Goal: Information Seeking & Learning: Learn about a topic

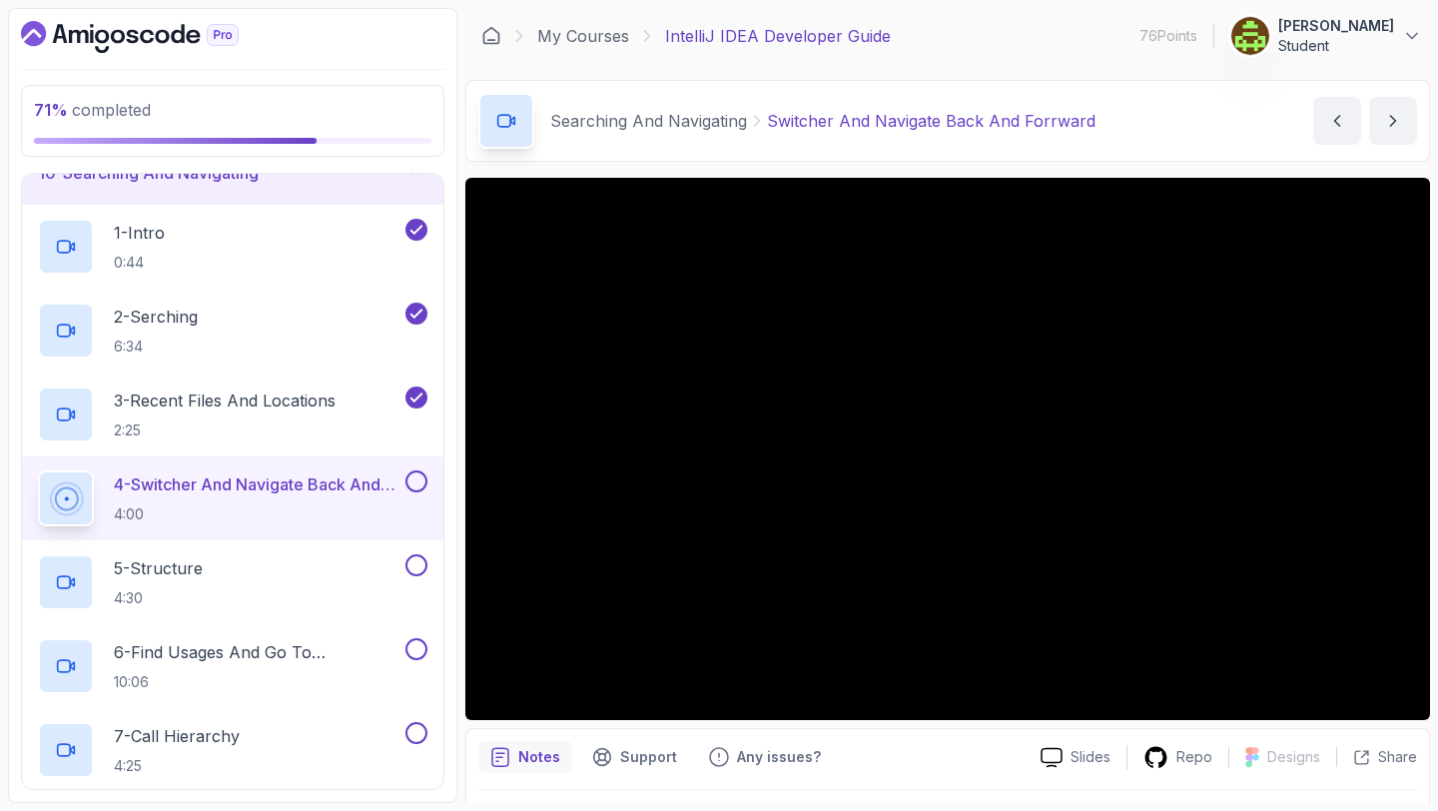
scroll to position [56, 0]
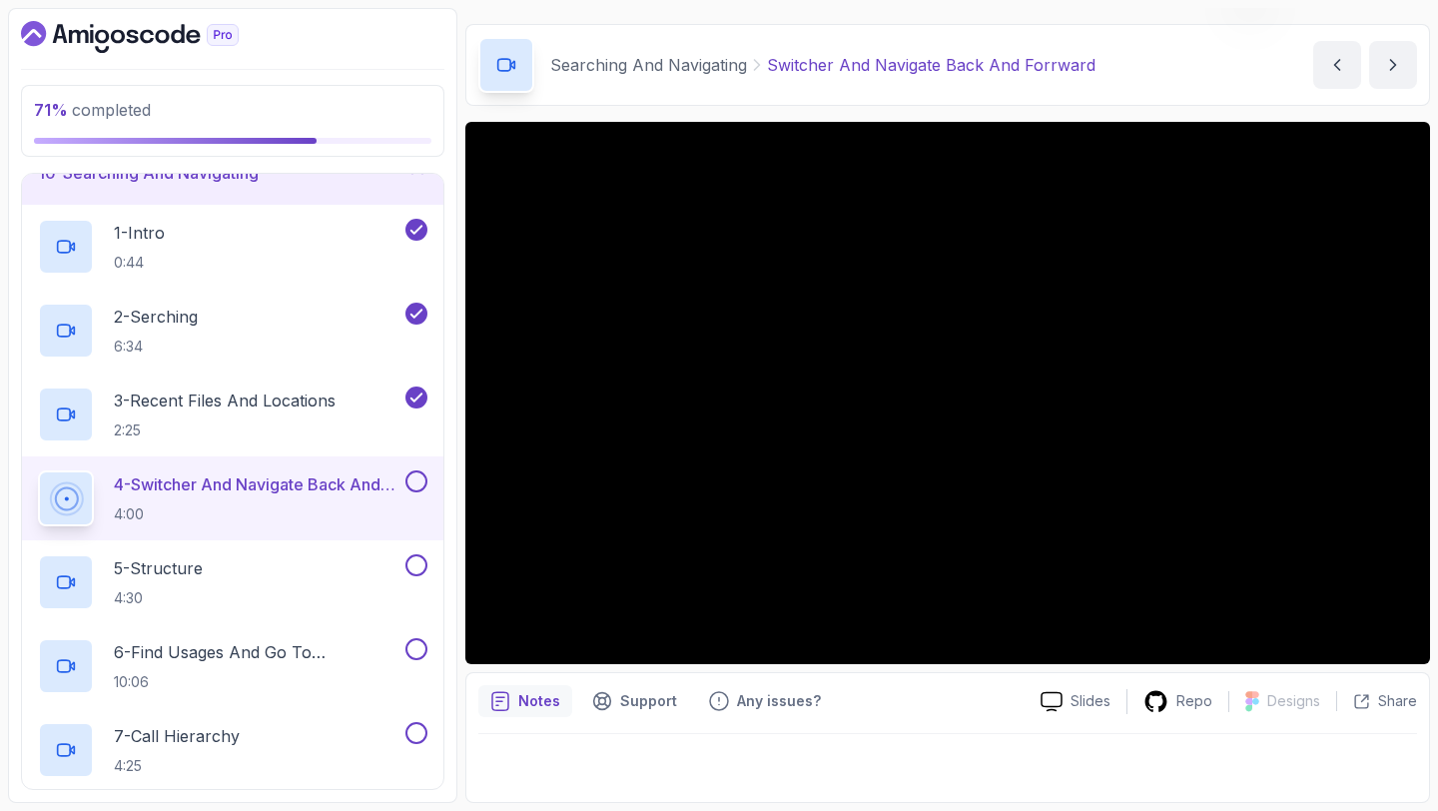
click at [420, 478] on button at bounding box center [417, 481] width 22 height 22
click at [257, 557] on div "5 - Structure 4:30" at bounding box center [220, 582] width 364 height 56
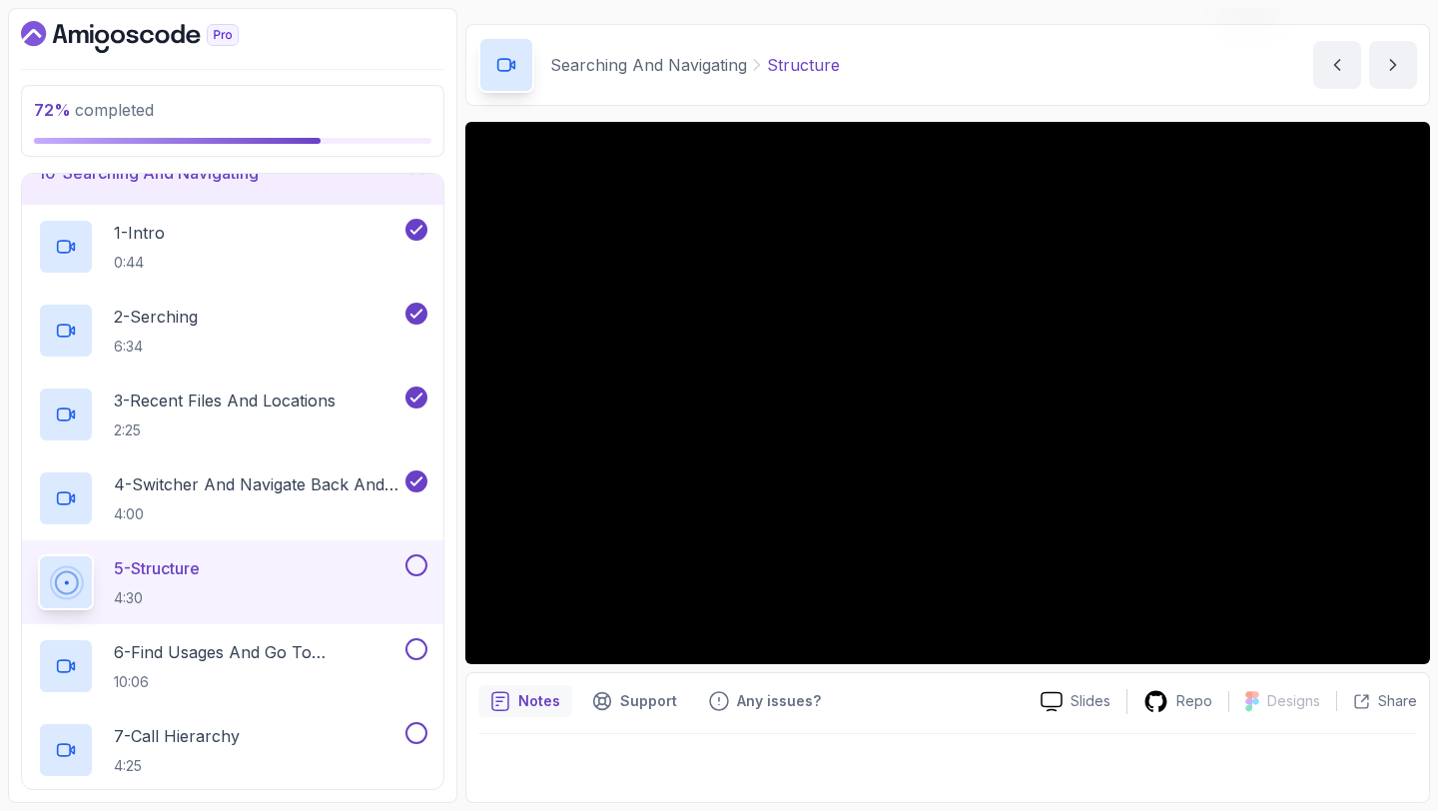
click at [872, 685] on div "Notes Support Any issues?" at bounding box center [751, 701] width 546 height 32
click at [419, 566] on button at bounding box center [417, 565] width 22 height 22
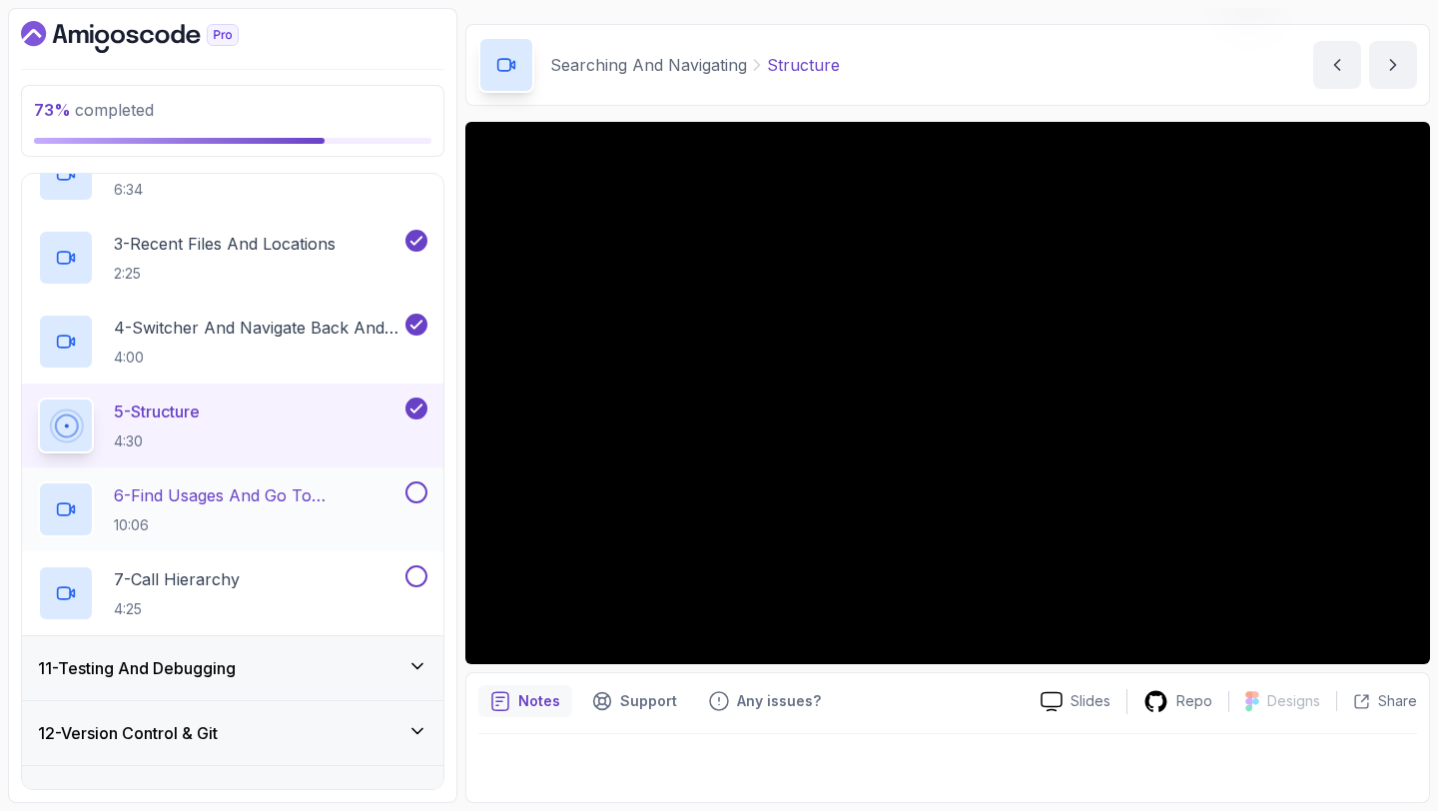
scroll to position [775, 0]
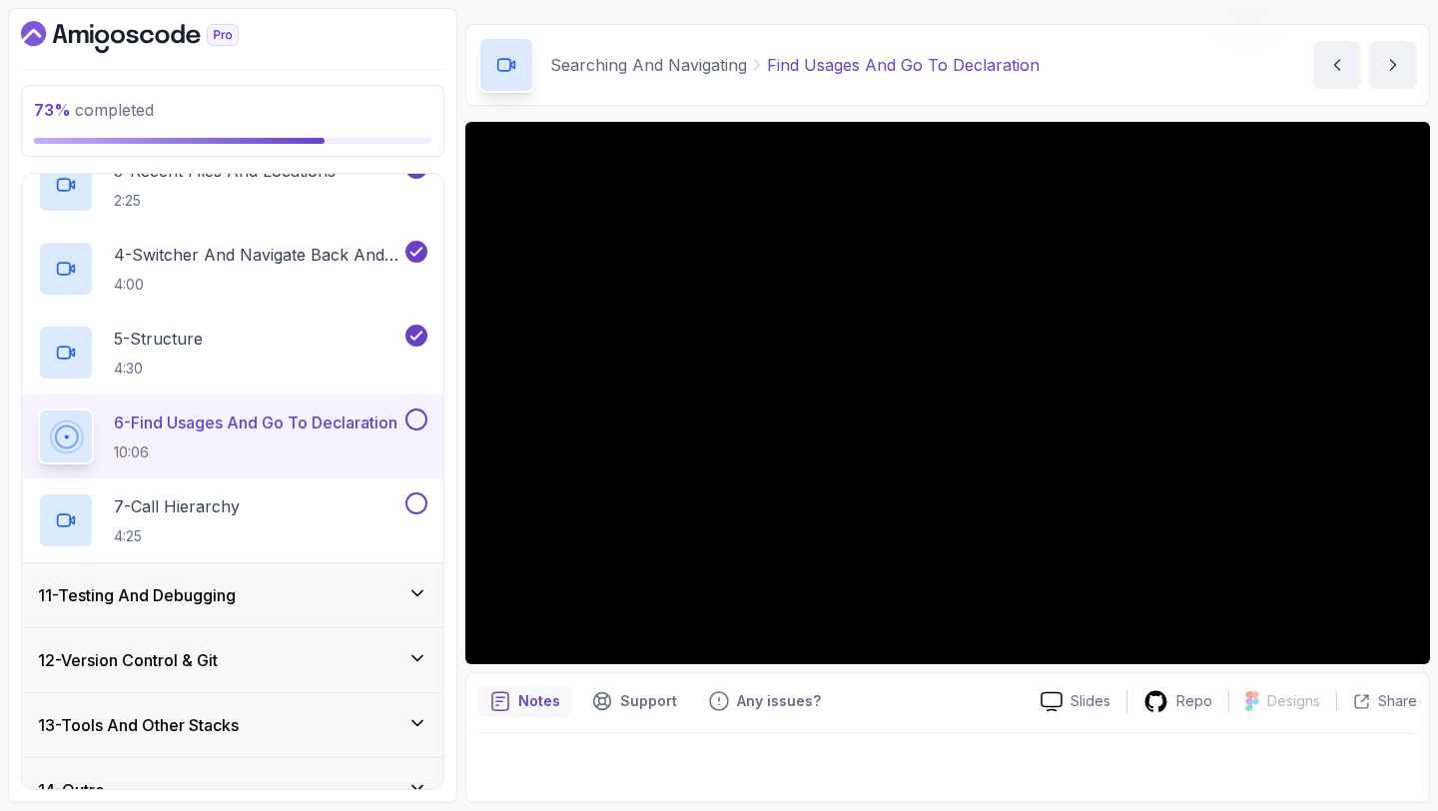
scroll to position [880, 0]
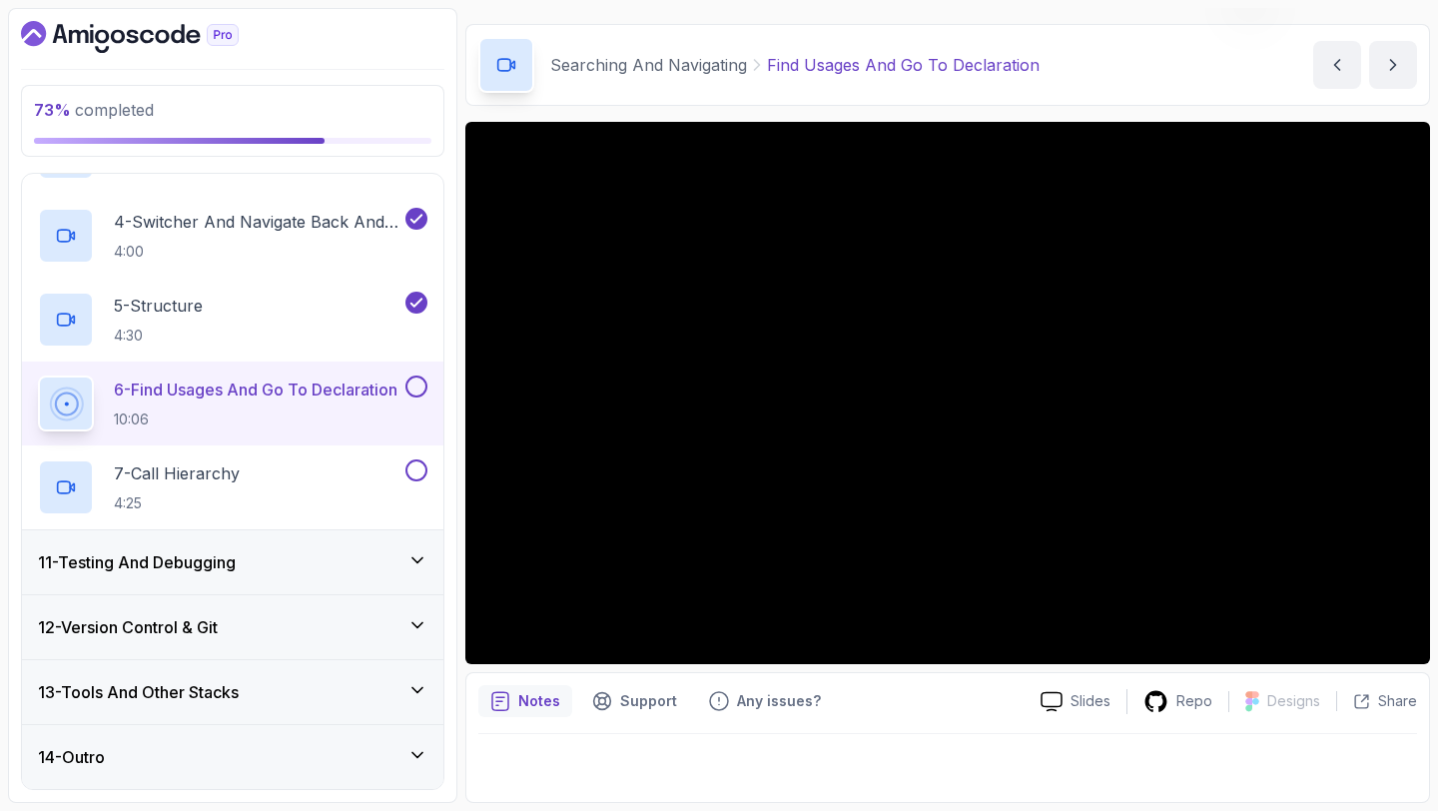
click at [378, 685] on div "13 - Tools And Other Stacks" at bounding box center [233, 692] width 390 height 24
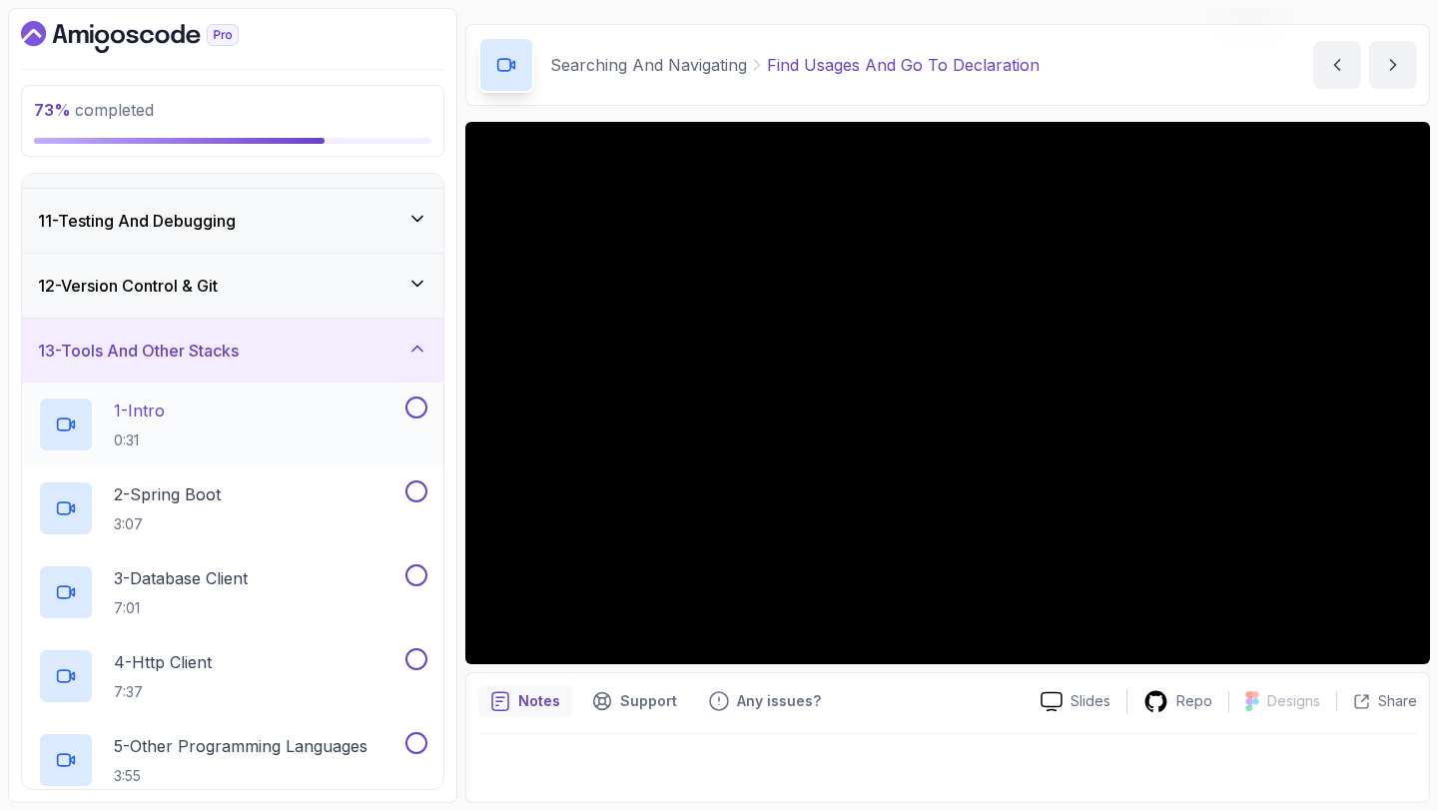
scroll to position [633, 0]
click at [388, 346] on div "13 - Tools And Other Stacks" at bounding box center [233, 352] width 390 height 24
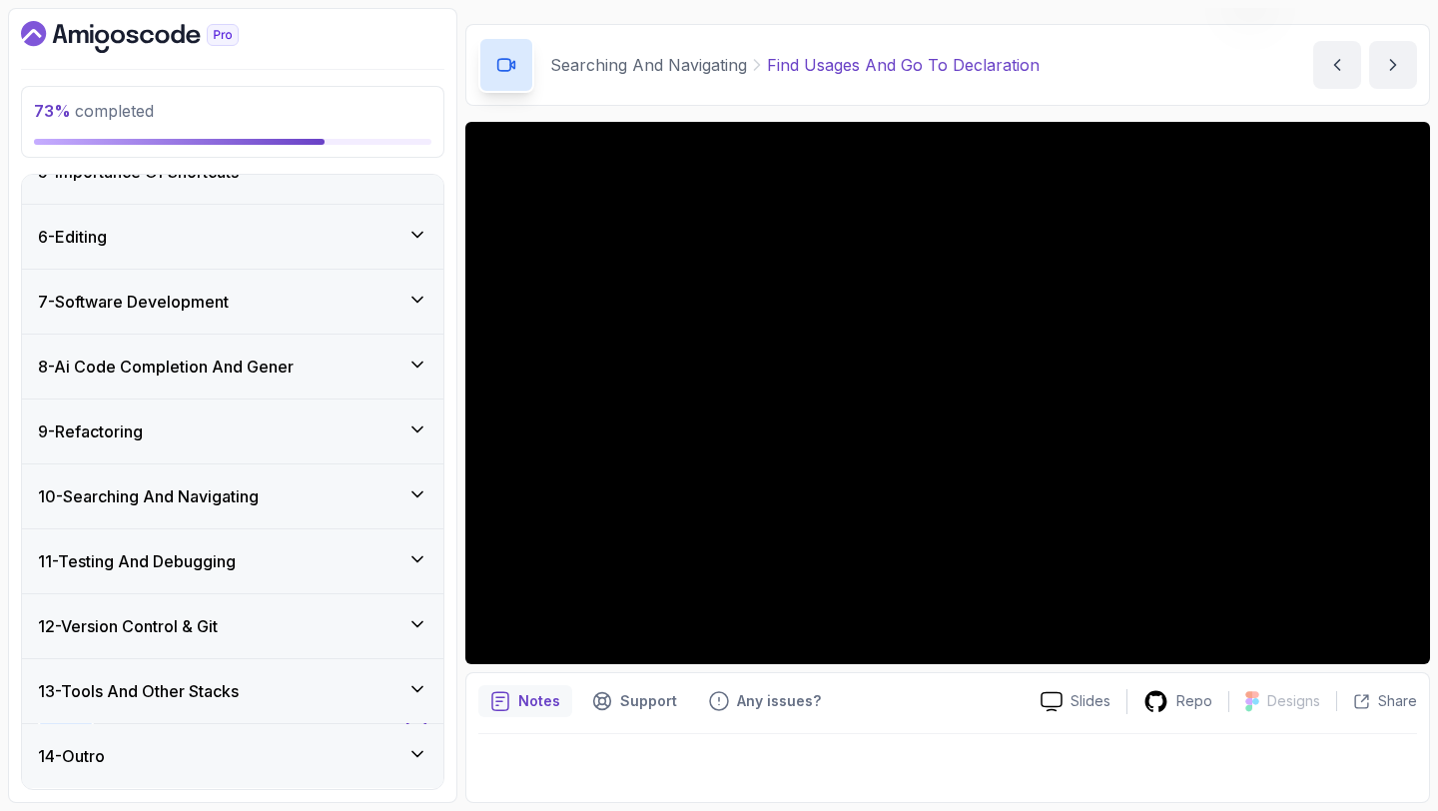
scroll to position [293, 0]
click at [383, 507] on div "10 - Searching And Navigating" at bounding box center [233, 498] width 390 height 24
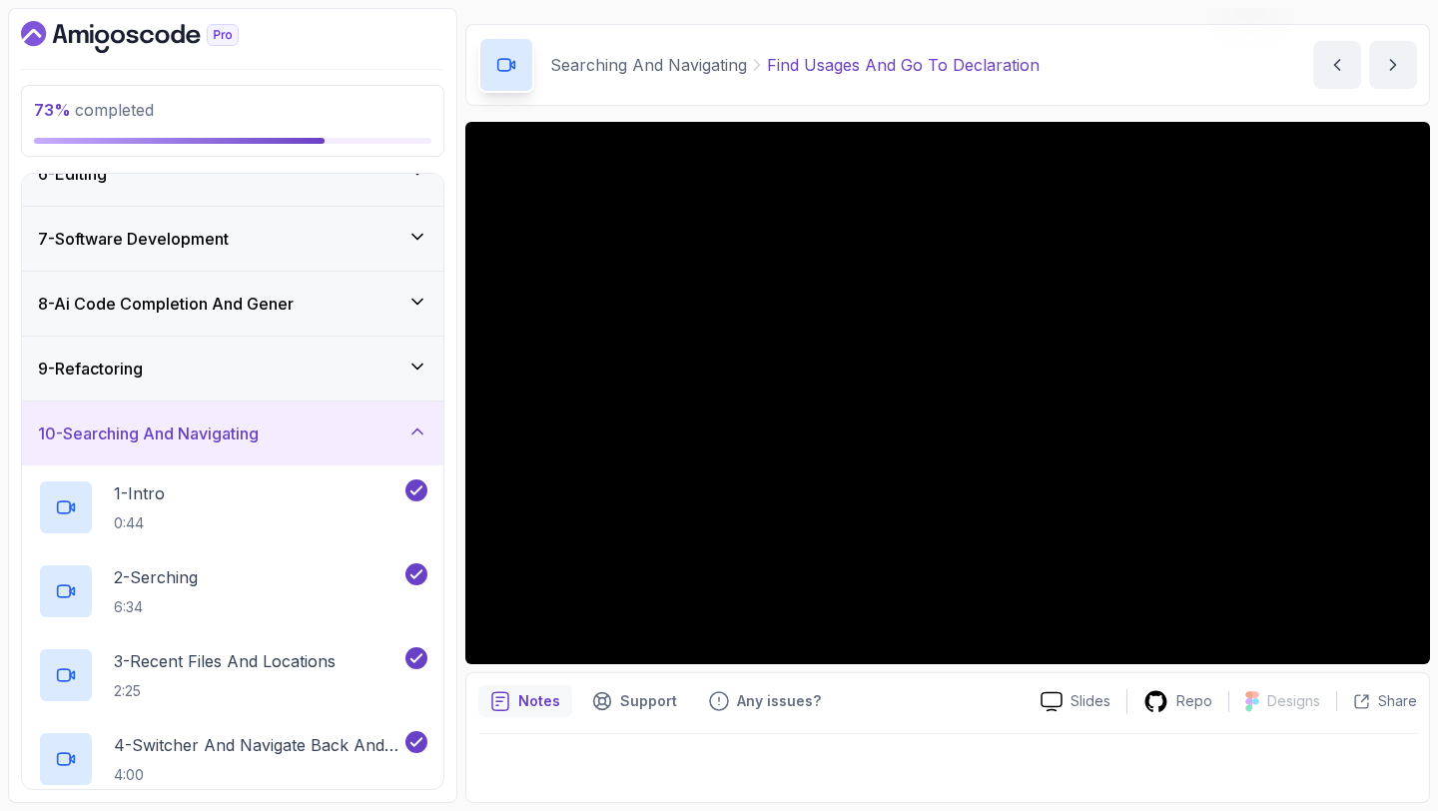
click at [379, 407] on div "10 - Searching And Navigating" at bounding box center [232, 434] width 421 height 64
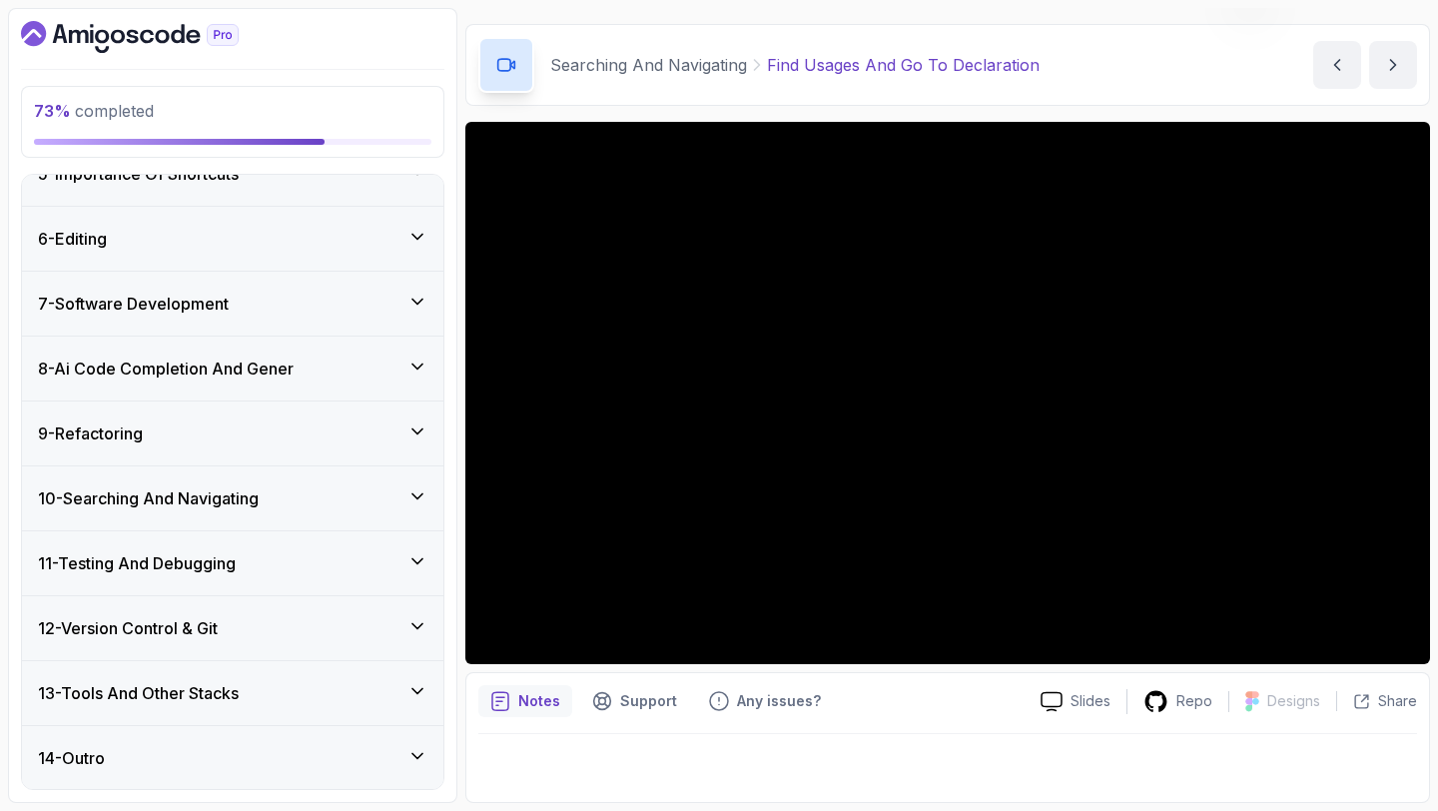
click at [306, 616] on div "12 - Version Control & Git" at bounding box center [233, 628] width 390 height 24
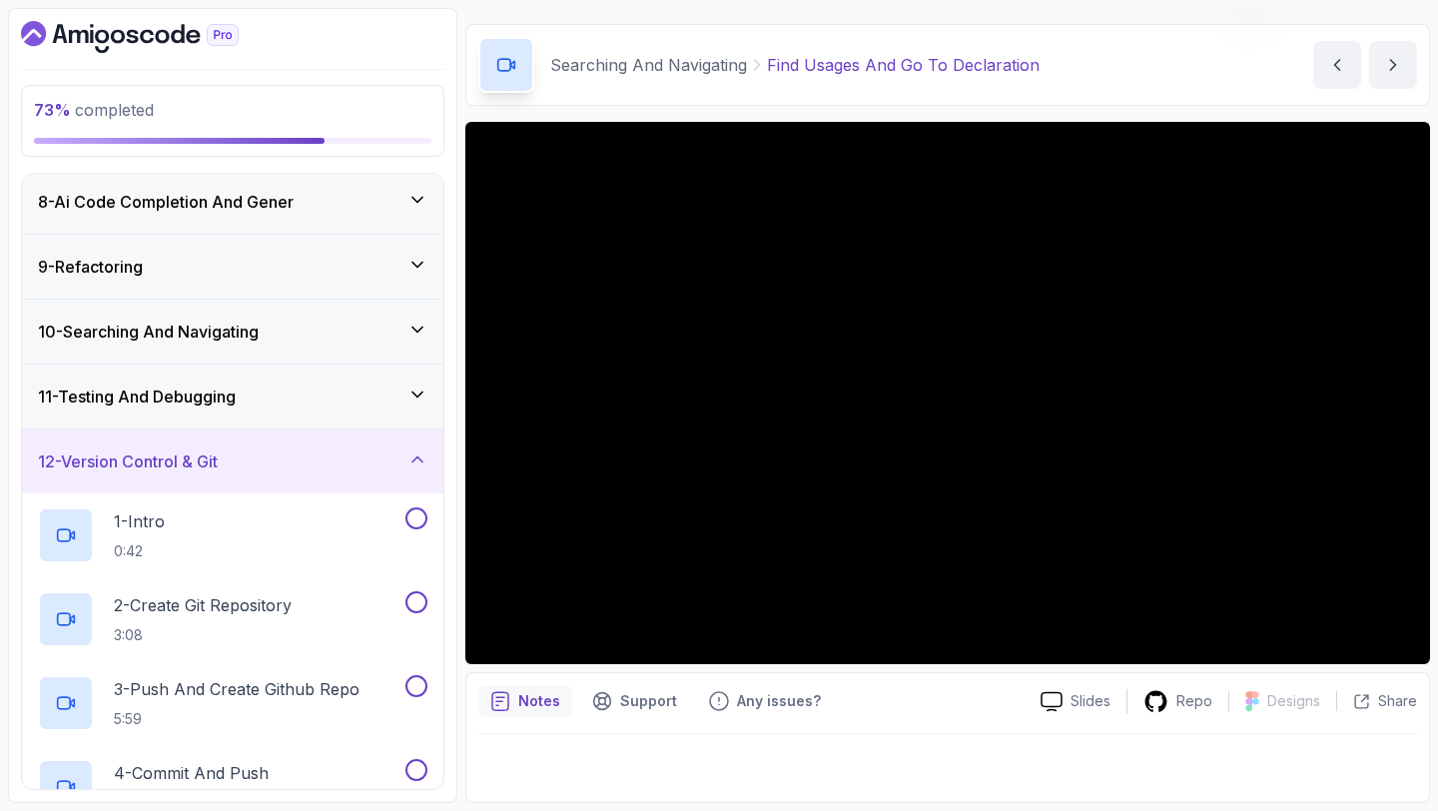
scroll to position [475, 0]
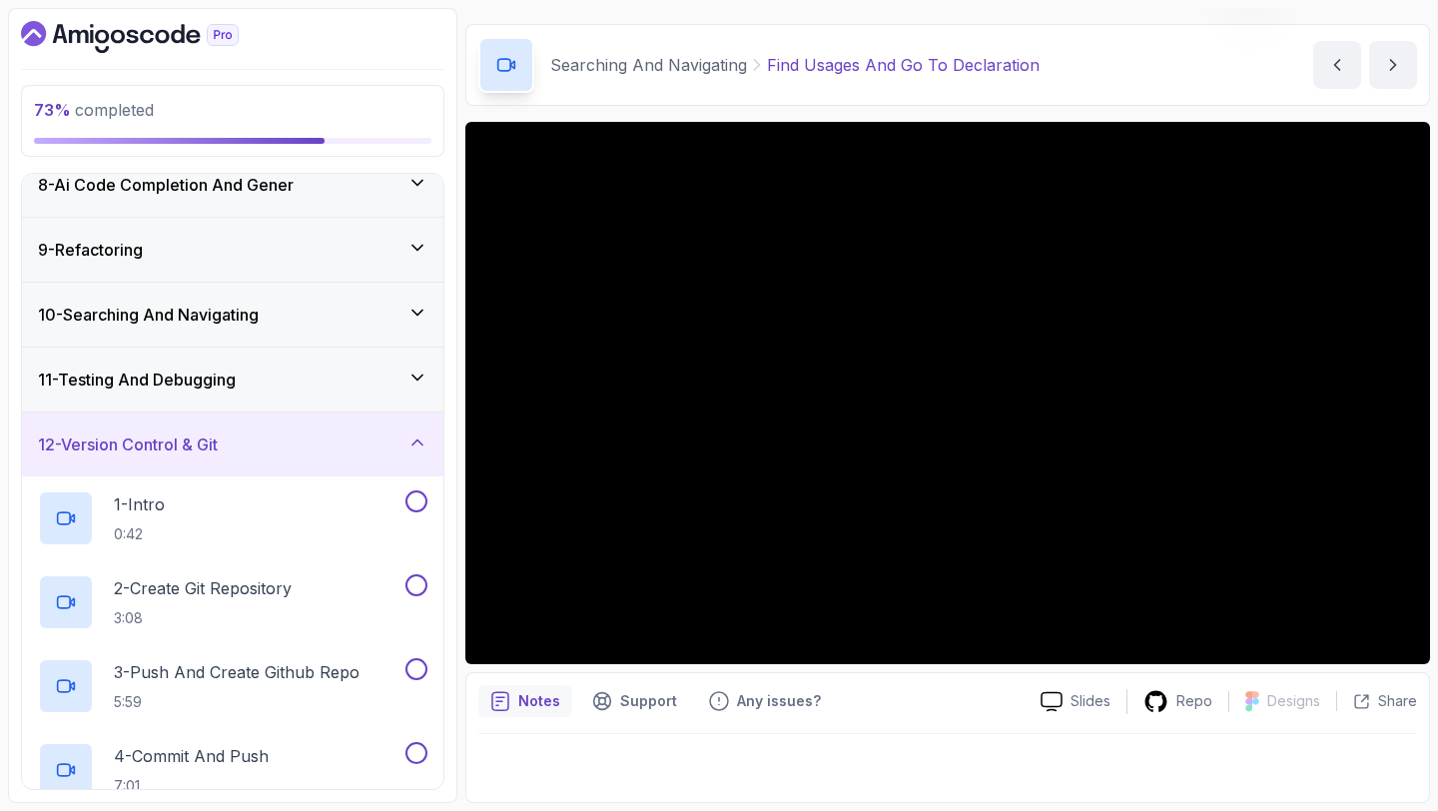
click at [345, 389] on div "11 - Testing And Debugging" at bounding box center [233, 380] width 390 height 24
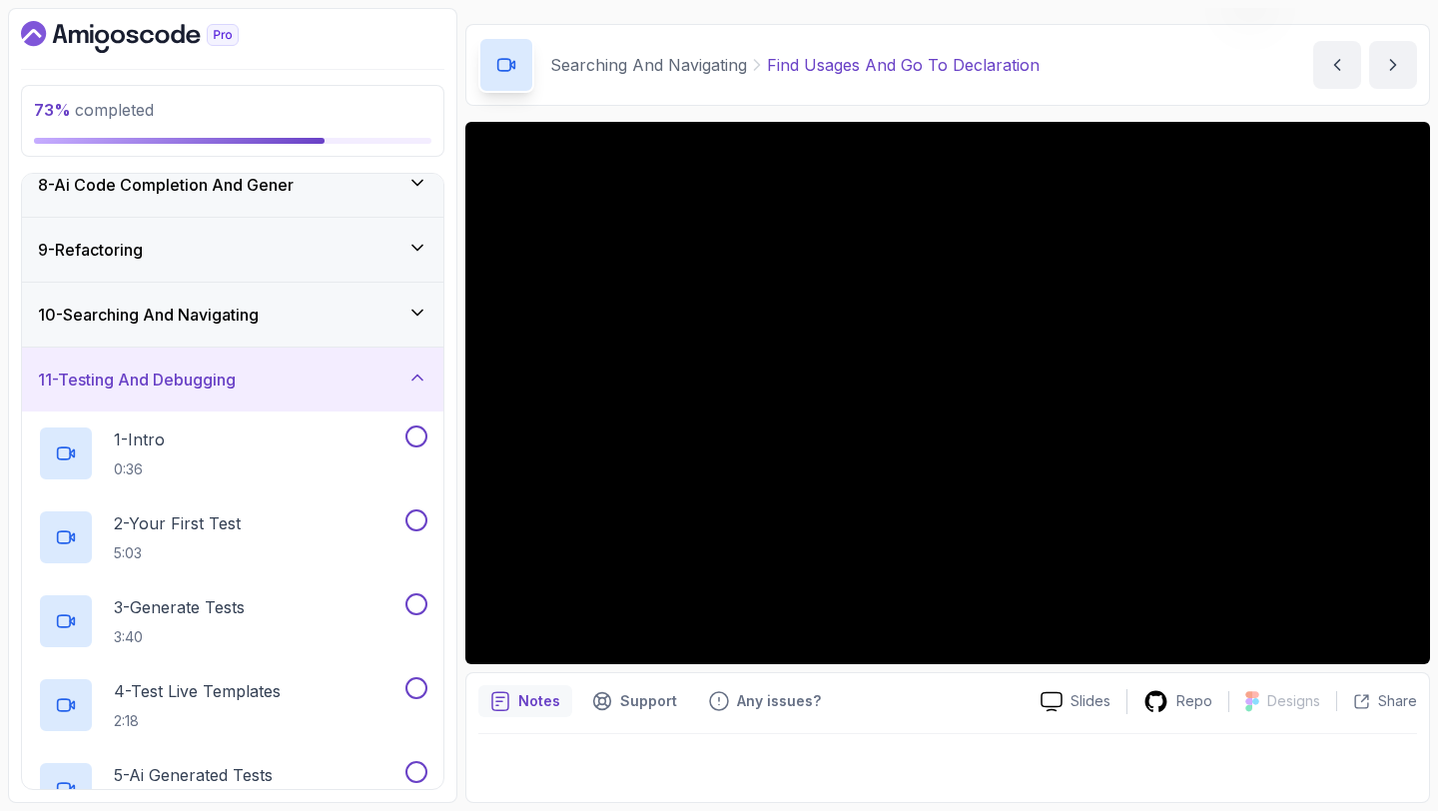
click at [376, 309] on div "10 - Searching And Navigating" at bounding box center [233, 315] width 390 height 24
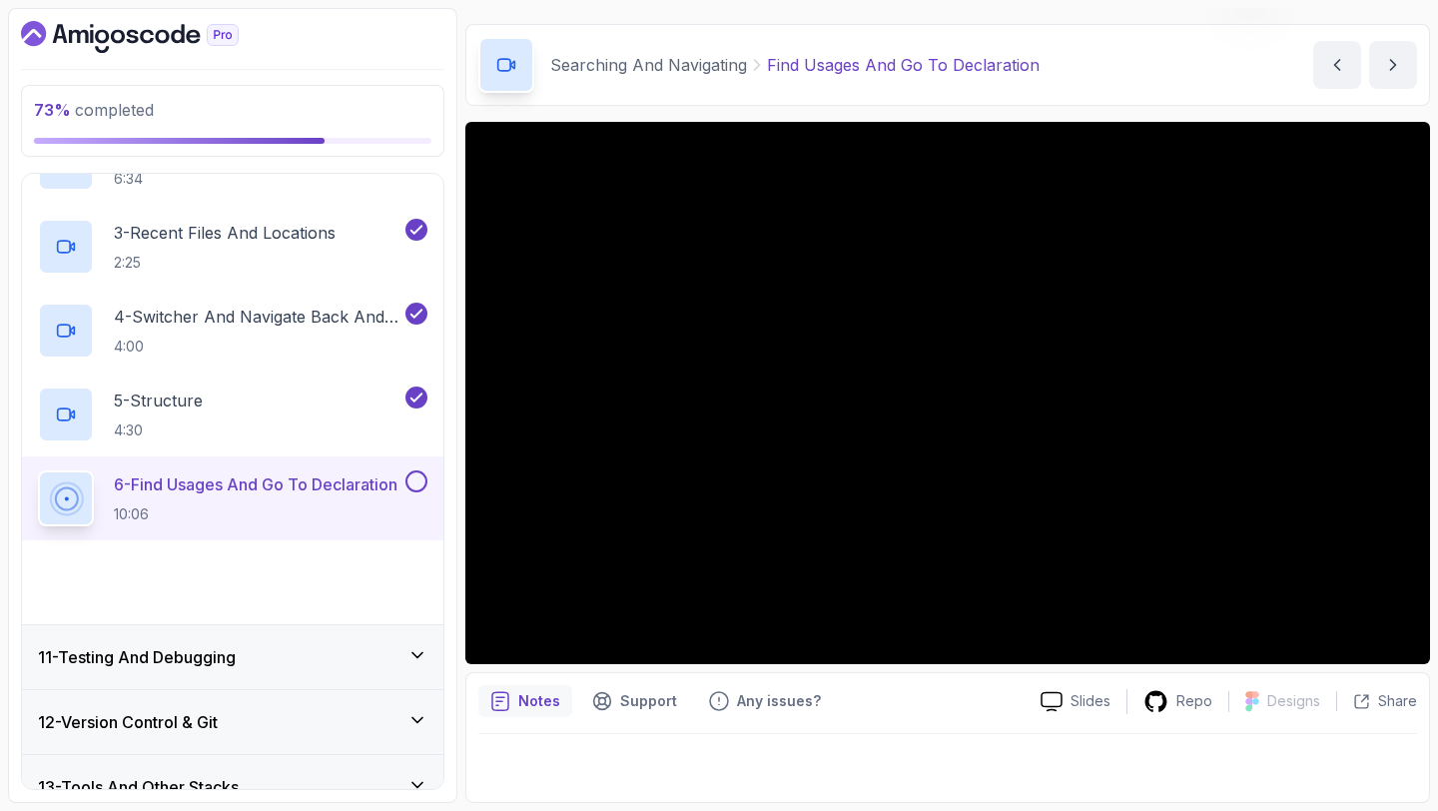
scroll to position [797, 0]
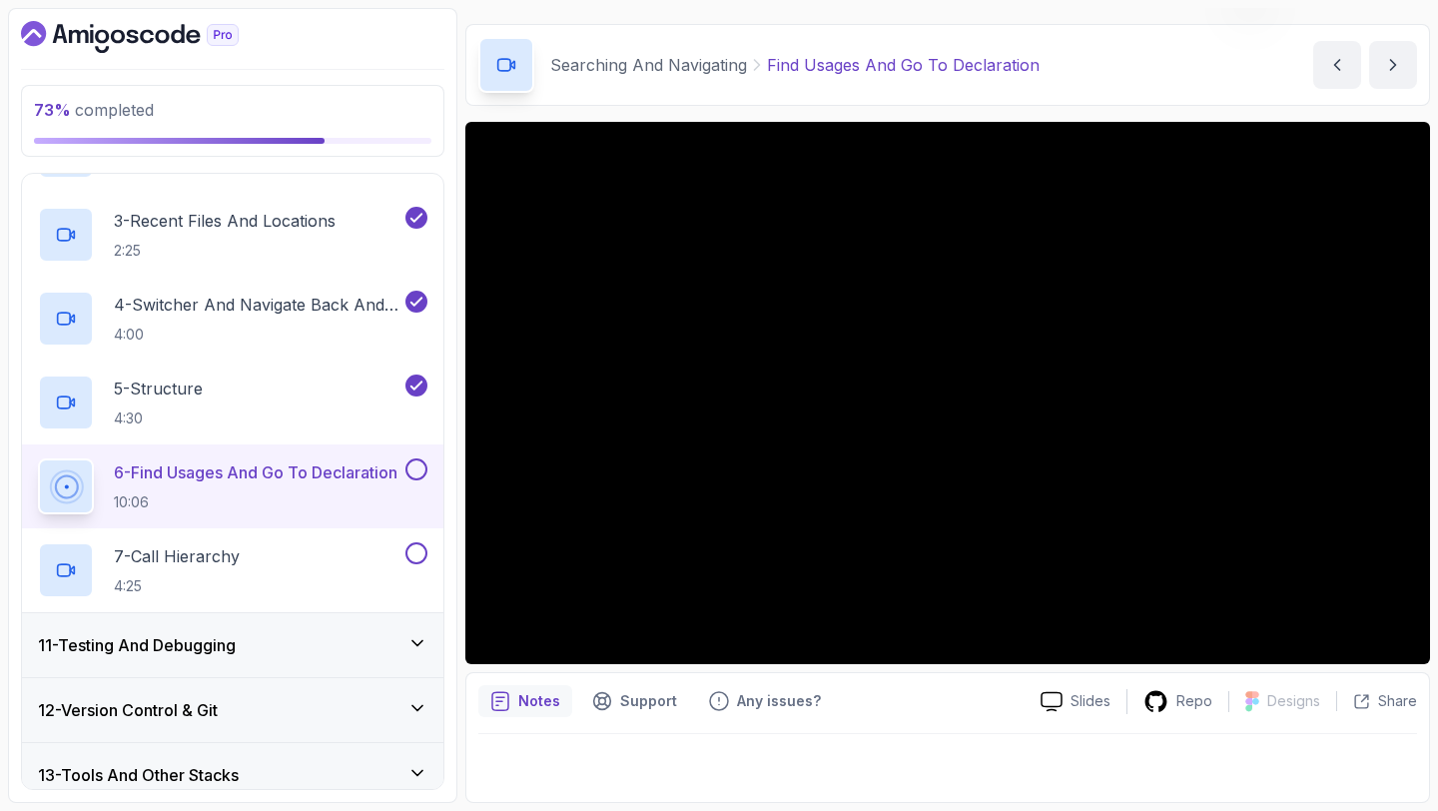
click at [412, 463] on button at bounding box center [417, 469] width 22 height 22
click at [291, 574] on div "7 - Call Hierarchy 4:25" at bounding box center [220, 570] width 364 height 56
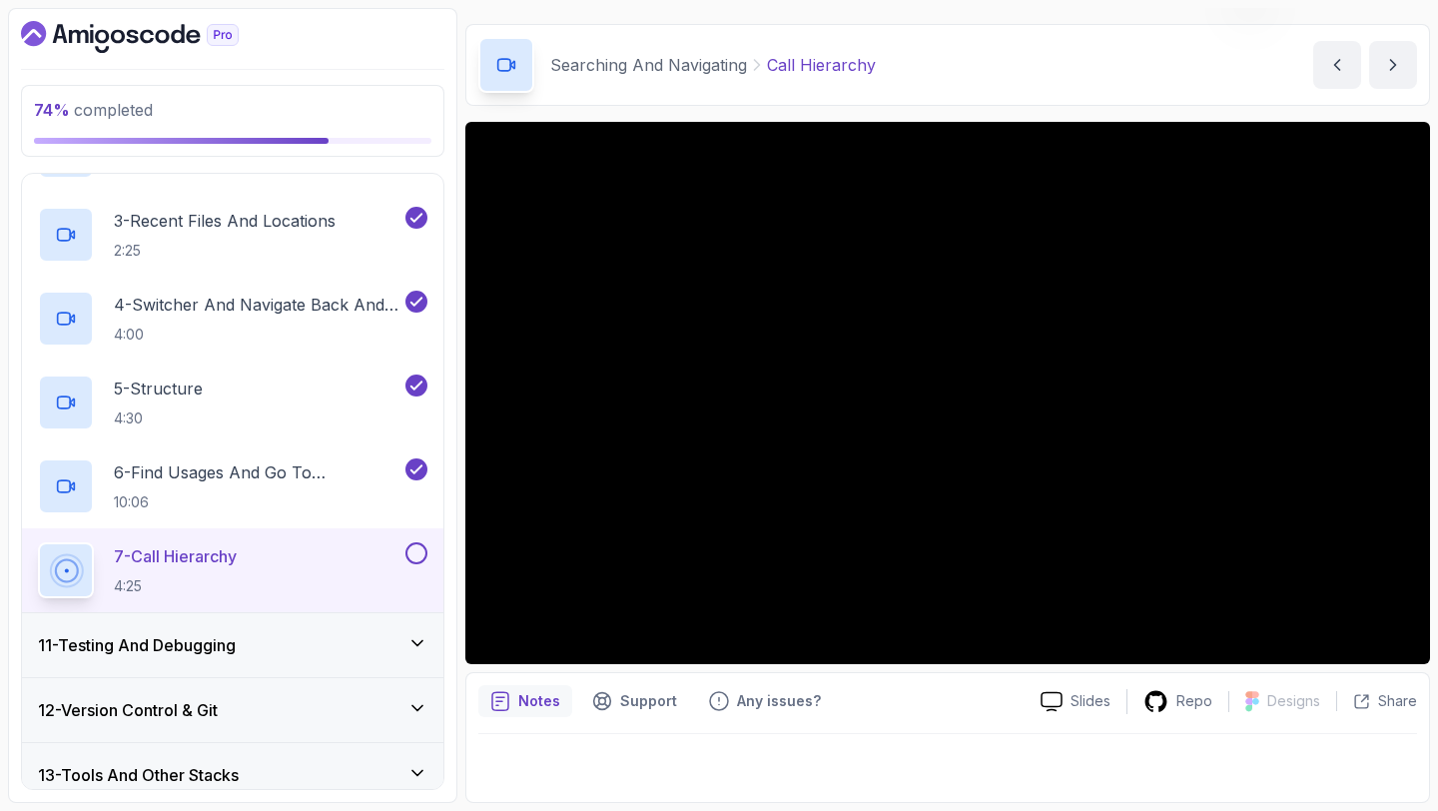
click at [420, 551] on button at bounding box center [417, 553] width 22 height 22
click at [233, 654] on h3 "11 - Testing And Debugging" at bounding box center [137, 645] width 198 height 24
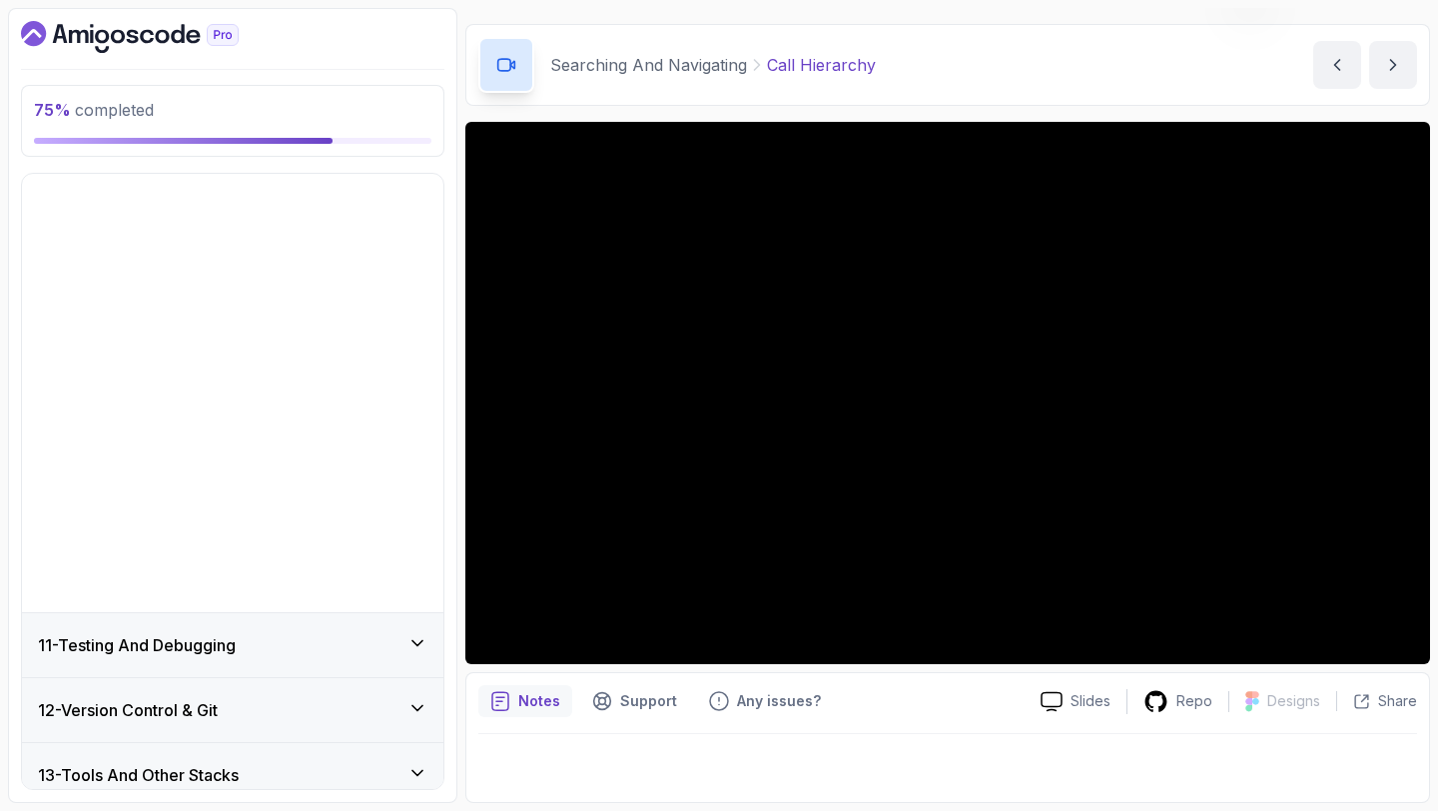
scroll to position [293, 0]
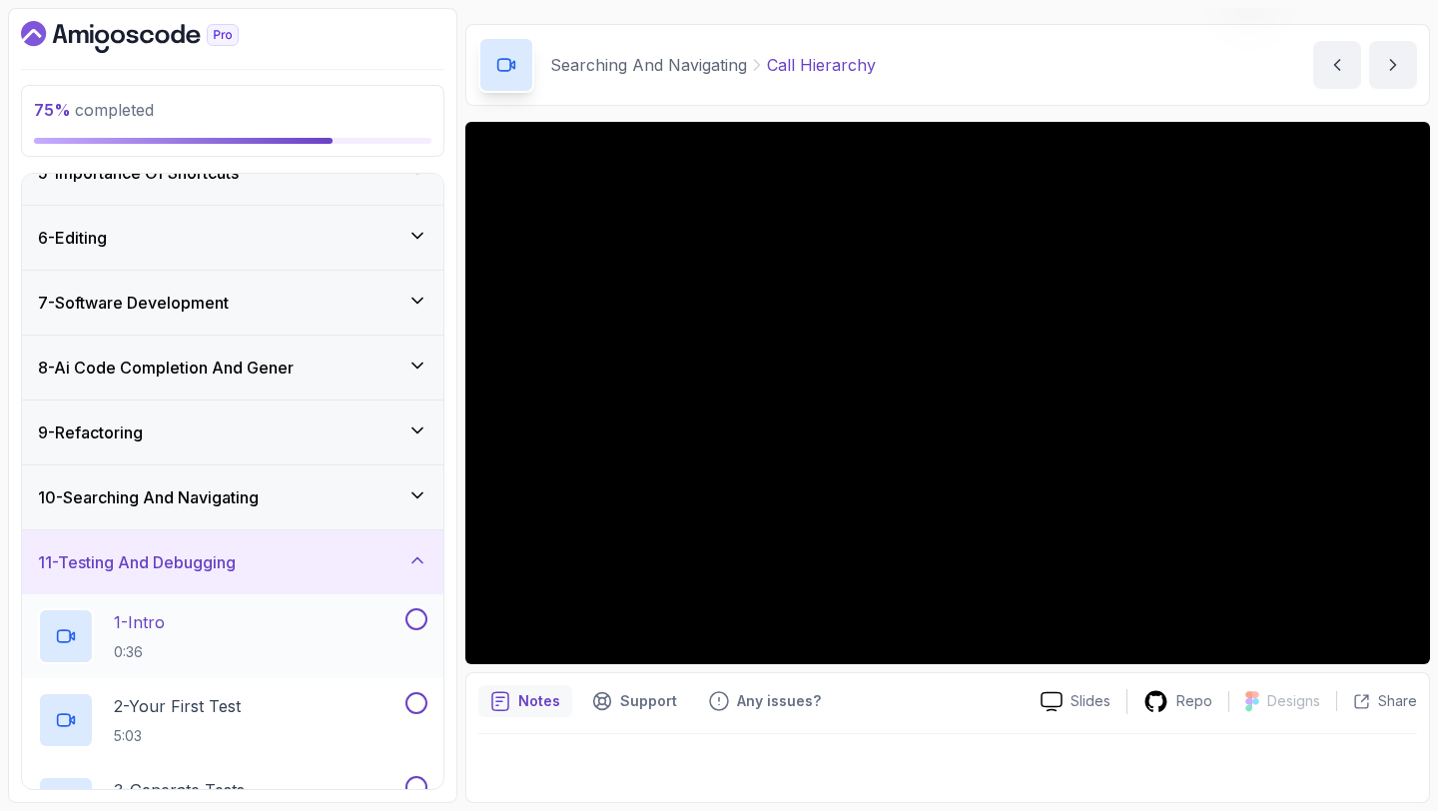
click at [285, 619] on div "1 - Intro 0:36" at bounding box center [220, 636] width 364 height 56
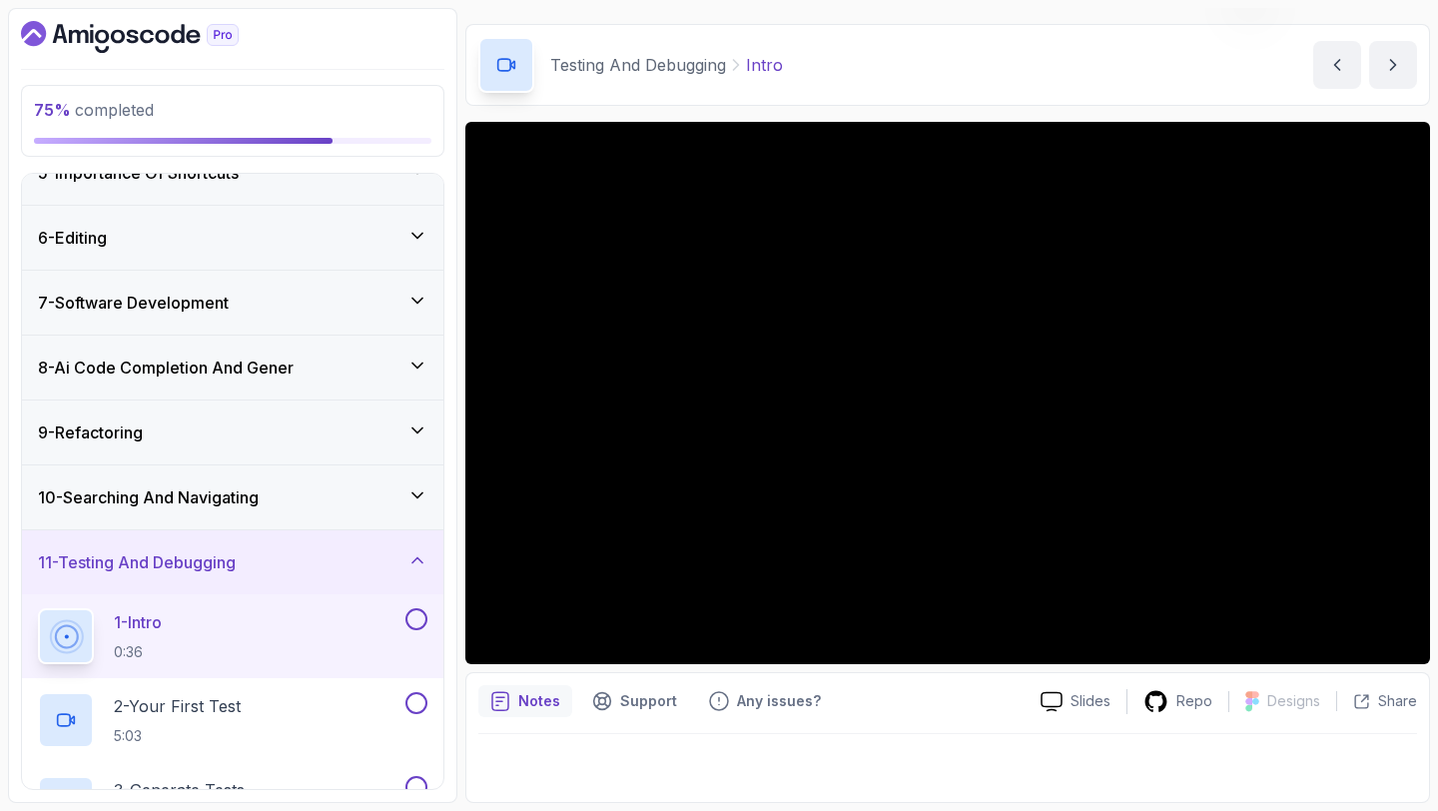
click at [411, 622] on button at bounding box center [417, 619] width 22 height 22
click at [296, 733] on div "2 - Your First Test 5:03" at bounding box center [220, 720] width 364 height 56
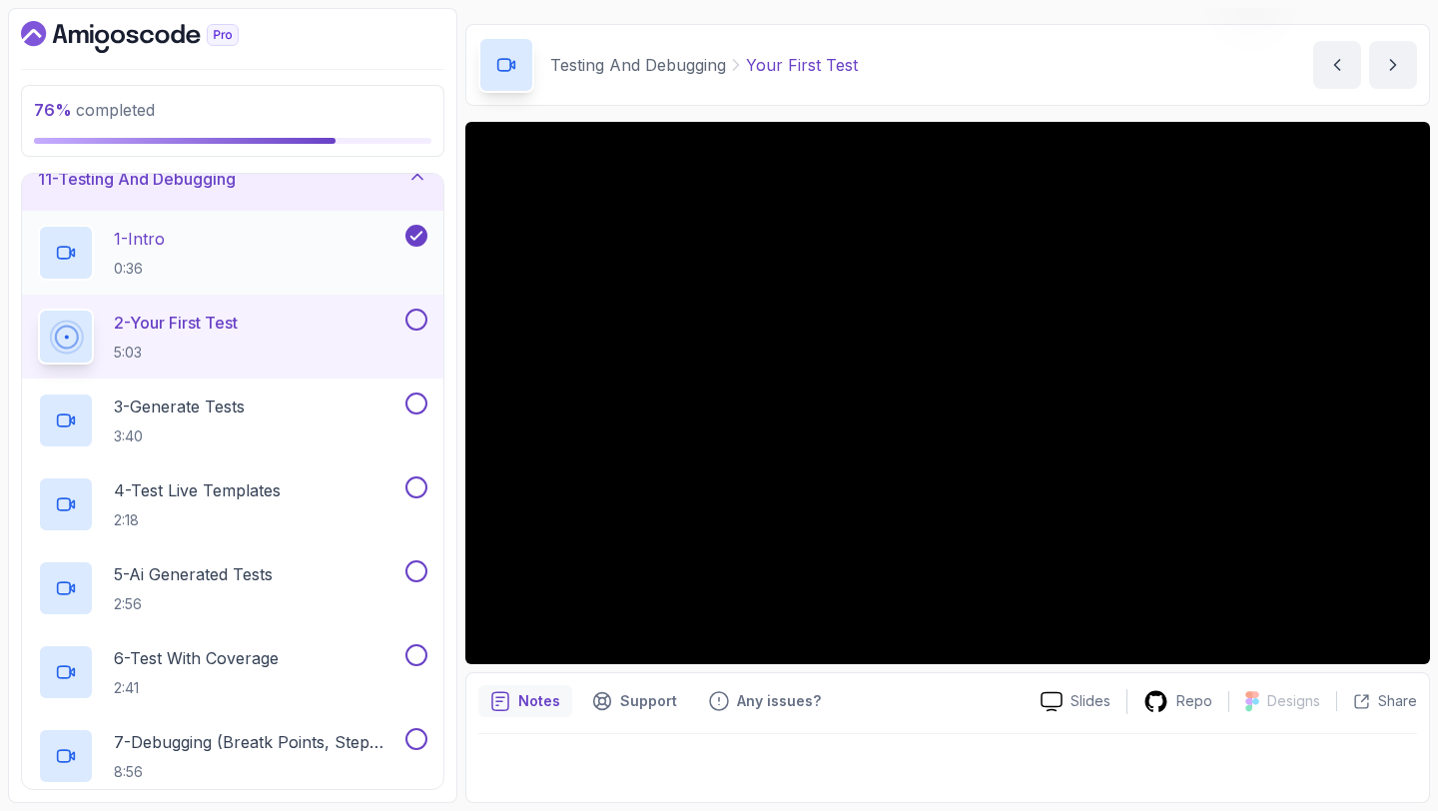
scroll to position [684, 0]
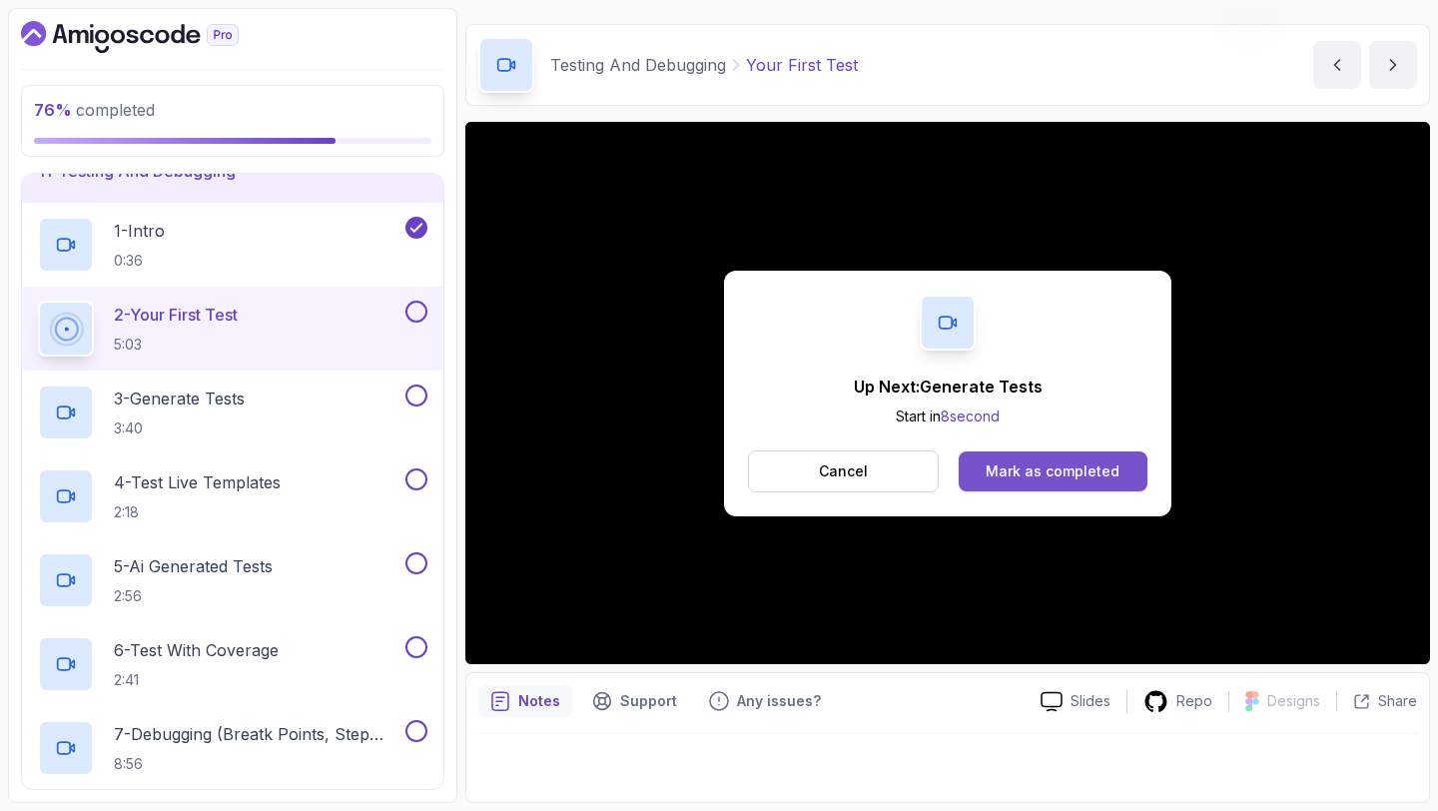
click at [1011, 461] on div "Mark as completed" at bounding box center [1053, 471] width 134 height 20
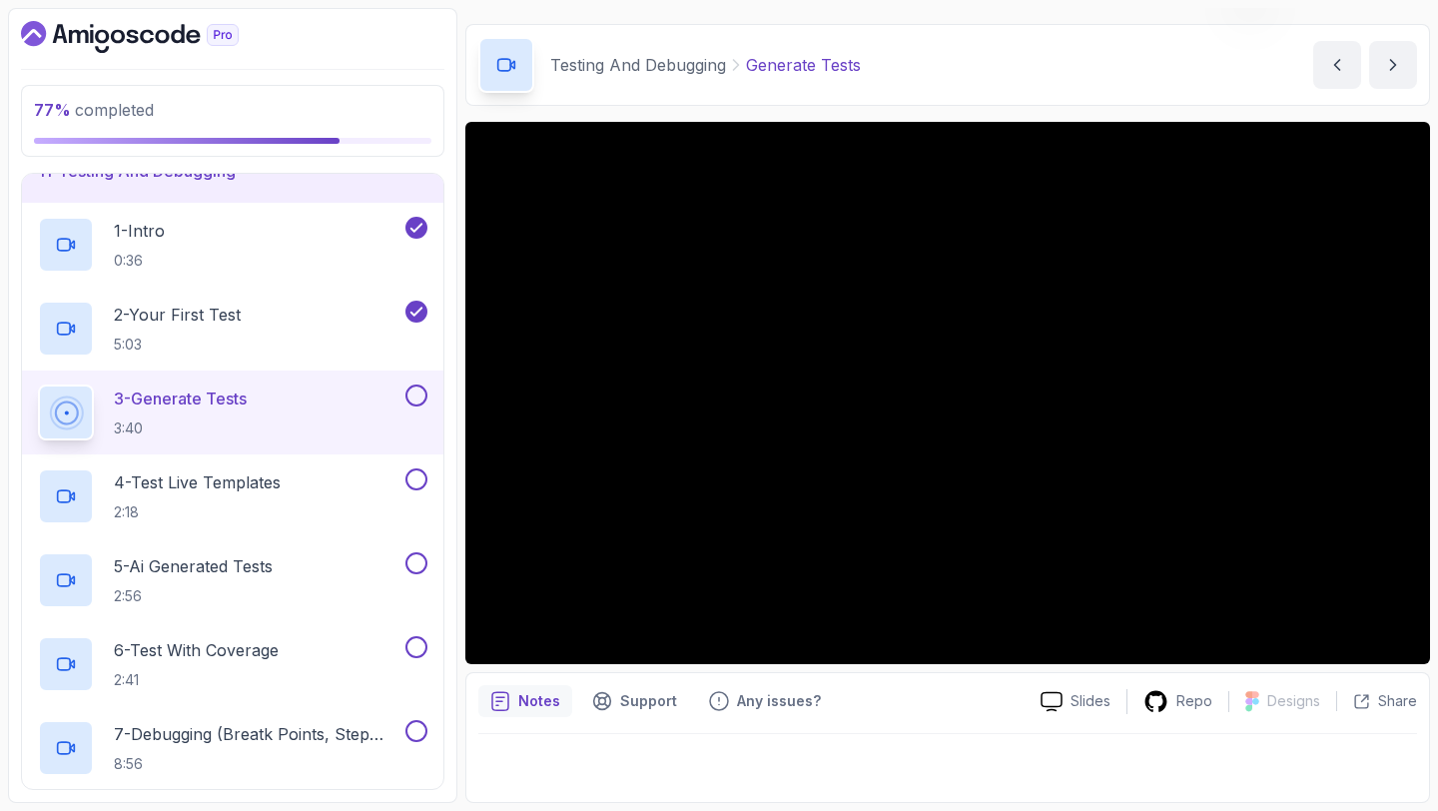
click at [416, 393] on button at bounding box center [417, 396] width 22 height 22
click at [342, 502] on div "4 - Test Live Templates 2:18" at bounding box center [220, 496] width 364 height 56
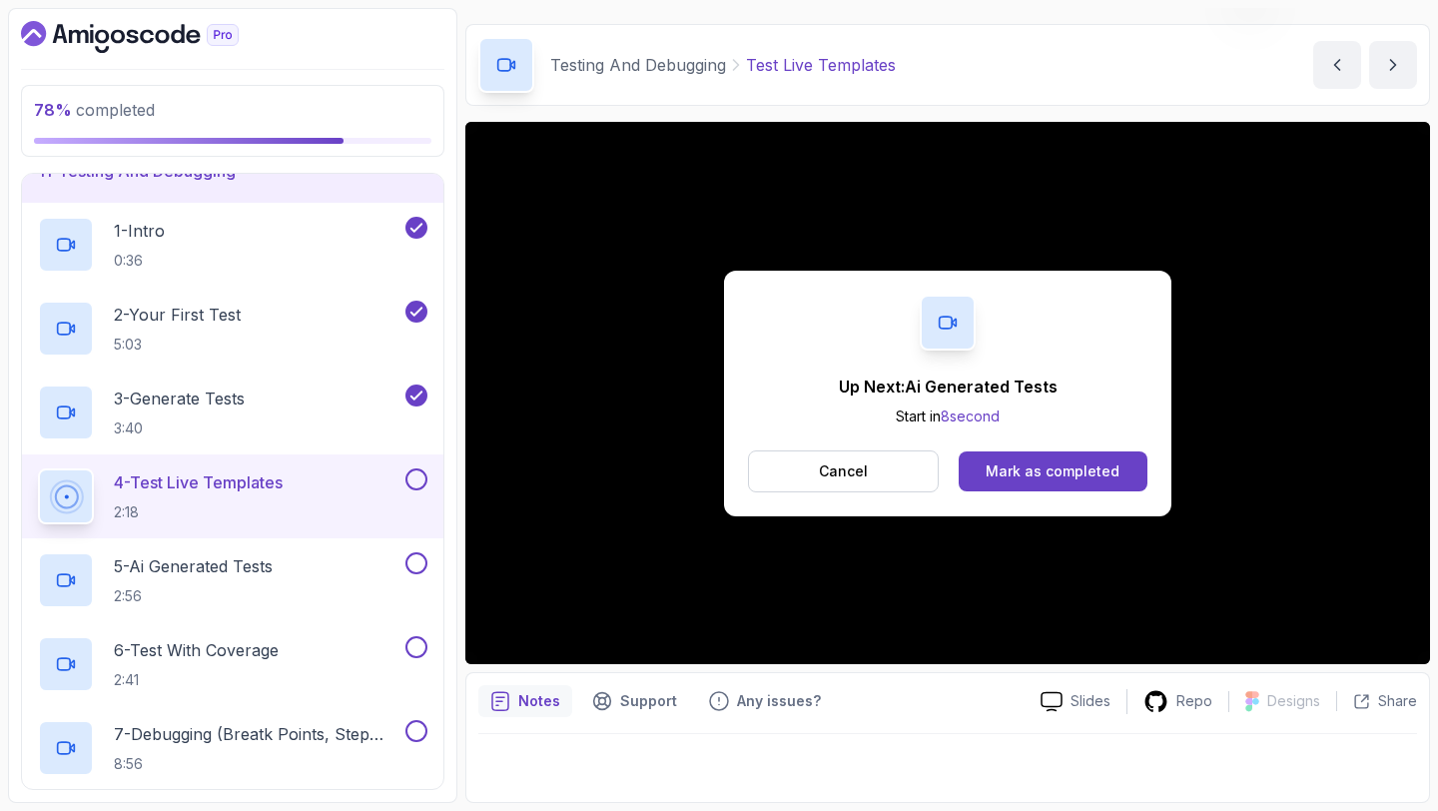
click at [418, 475] on button at bounding box center [417, 479] width 22 height 22
click at [374, 566] on div "5 - Ai Generated Tests 2:56" at bounding box center [220, 580] width 364 height 56
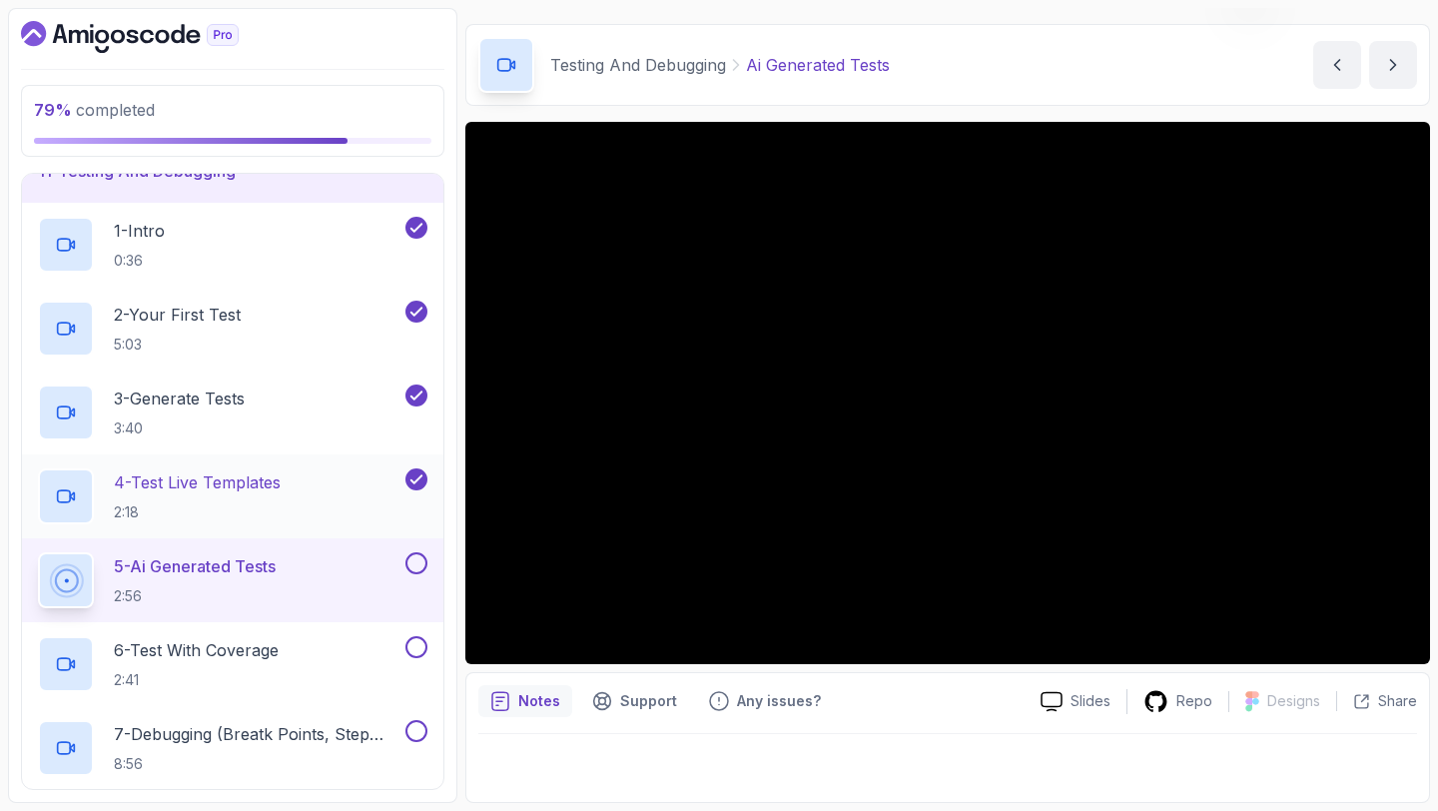
scroll to position [880, 0]
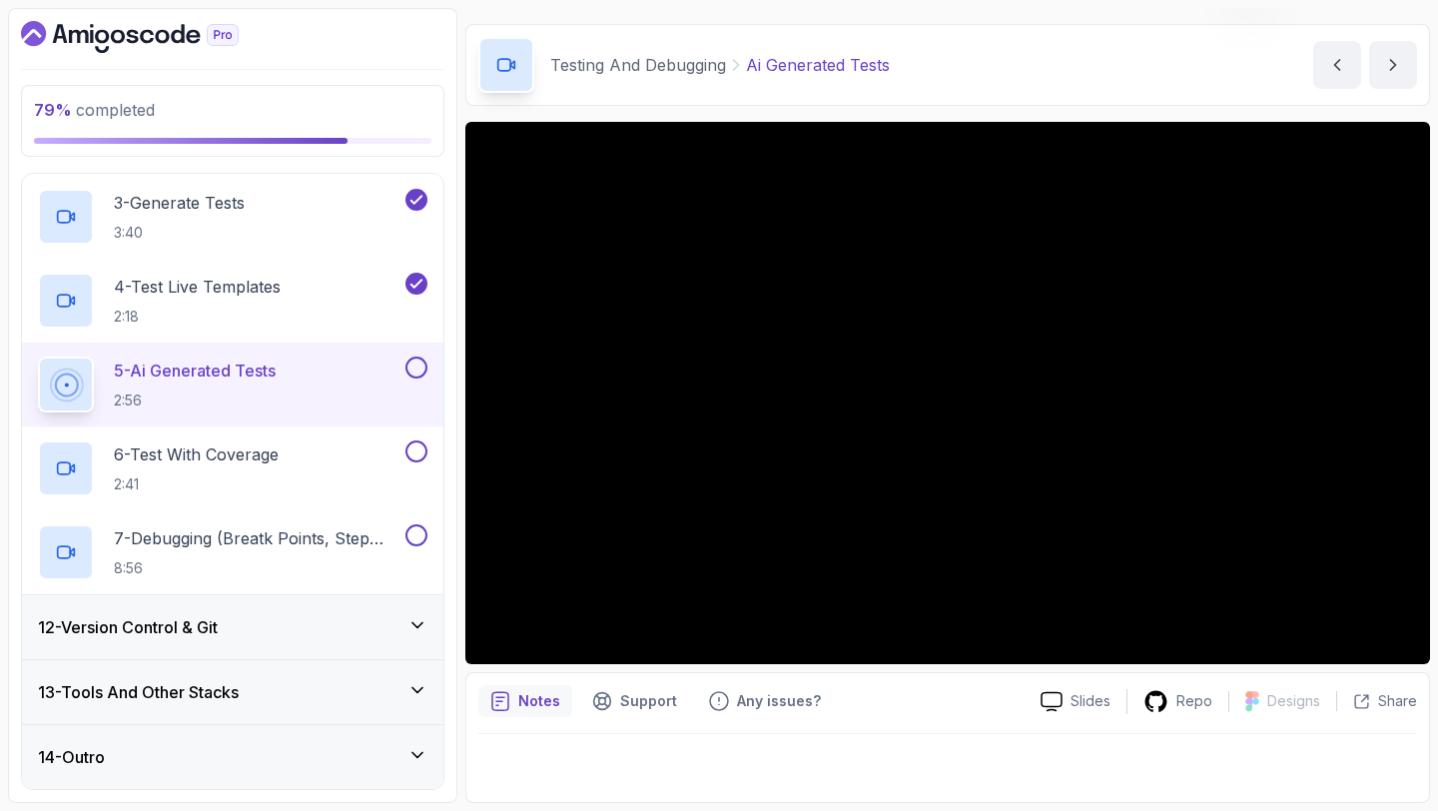
click at [294, 645] on div "12 - Version Control & Git" at bounding box center [232, 627] width 421 height 64
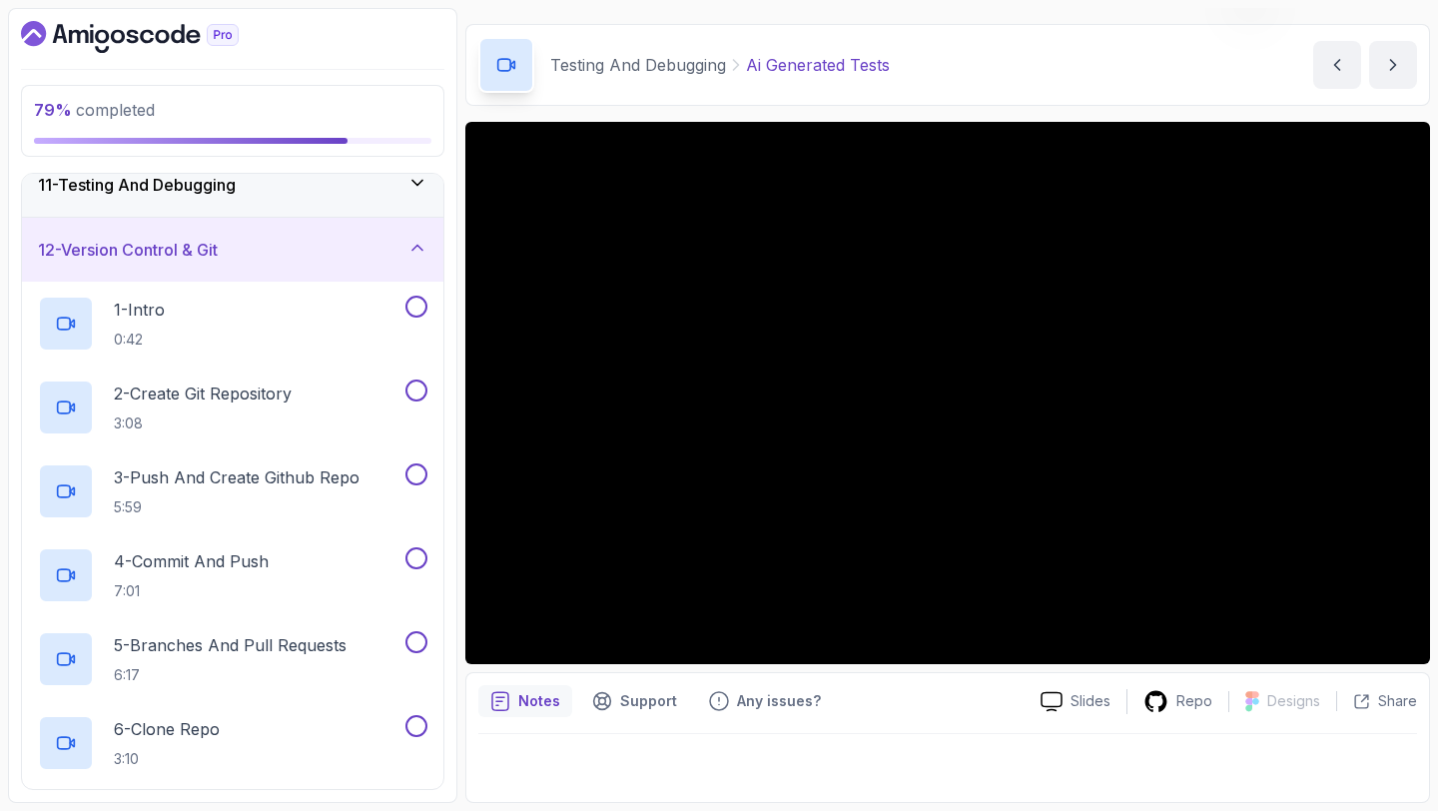
scroll to position [669, 0]
click at [401, 179] on div "11 - Testing And Debugging" at bounding box center [233, 186] width 390 height 24
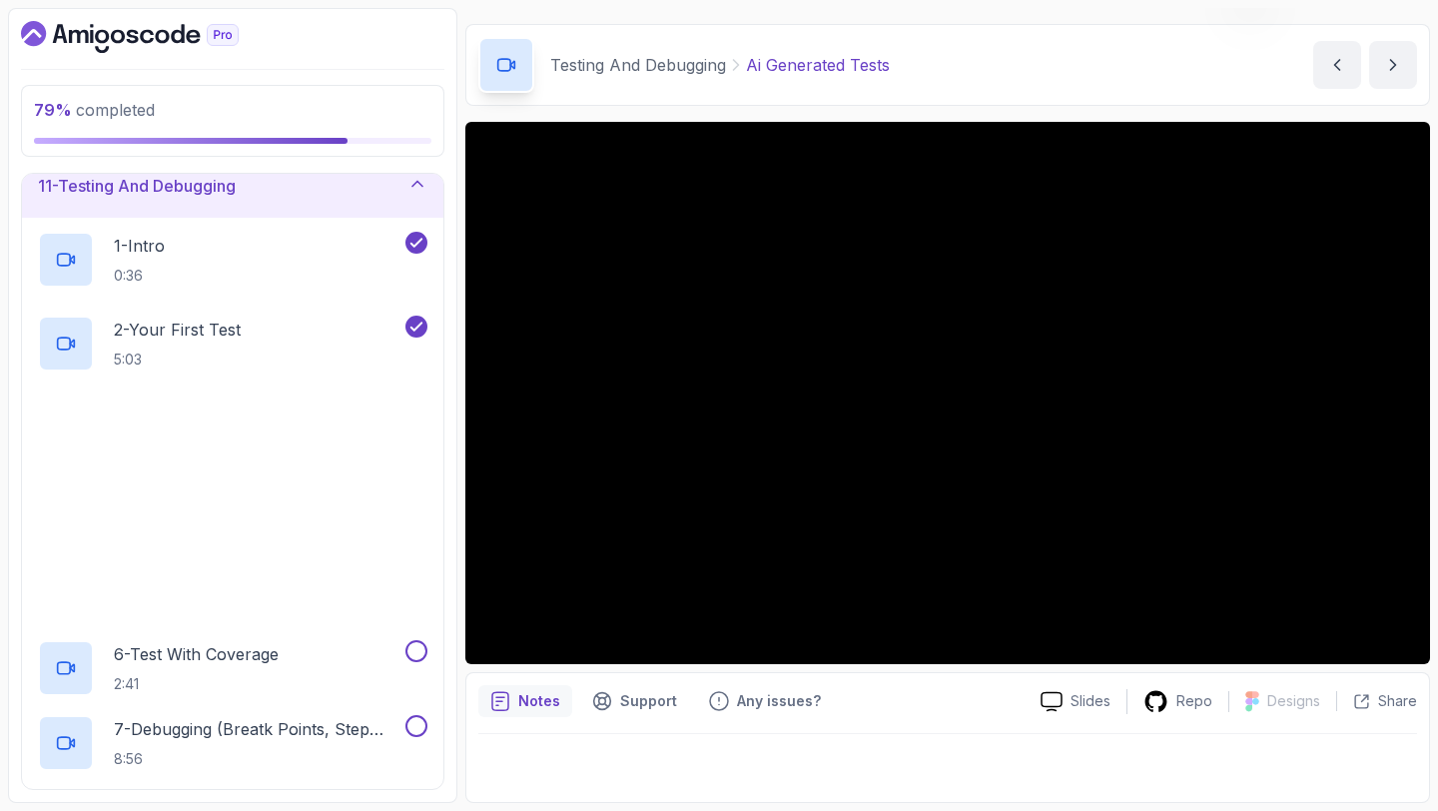
scroll to position [880, 0]
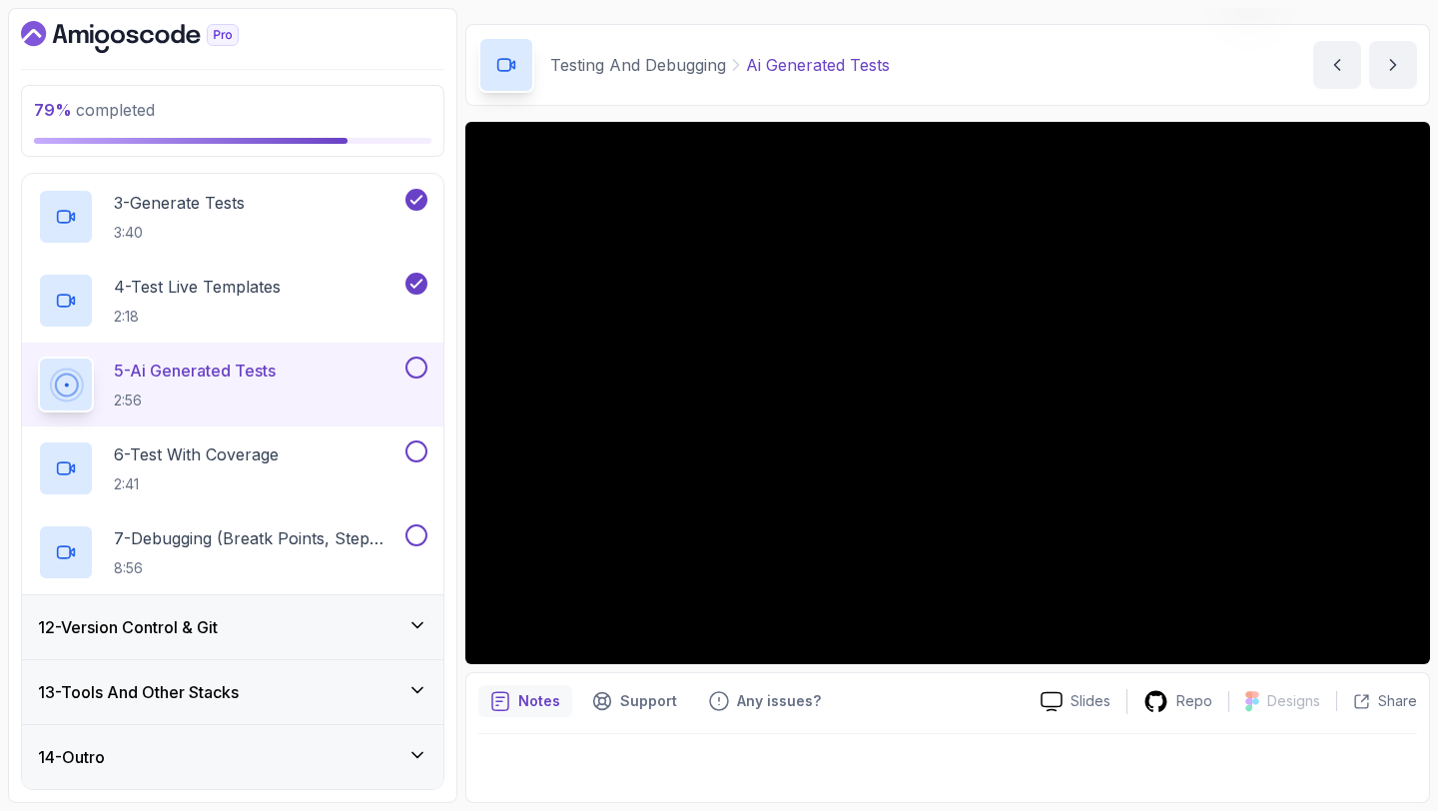
click at [419, 365] on button at bounding box center [417, 368] width 22 height 22
click at [379, 462] on div "6 - Test With Coverage 2:41" at bounding box center [220, 468] width 364 height 56
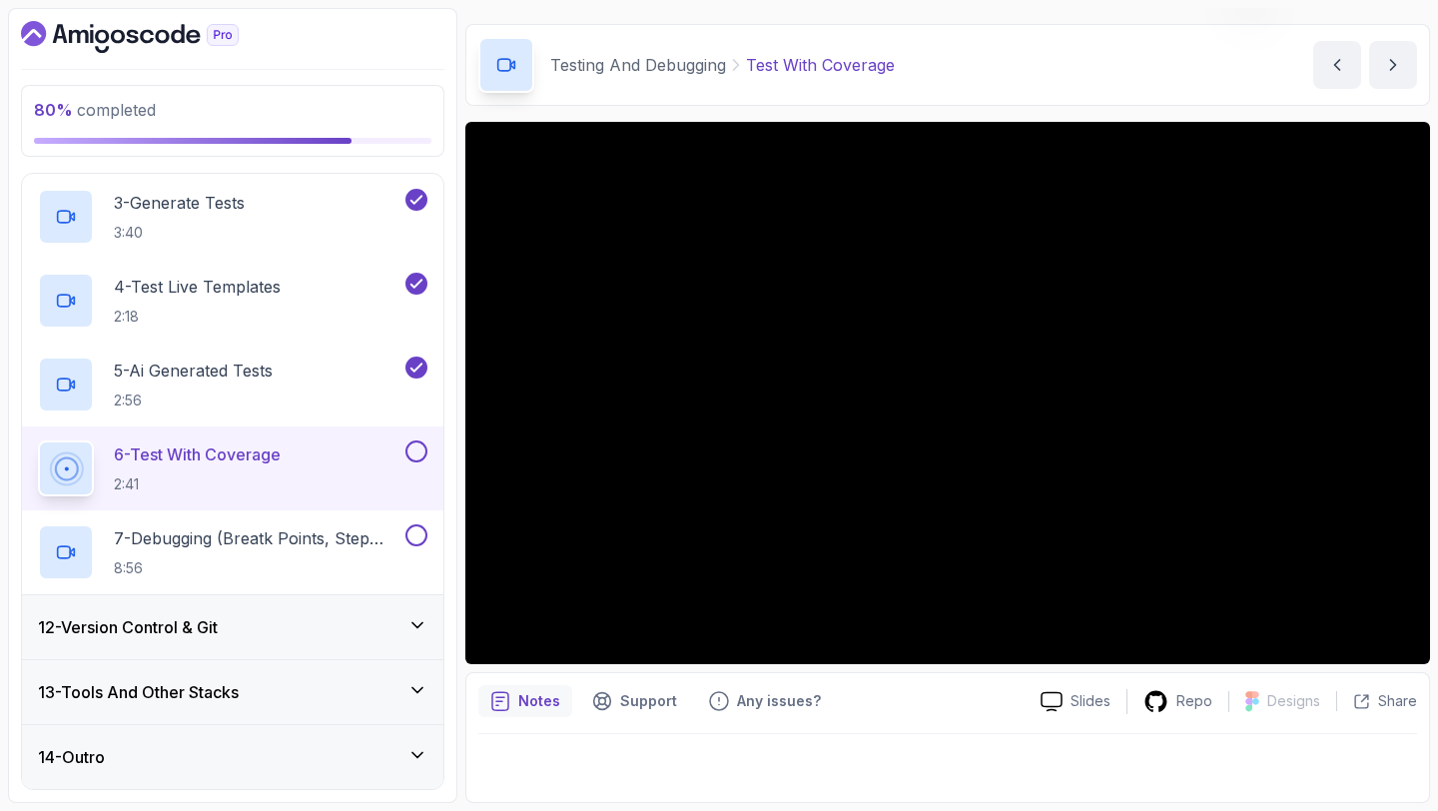
click at [414, 443] on button at bounding box center [417, 451] width 22 height 22
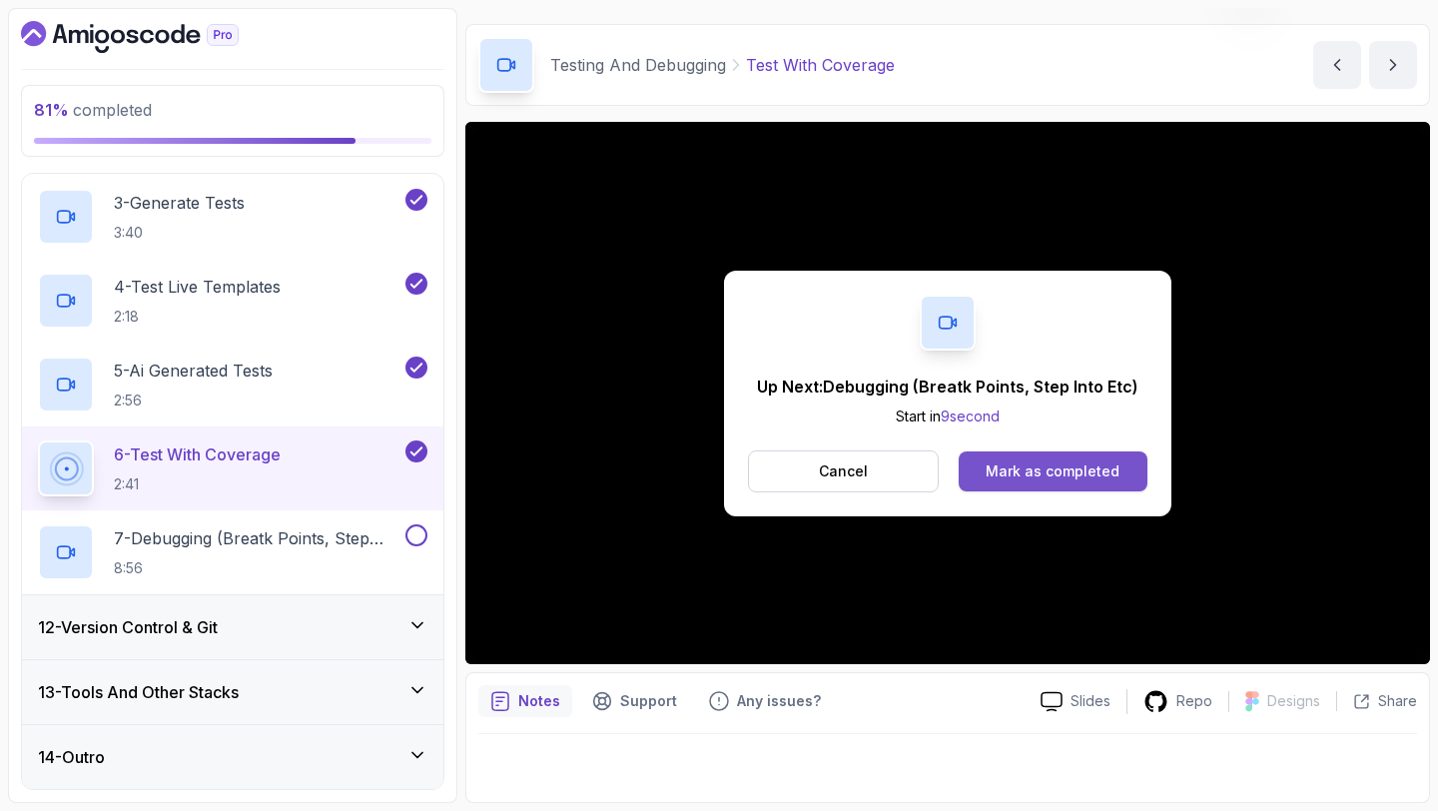
click at [1020, 475] on div "Mark as completed" at bounding box center [1053, 471] width 134 height 20
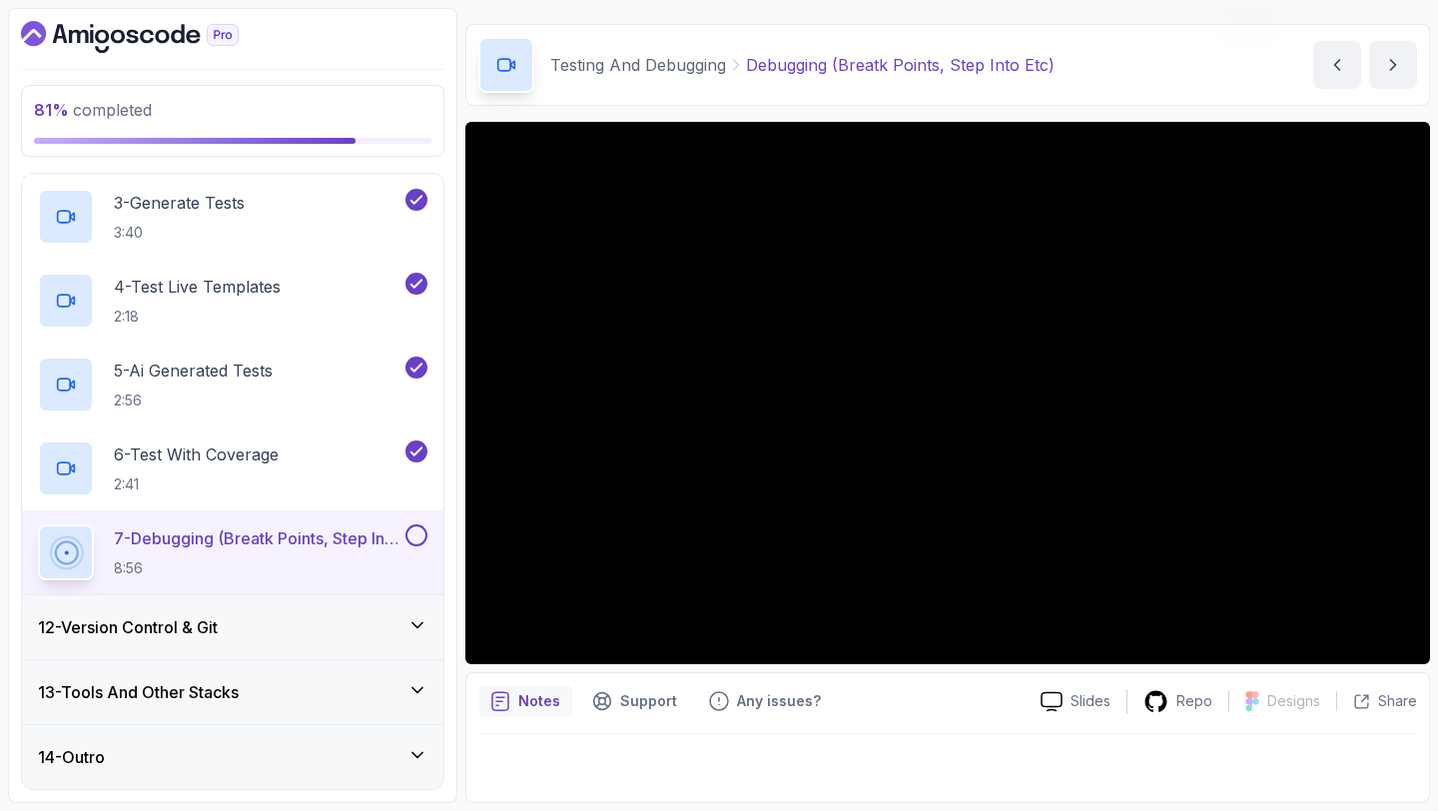
click at [313, 743] on div "14 - Outro" at bounding box center [232, 757] width 421 height 64
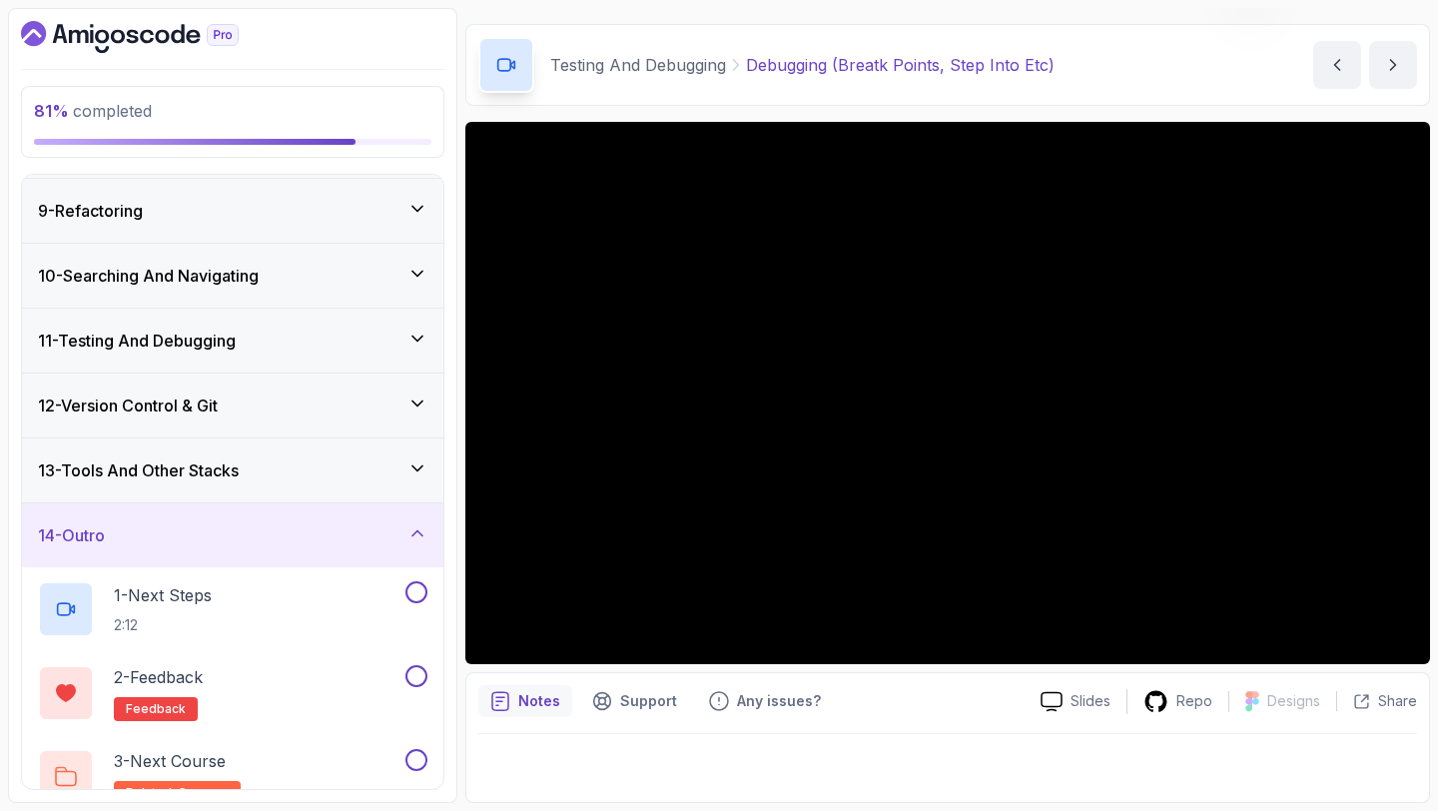
scroll to position [544, 0]
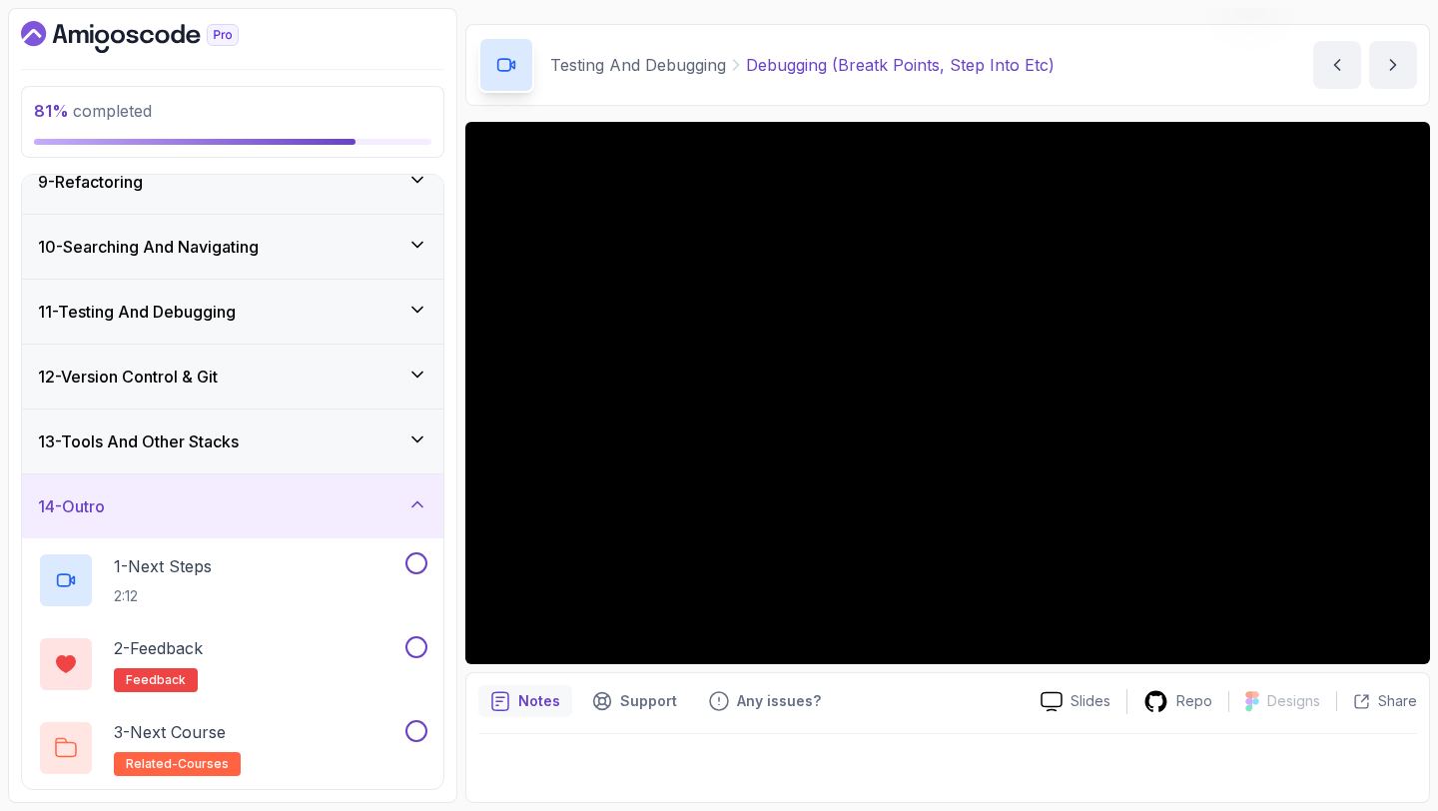
click at [286, 371] on div "12 - Version Control & Git" at bounding box center [233, 377] width 390 height 24
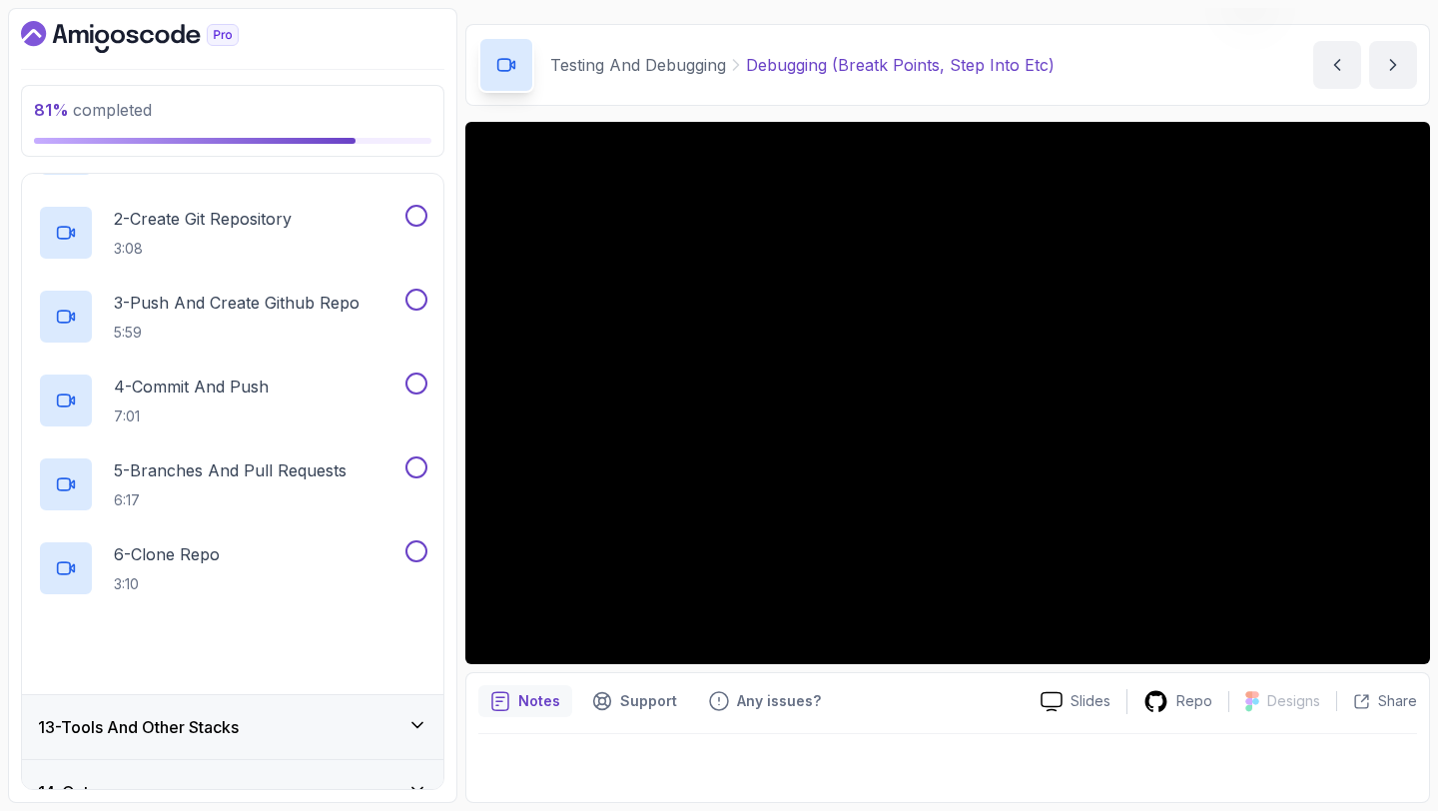
scroll to position [855, 0]
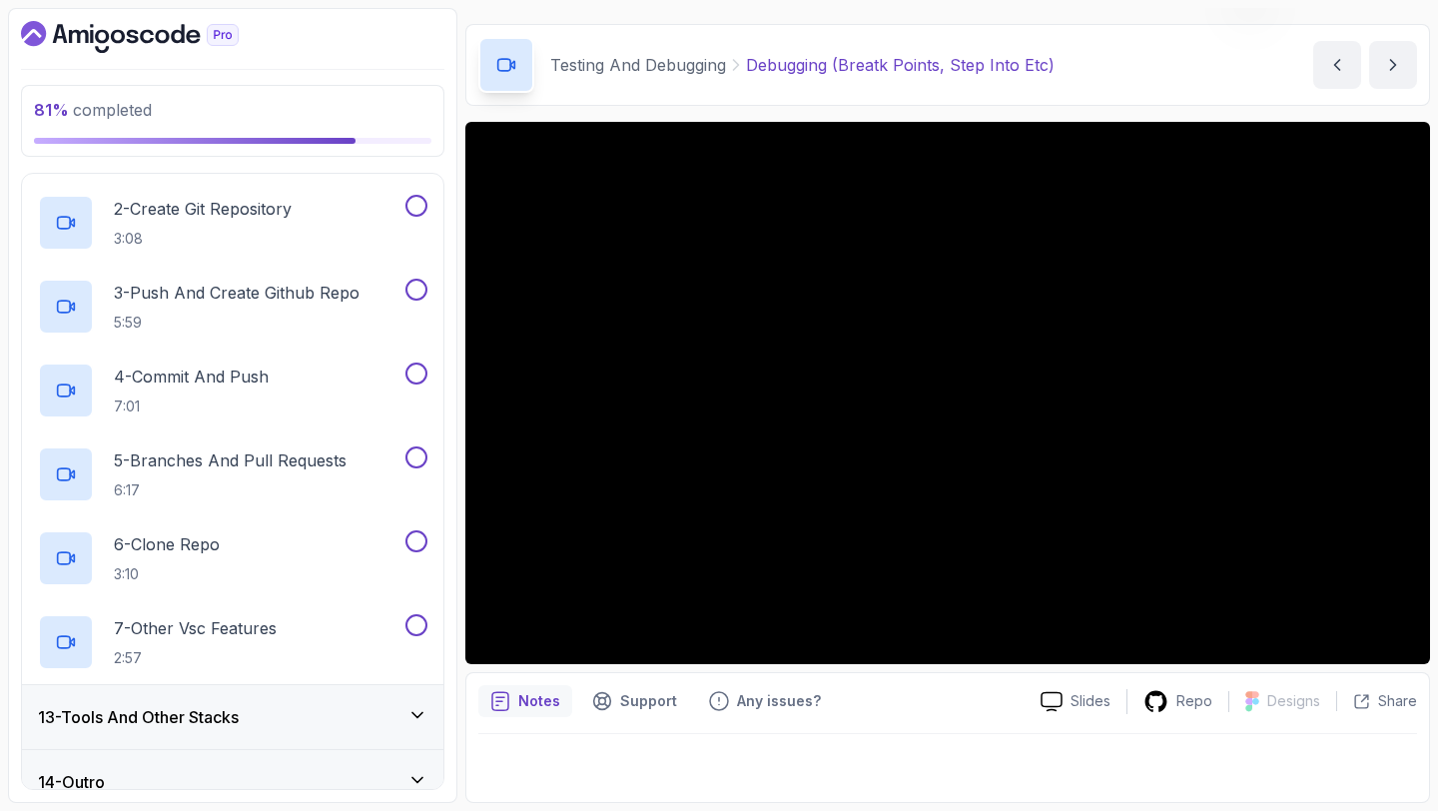
click at [258, 695] on div "13 - Tools And Other Stacks" at bounding box center [232, 717] width 421 height 64
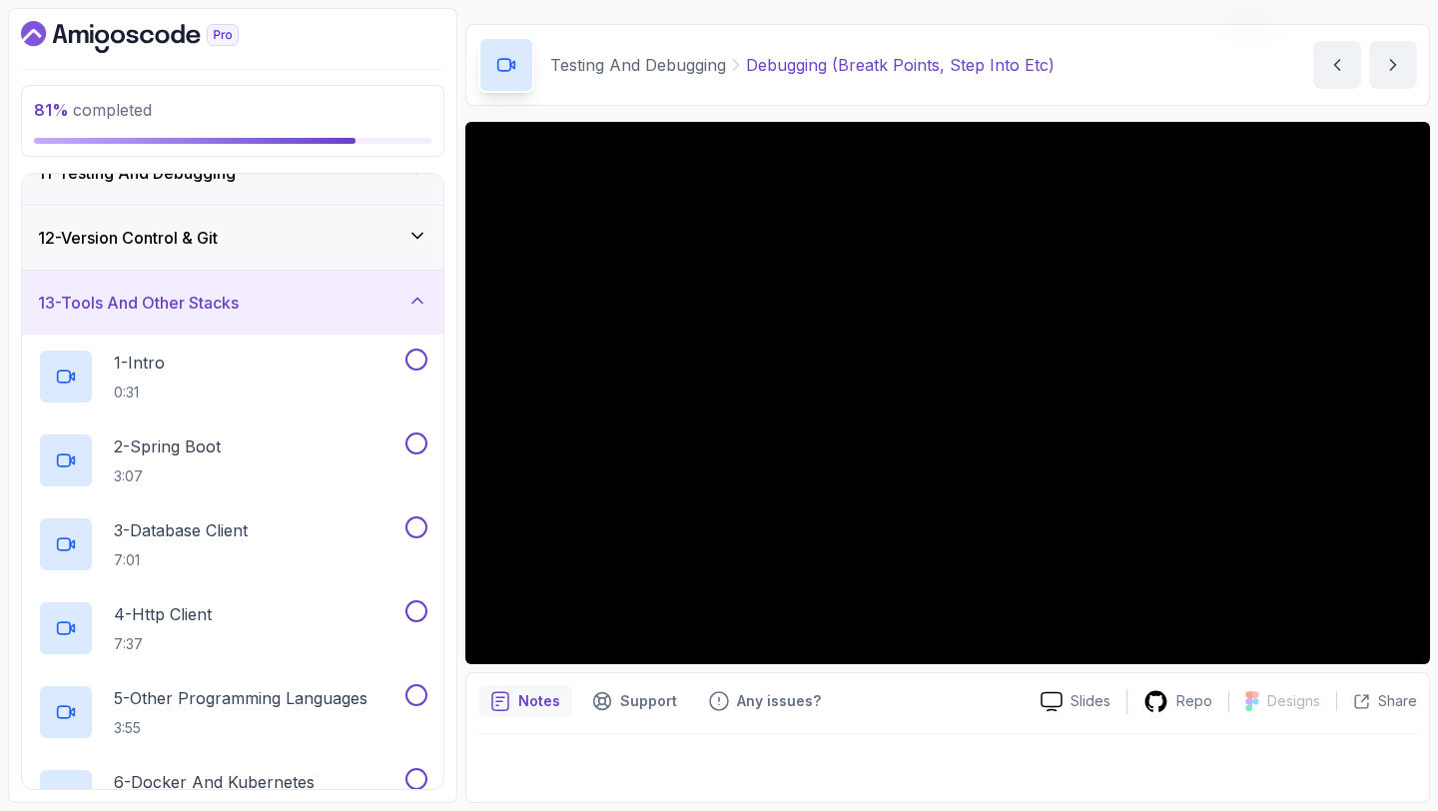
scroll to position [683, 0]
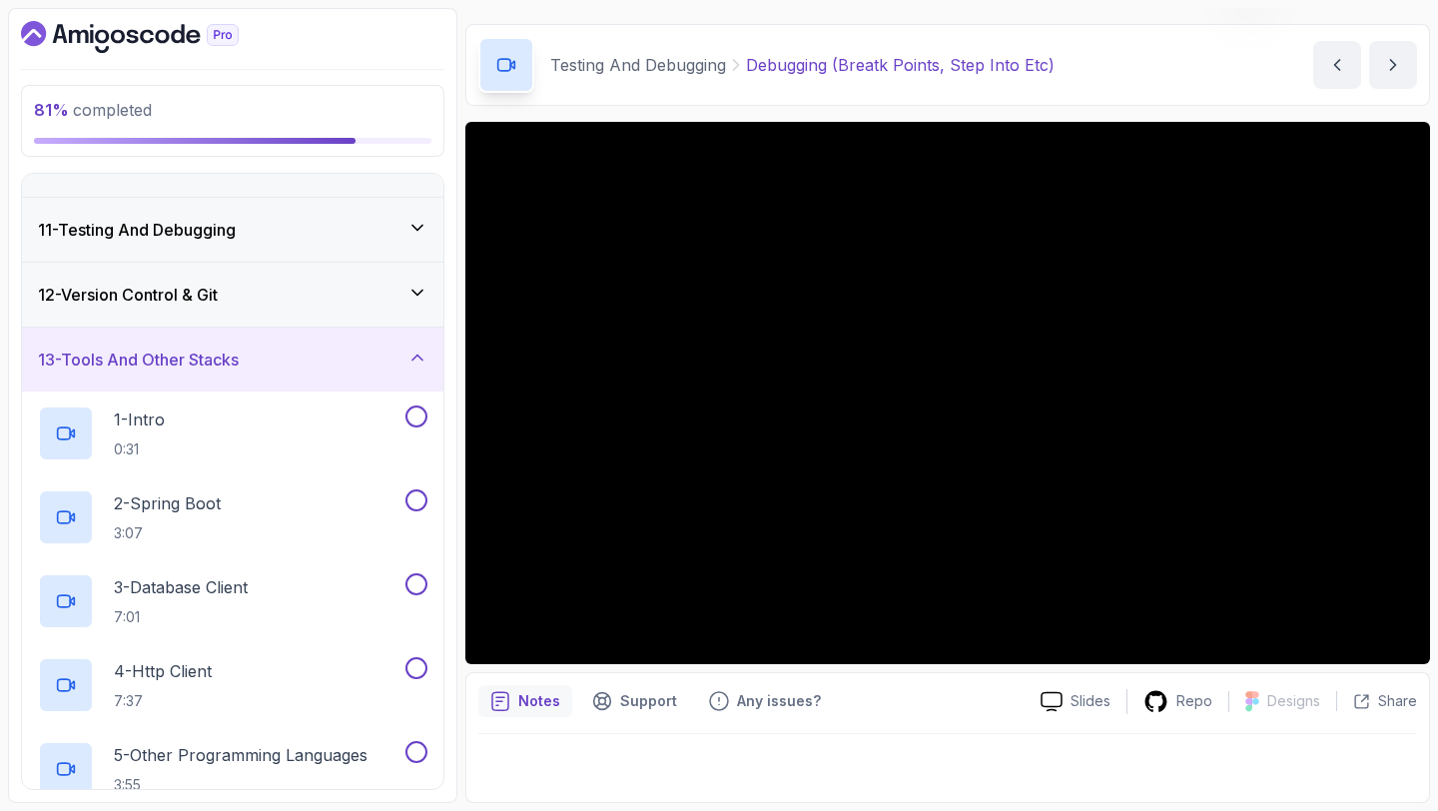
click at [373, 363] on div "13 - Tools And Other Stacks" at bounding box center [233, 360] width 390 height 24
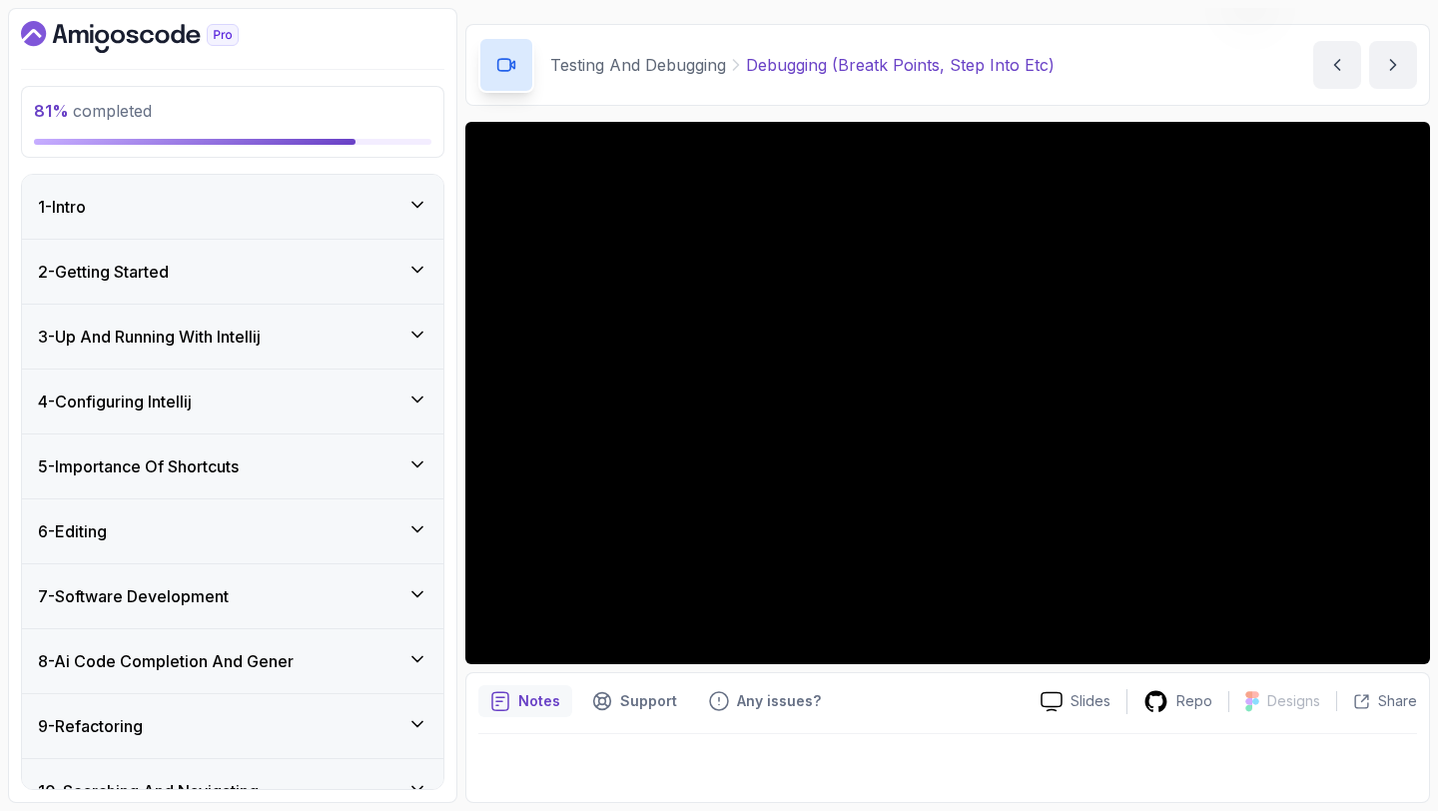
scroll to position [293, 0]
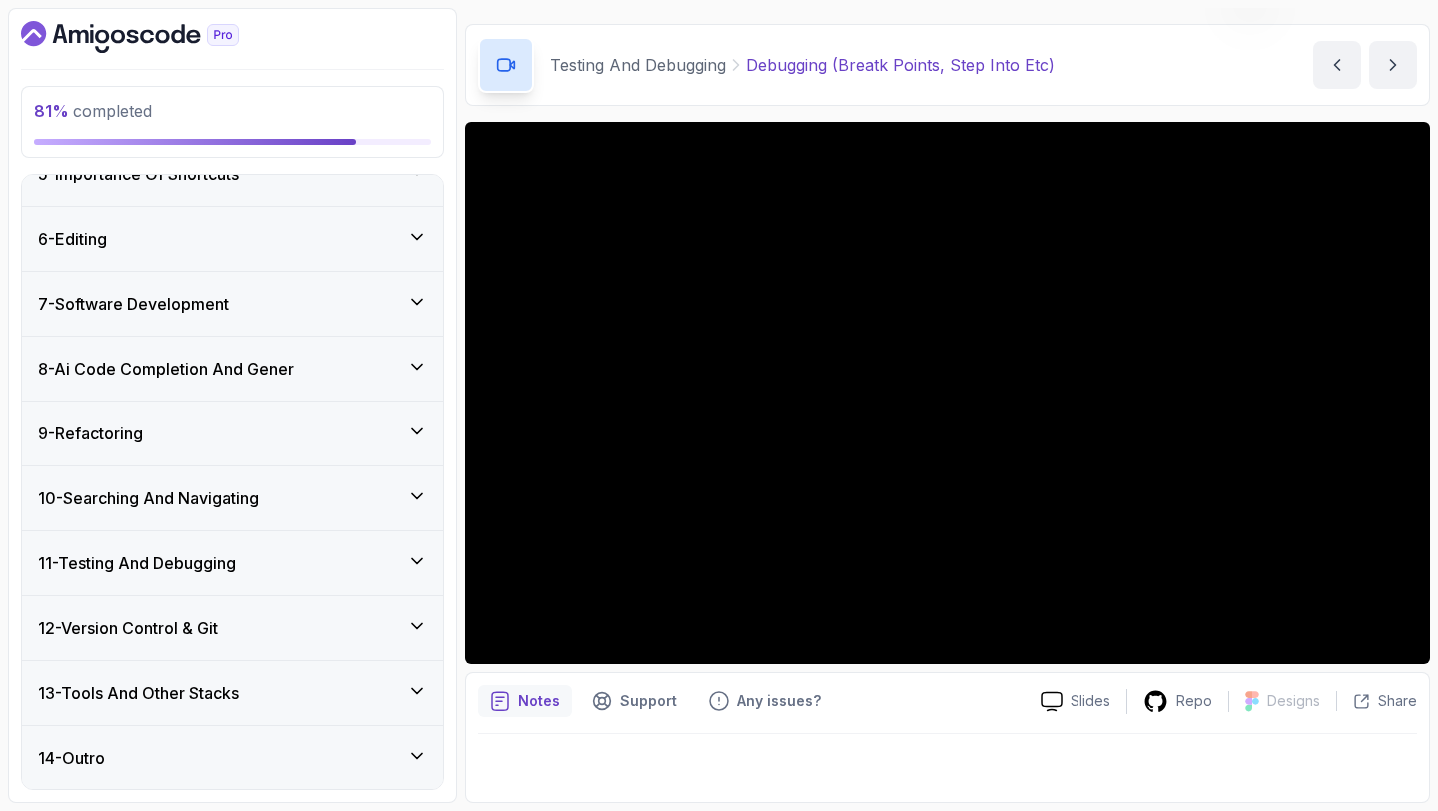
click at [385, 630] on div "12 - Version Control & Git" at bounding box center [233, 628] width 390 height 24
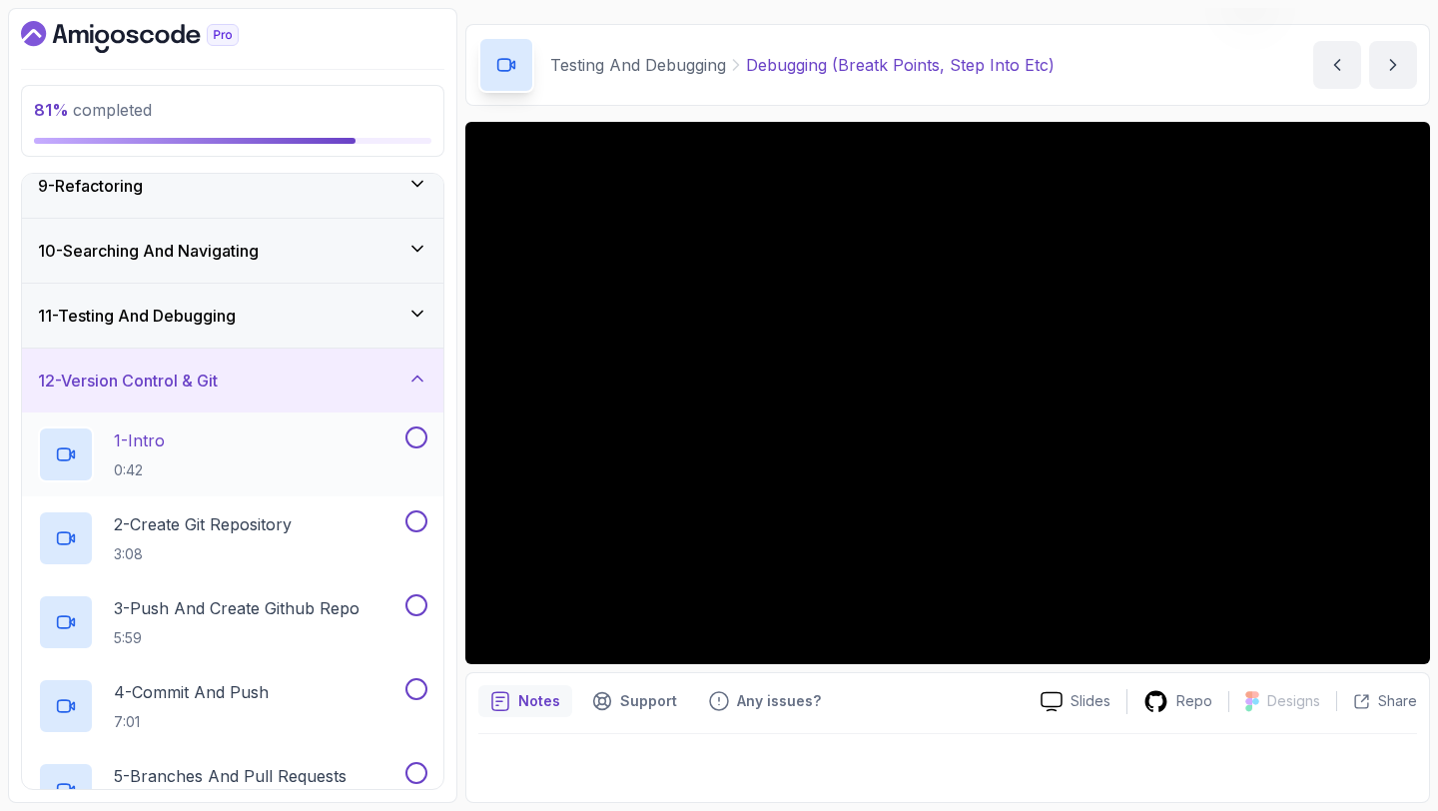
scroll to position [543, 0]
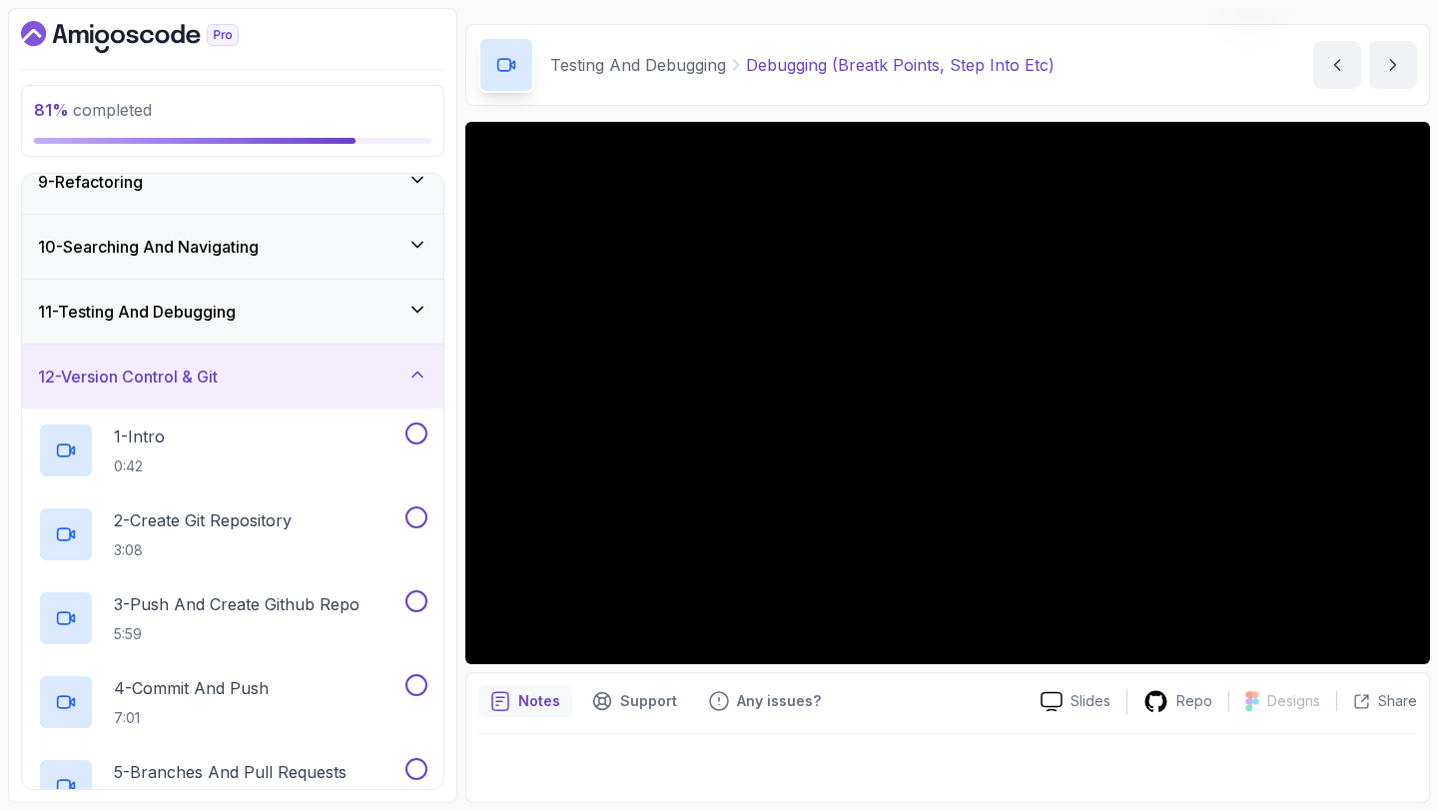
click at [333, 335] on div "11 - Testing And Debugging" at bounding box center [232, 312] width 421 height 64
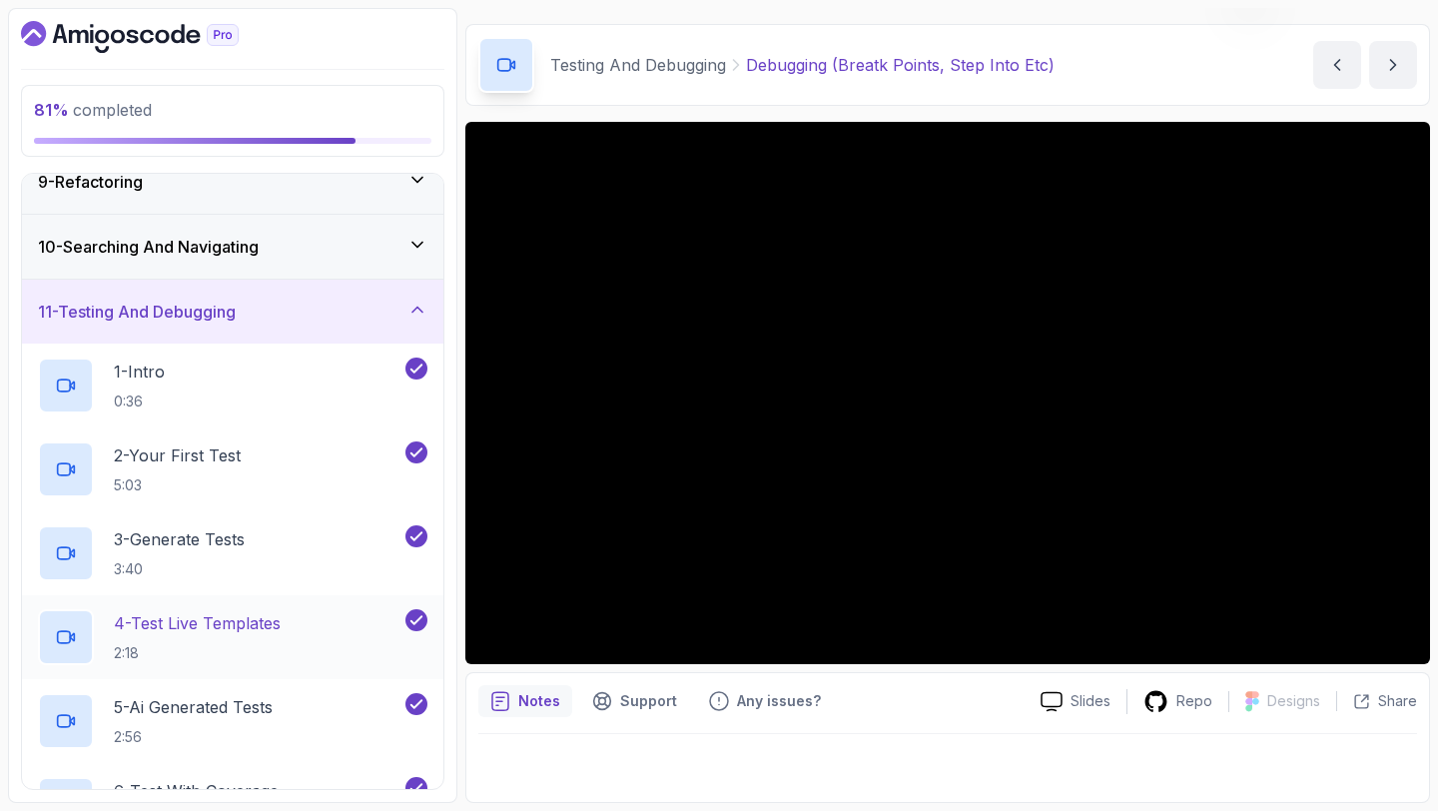
scroll to position [880, 0]
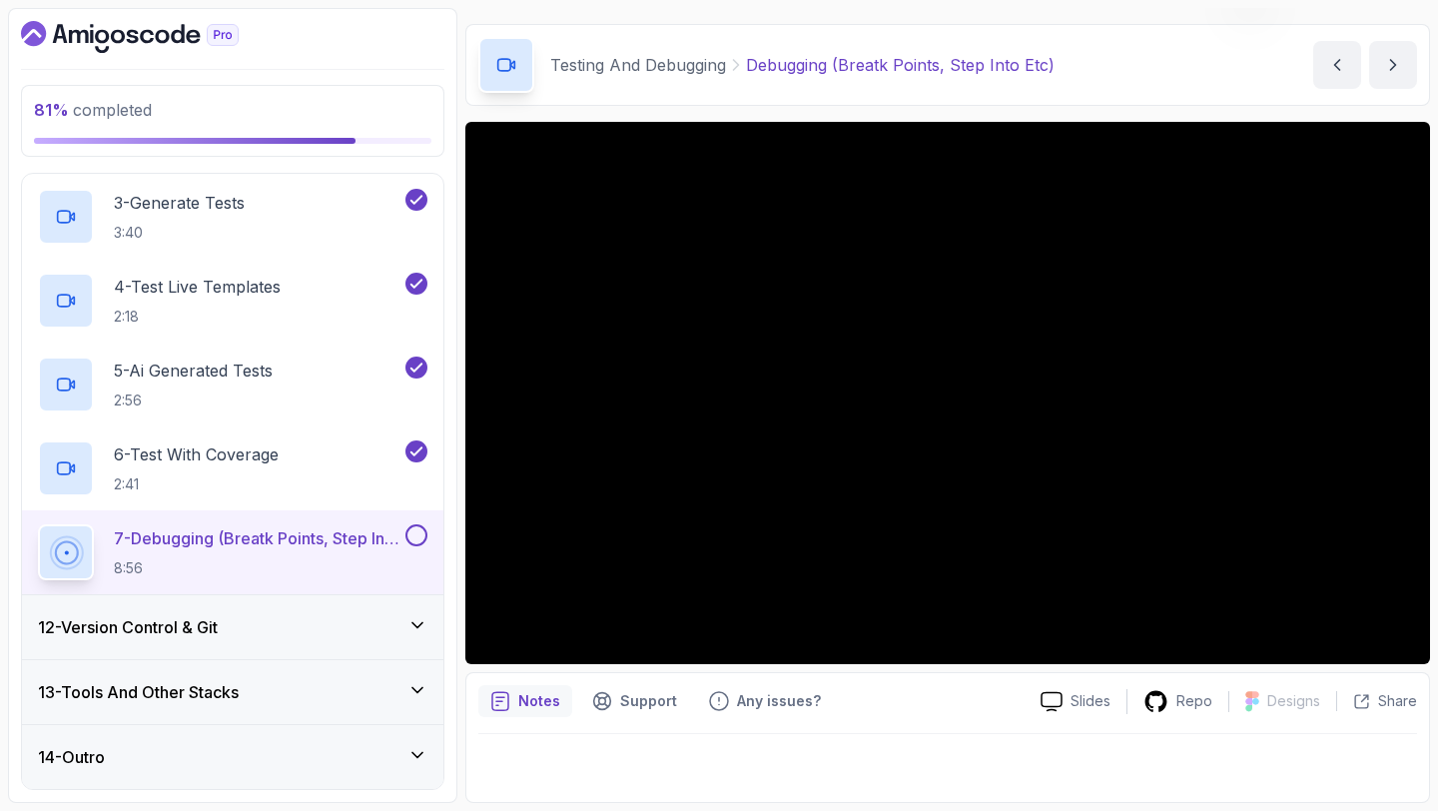
click at [410, 534] on button at bounding box center [417, 535] width 22 height 22
click at [145, 42] on icon "Dashboard" at bounding box center [147, 37] width 14 height 14
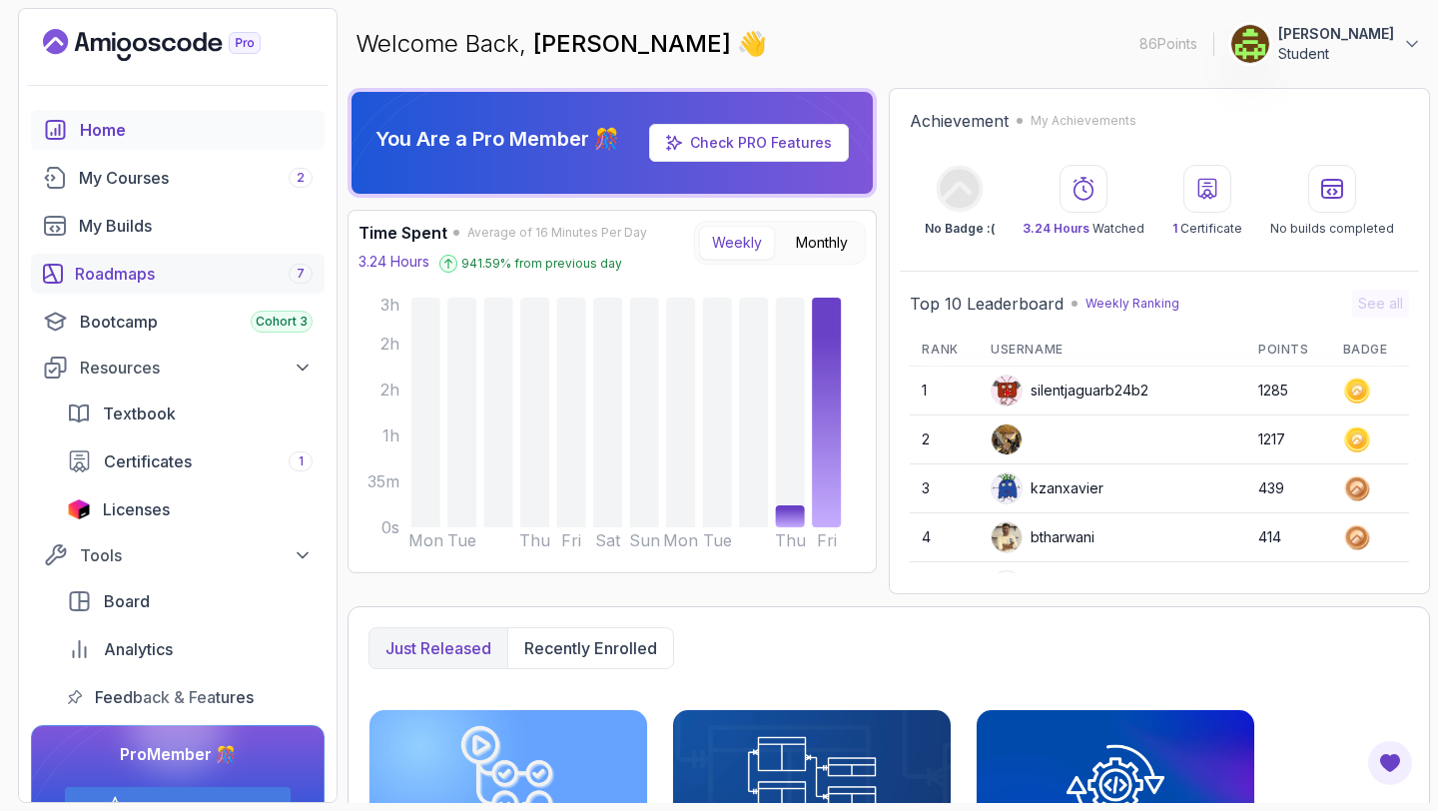
click at [191, 268] on div "Roadmaps 7" at bounding box center [194, 274] width 238 height 24
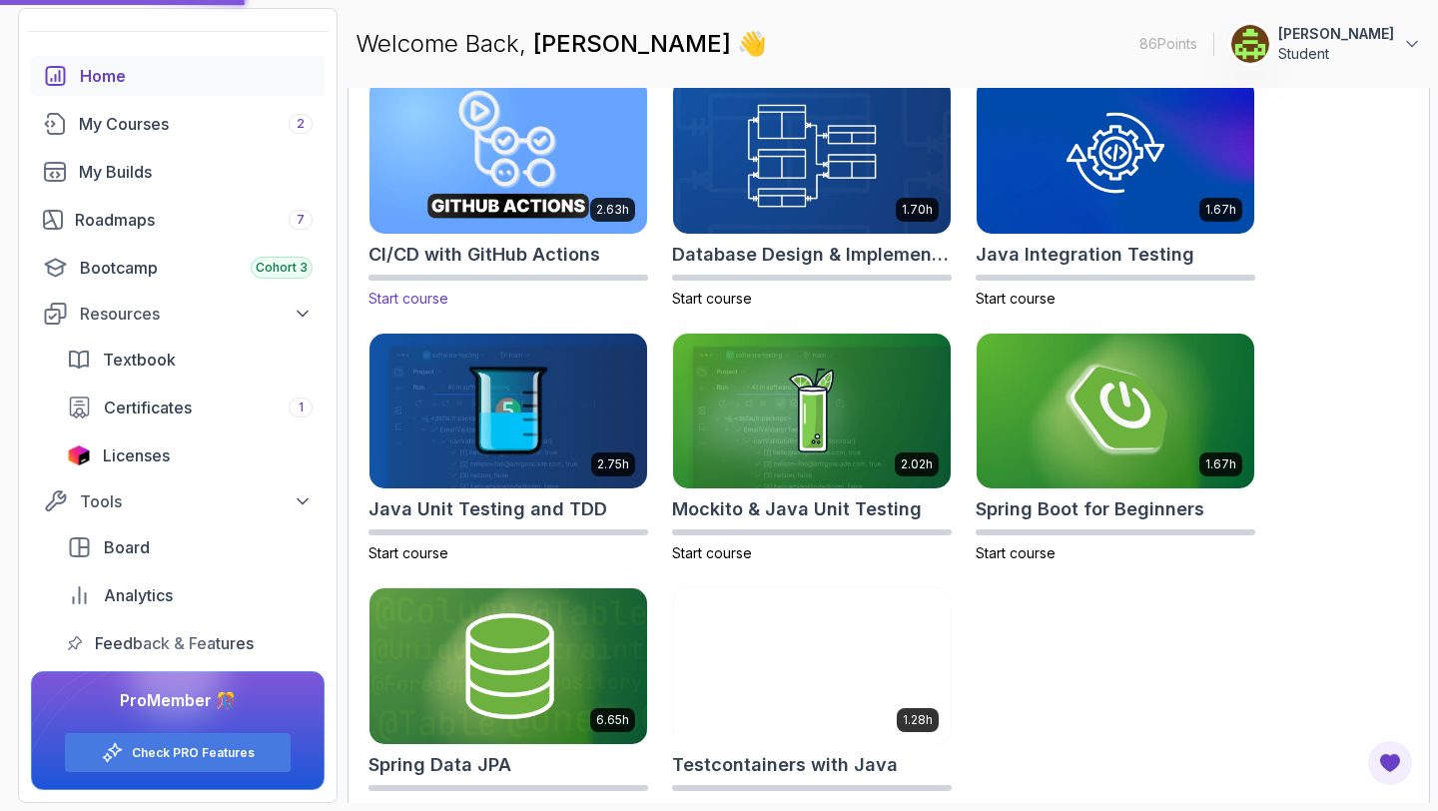
scroll to position [668, 0]
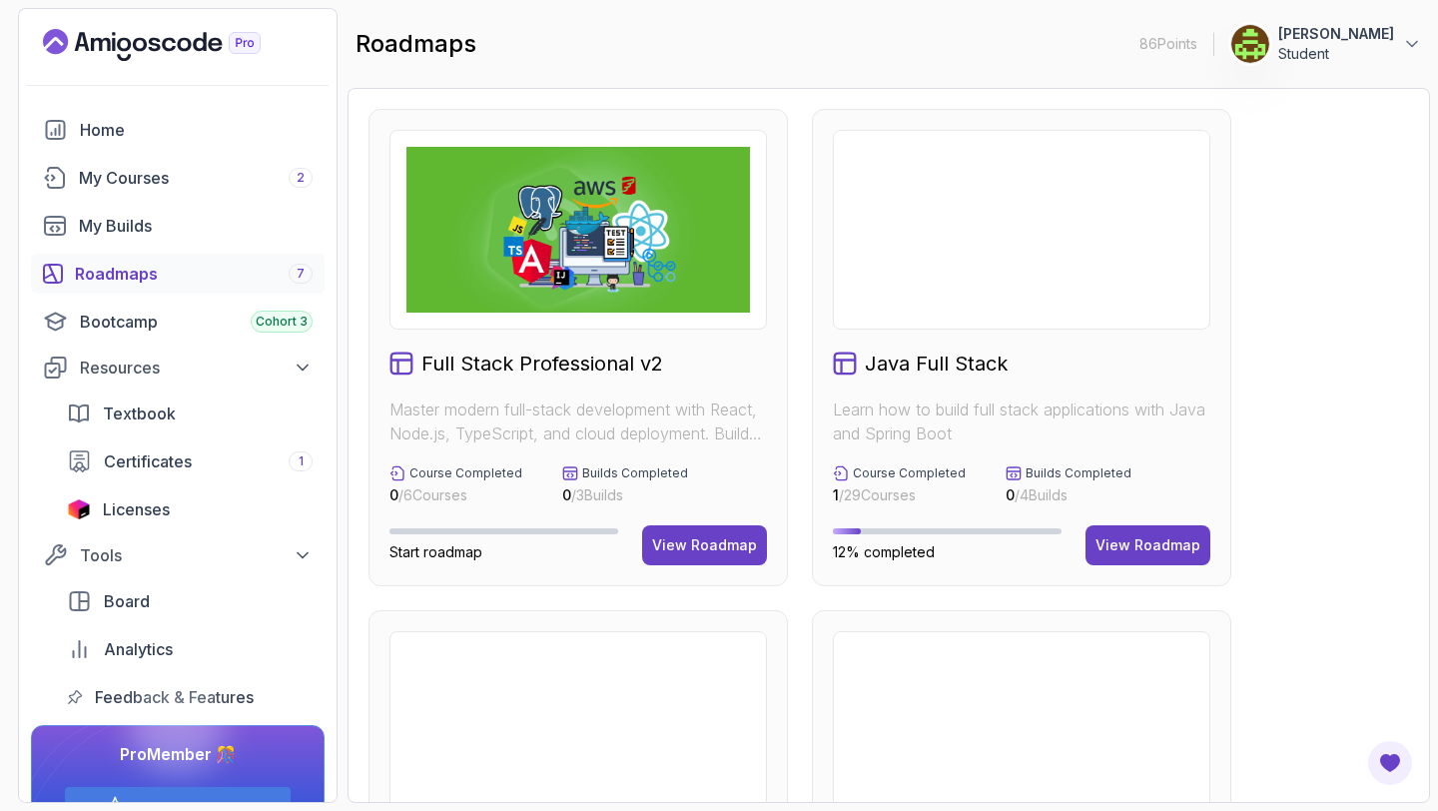
click at [584, 424] on p "Master modern full-stack development with React, Node.js, TypeScript, and cloud…" at bounding box center [579, 422] width 378 height 48
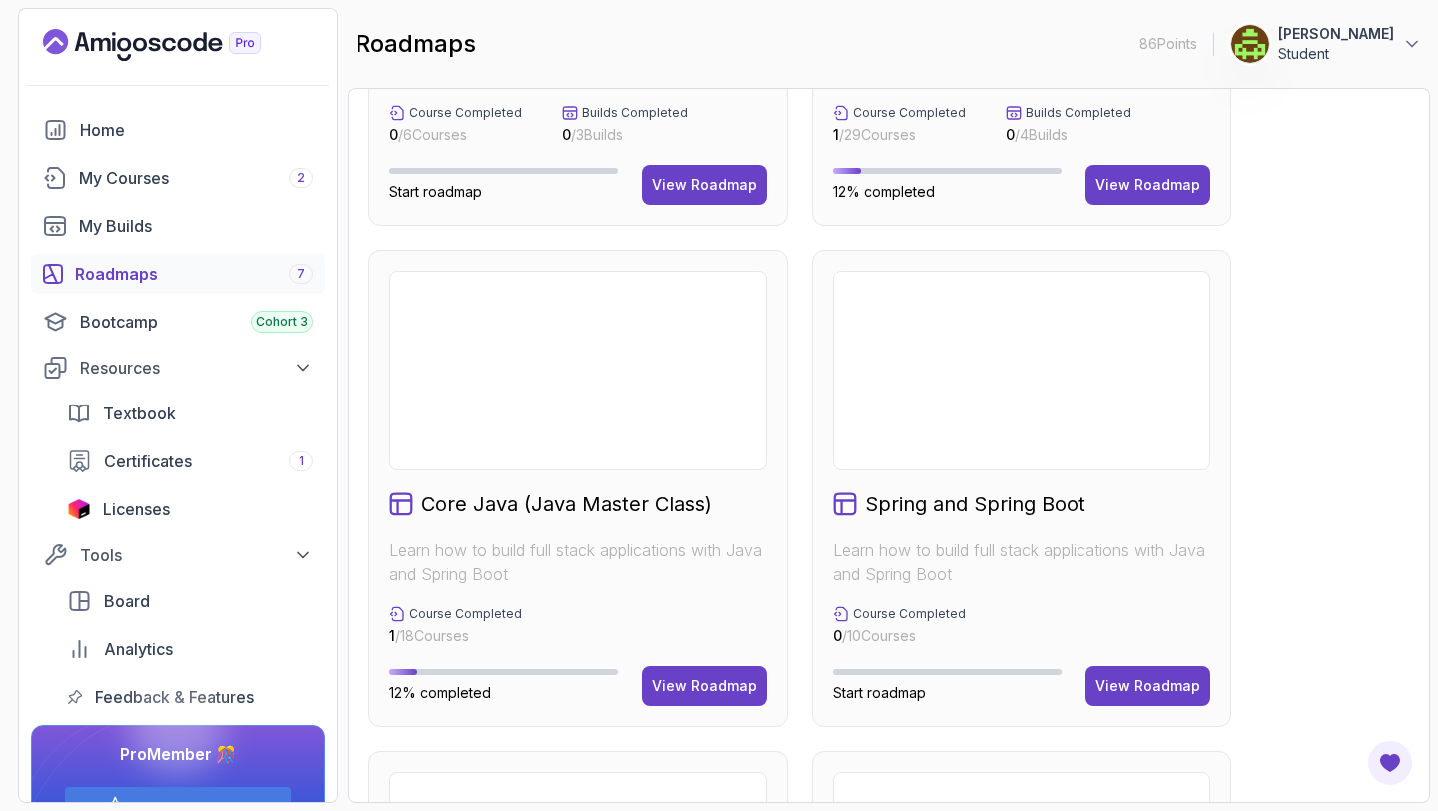
scroll to position [362, 0]
click at [745, 678] on div "View Roadmap" at bounding box center [704, 685] width 105 height 20
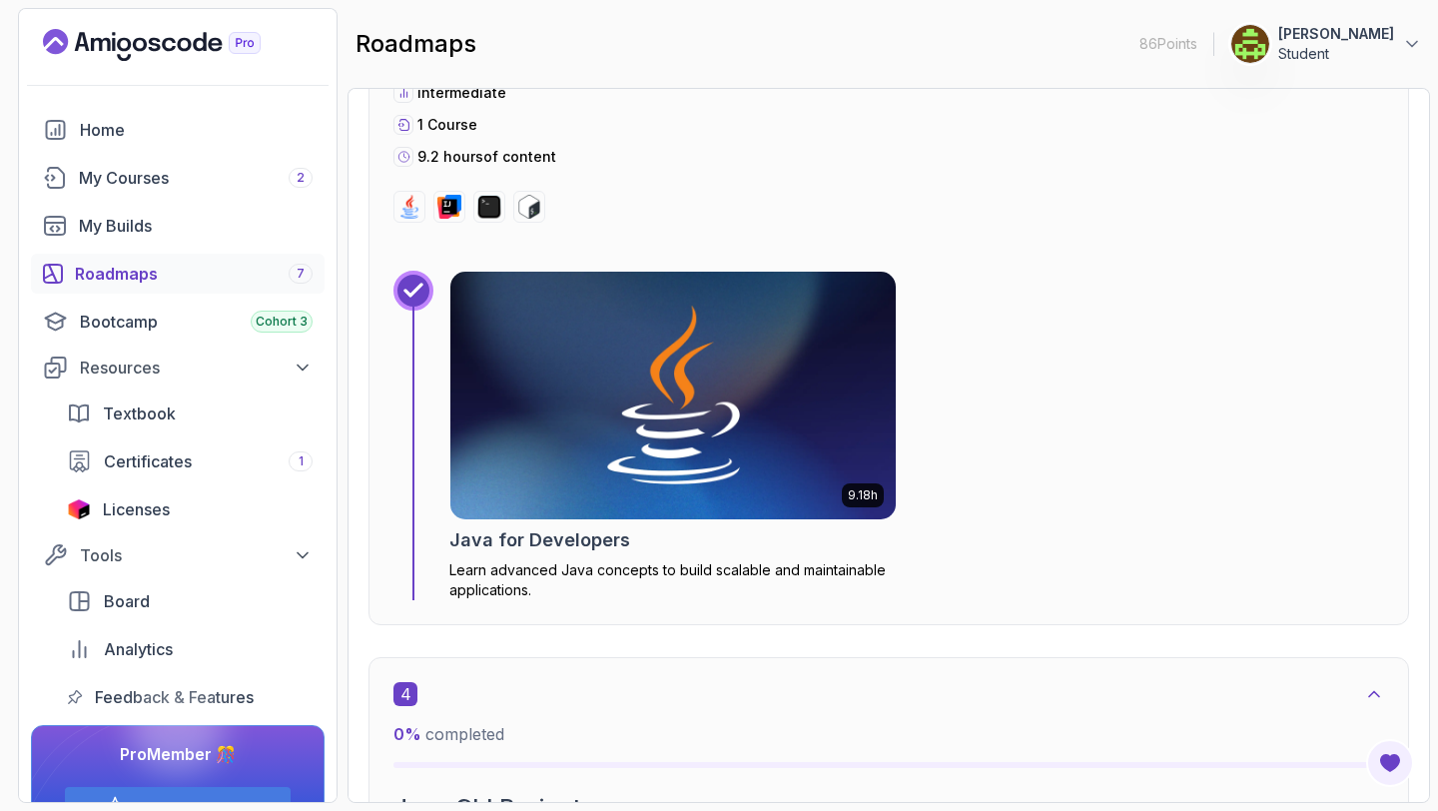
scroll to position [2264, 0]
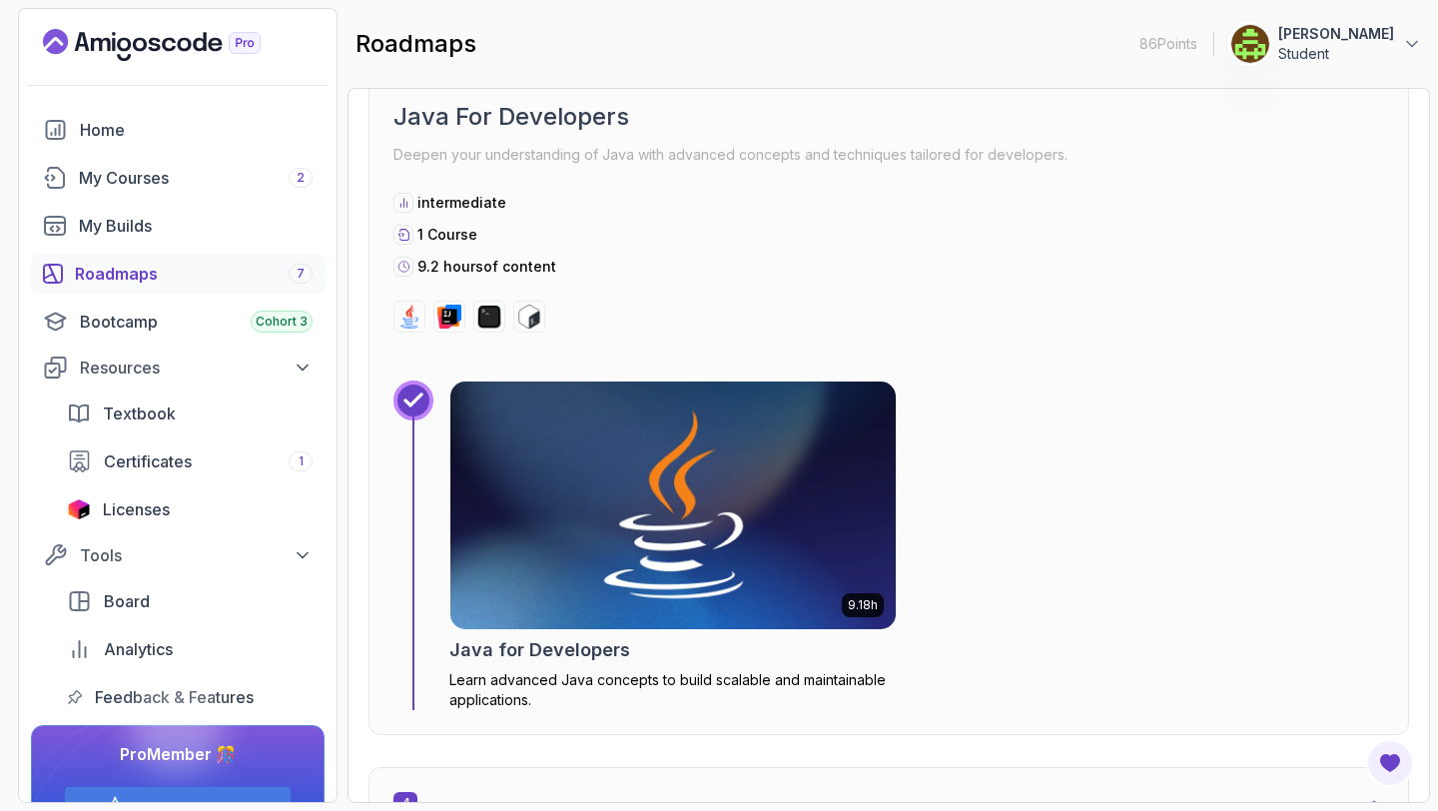
click at [582, 643] on h2 "Java for Developers" at bounding box center [539, 650] width 181 height 28
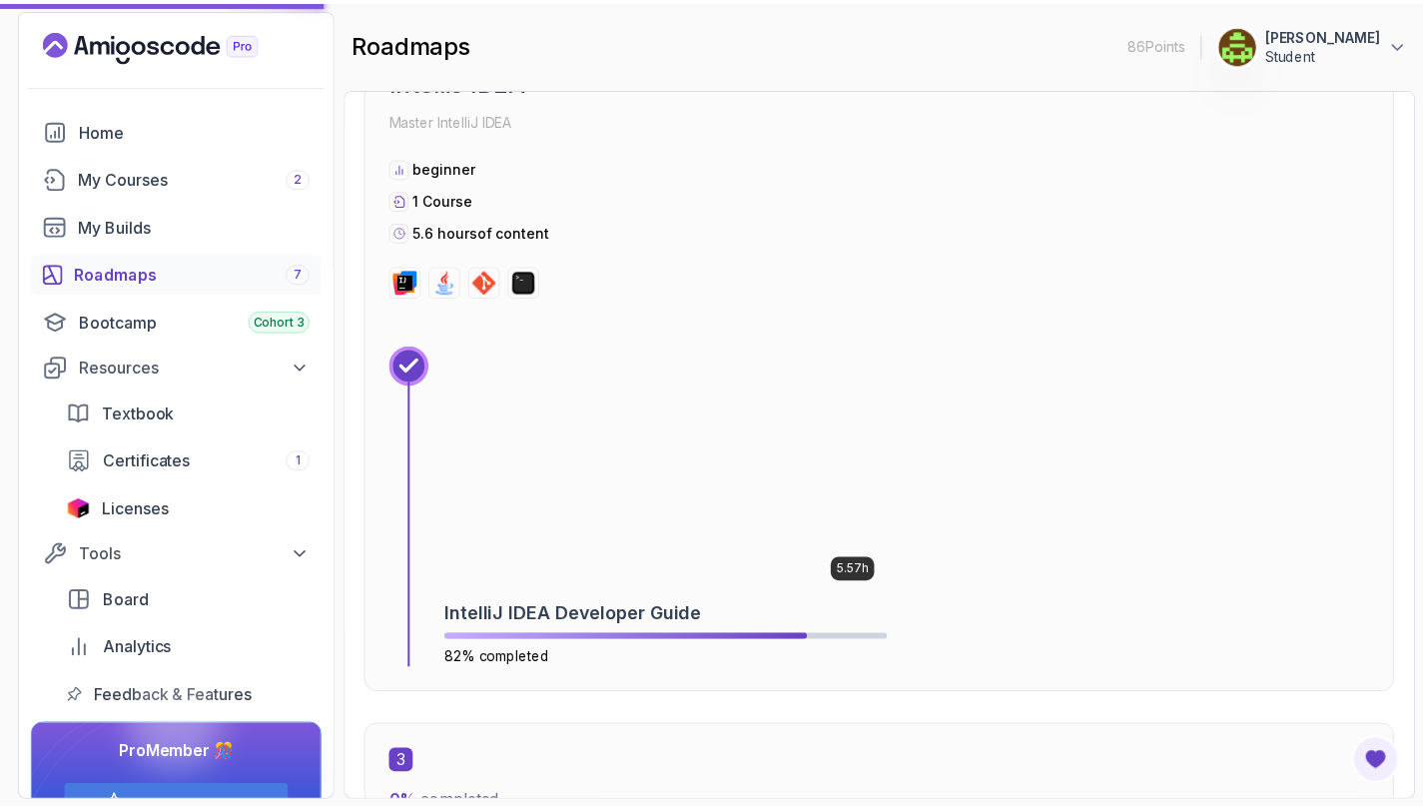
scroll to position [1491, 0]
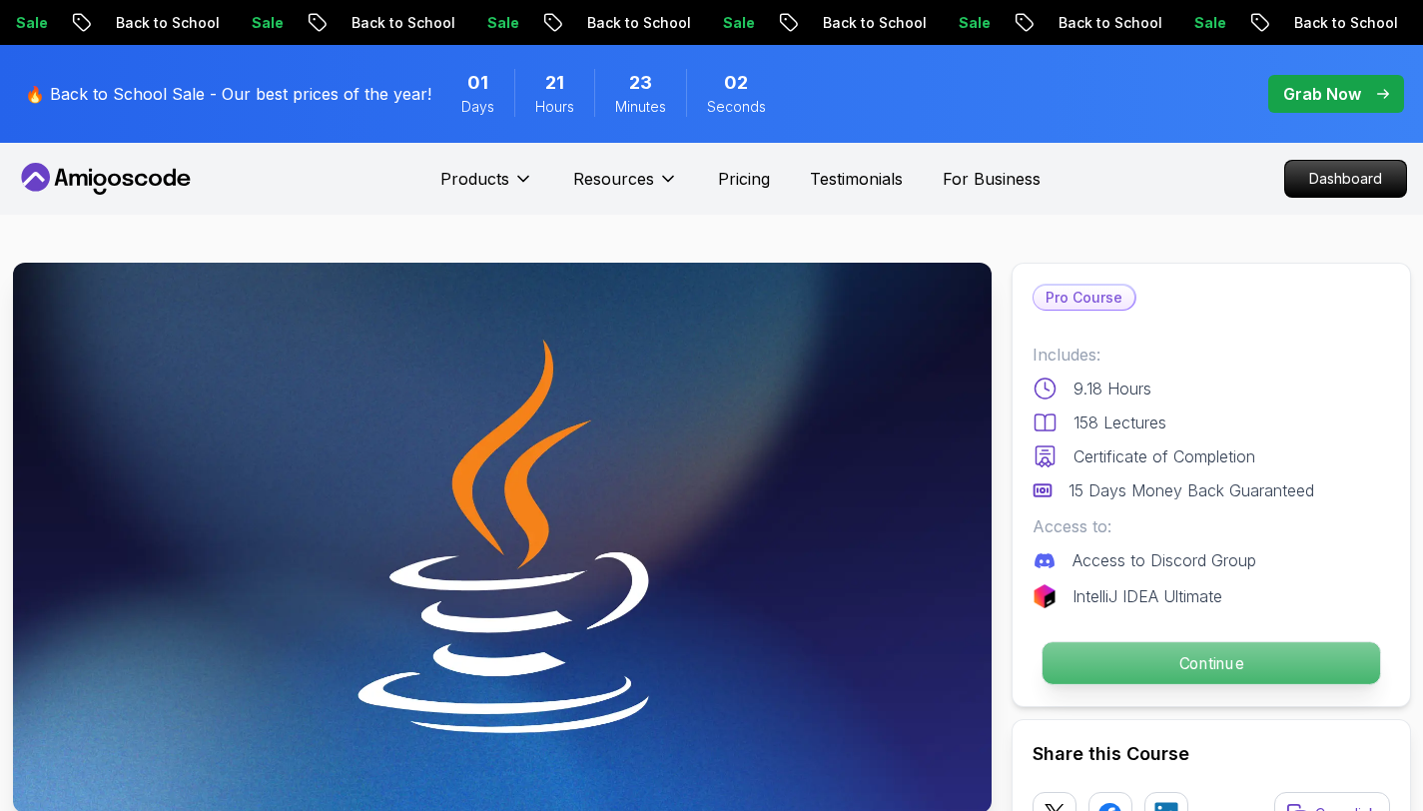
drag, startPoint x: 1141, startPoint y: 666, endPoint x: 1234, endPoint y: 641, distance: 96.2
click at [1234, 641] on button "Continue" at bounding box center [1211, 663] width 340 height 44
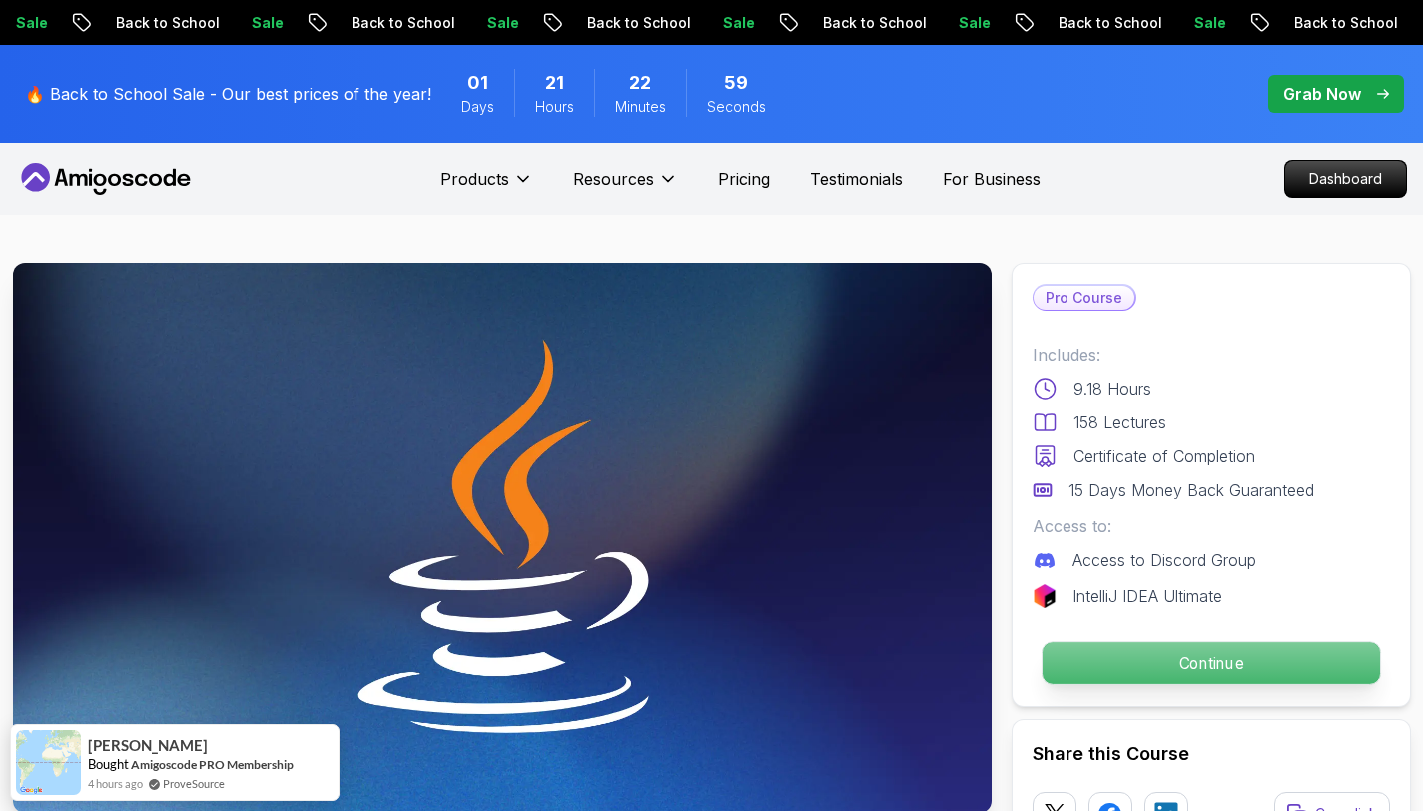
click at [1227, 668] on p "Continue" at bounding box center [1211, 663] width 338 height 42
click at [1163, 653] on p "Continue" at bounding box center [1211, 663] width 338 height 42
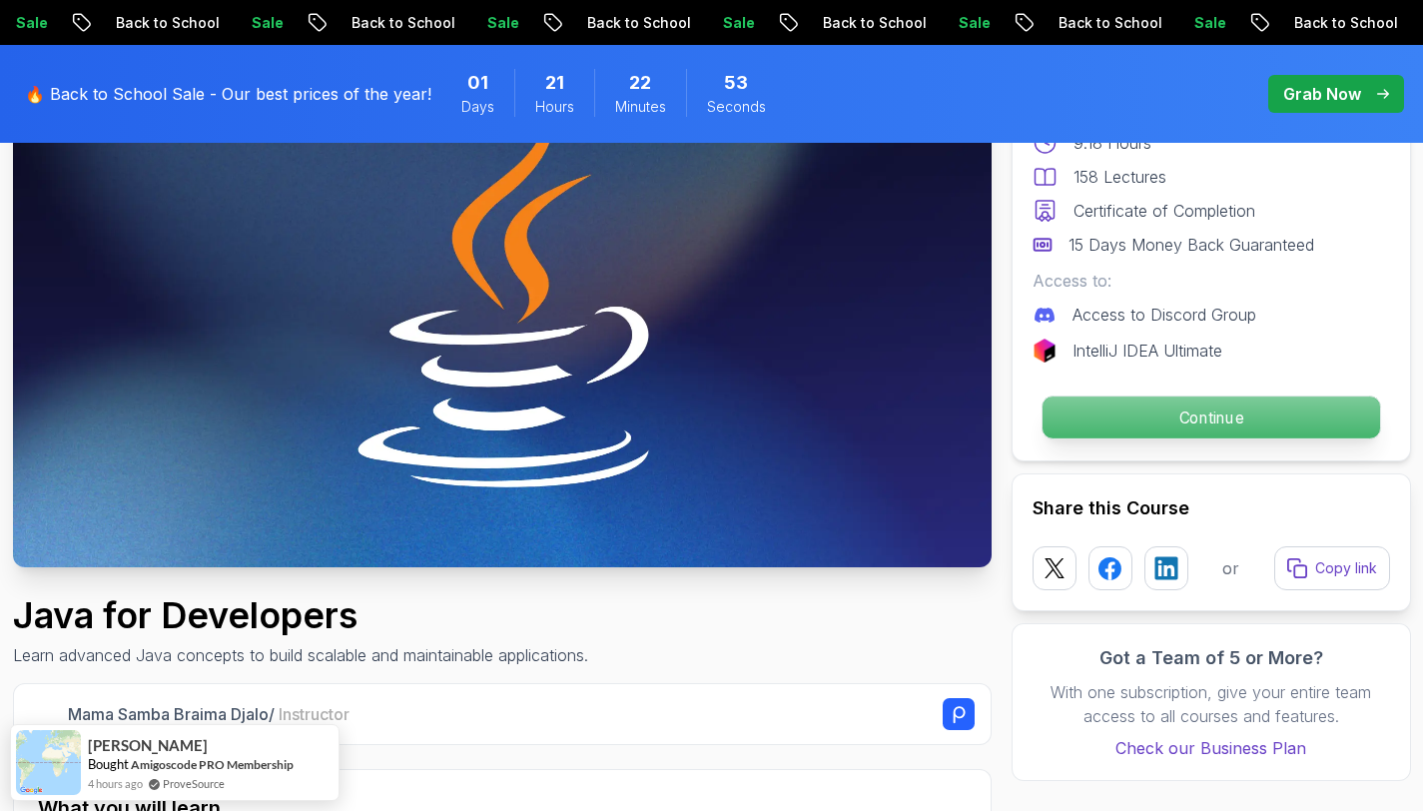
scroll to position [247, 0]
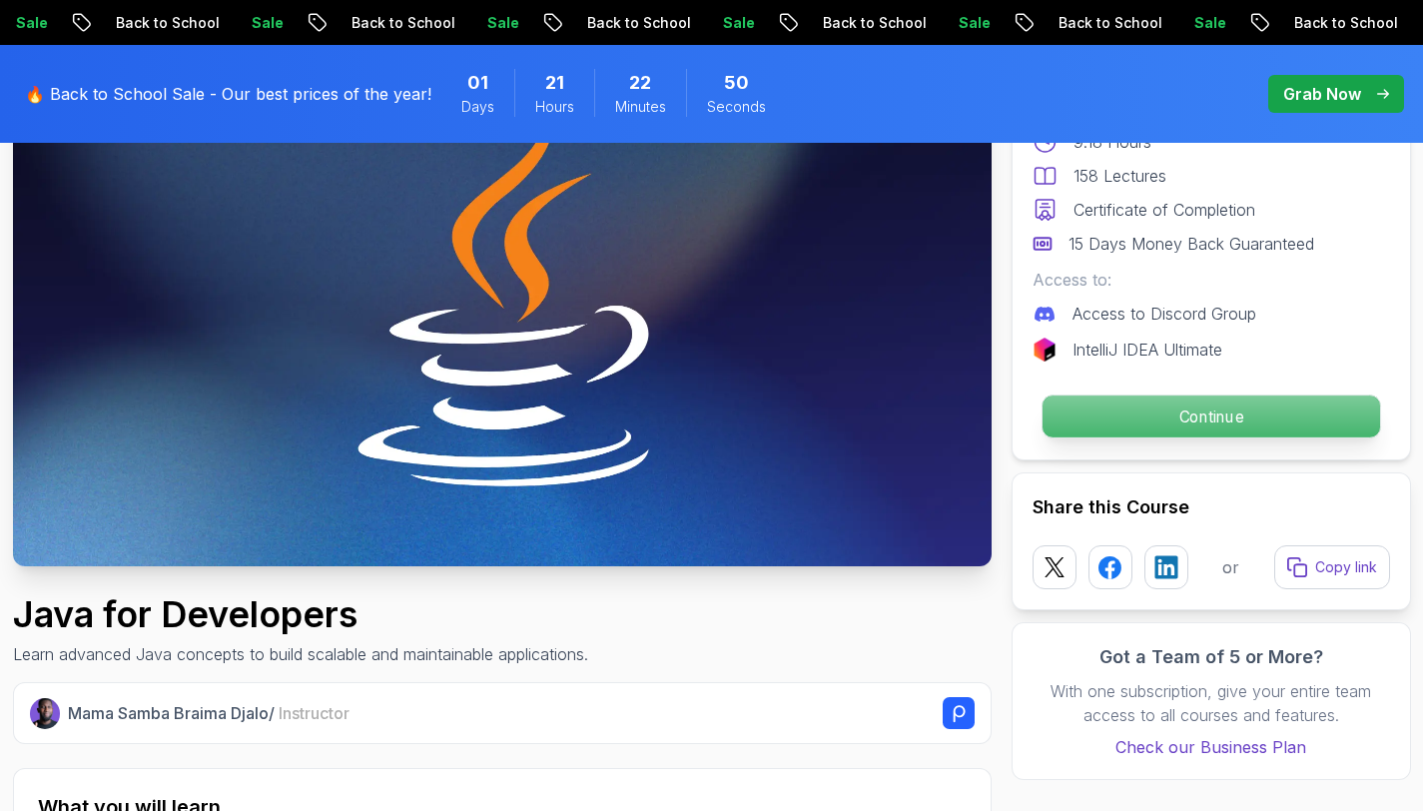
click at [1129, 413] on p "Continue" at bounding box center [1211, 417] width 338 height 42
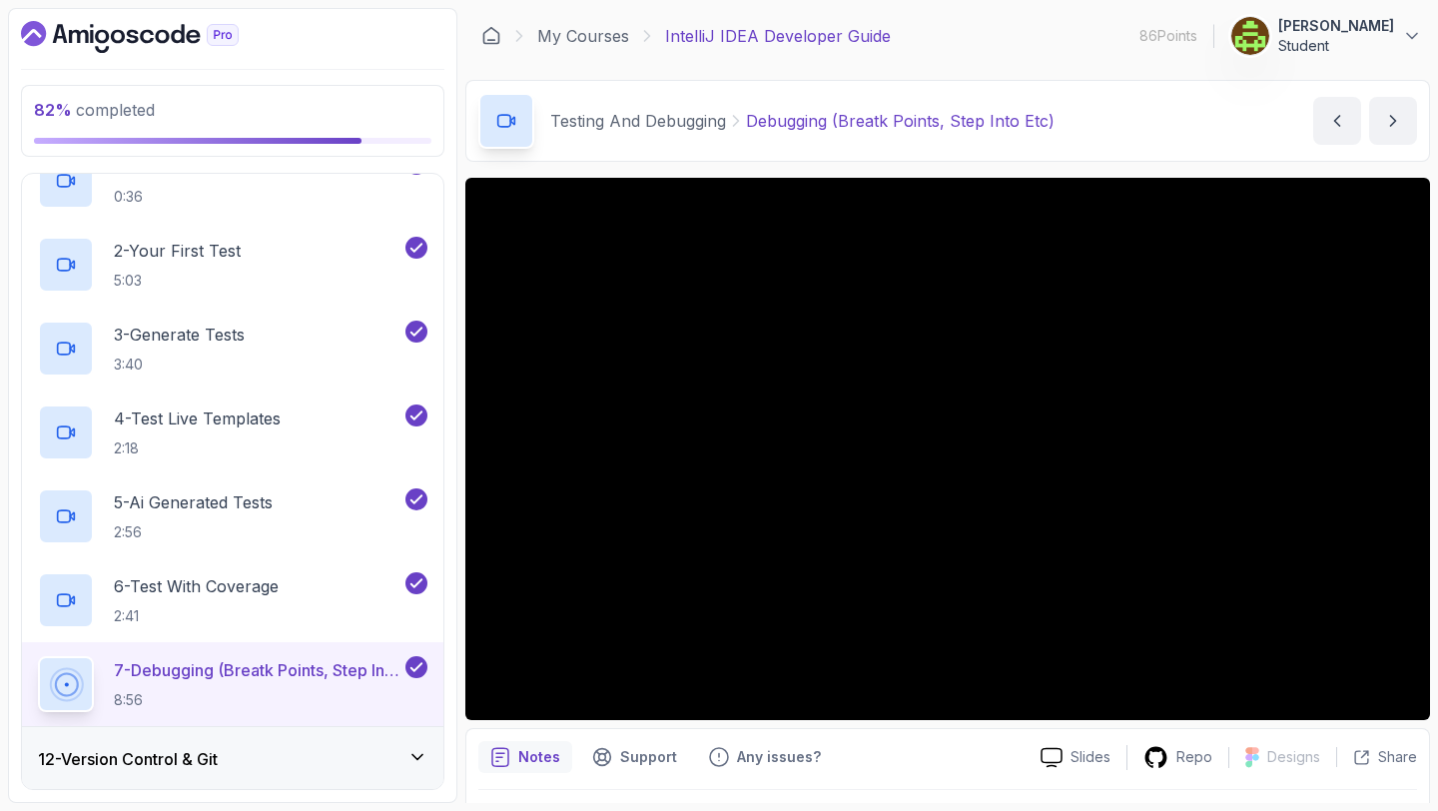
scroll to position [880, 0]
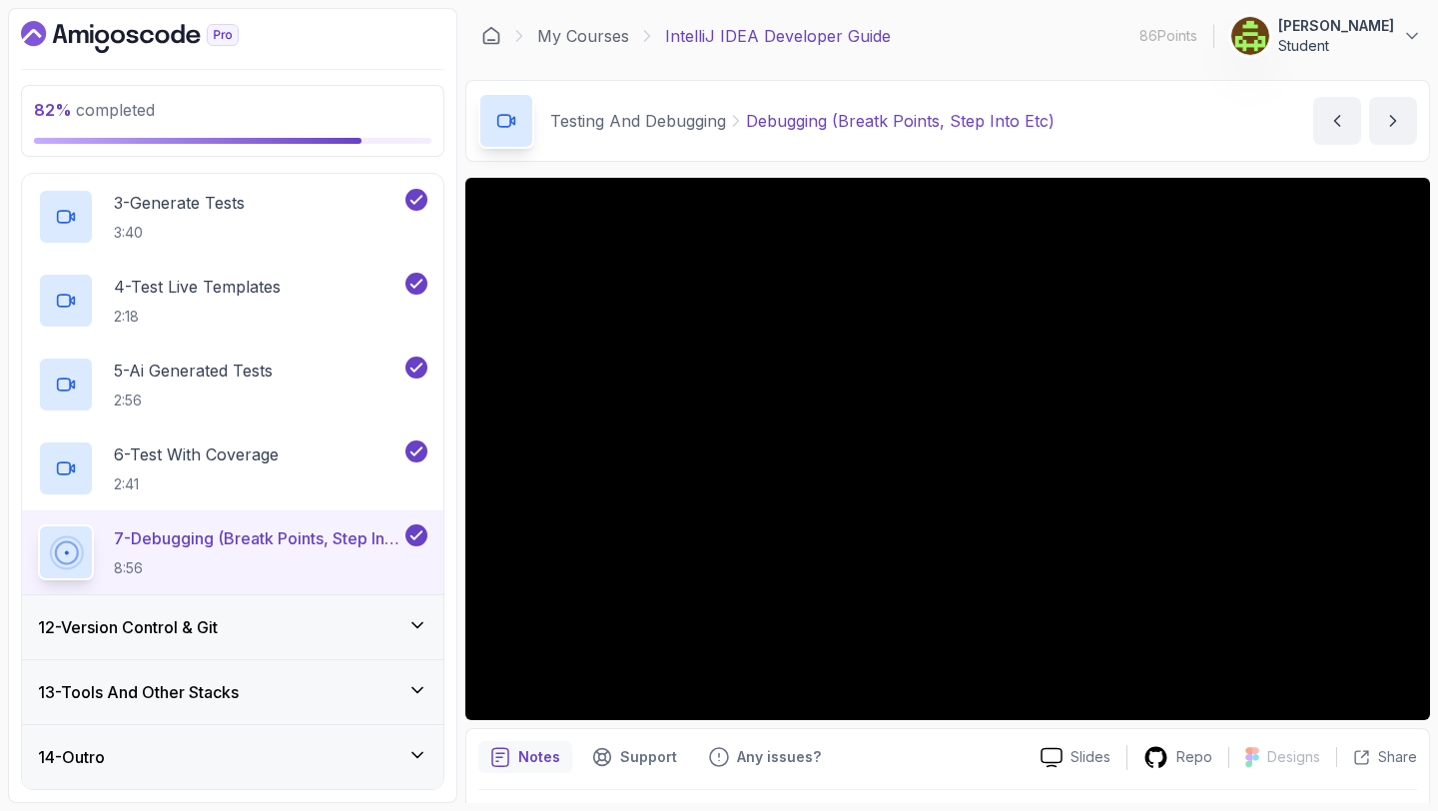
click at [253, 642] on div "12 - Version Control & Git" at bounding box center [232, 627] width 421 height 64
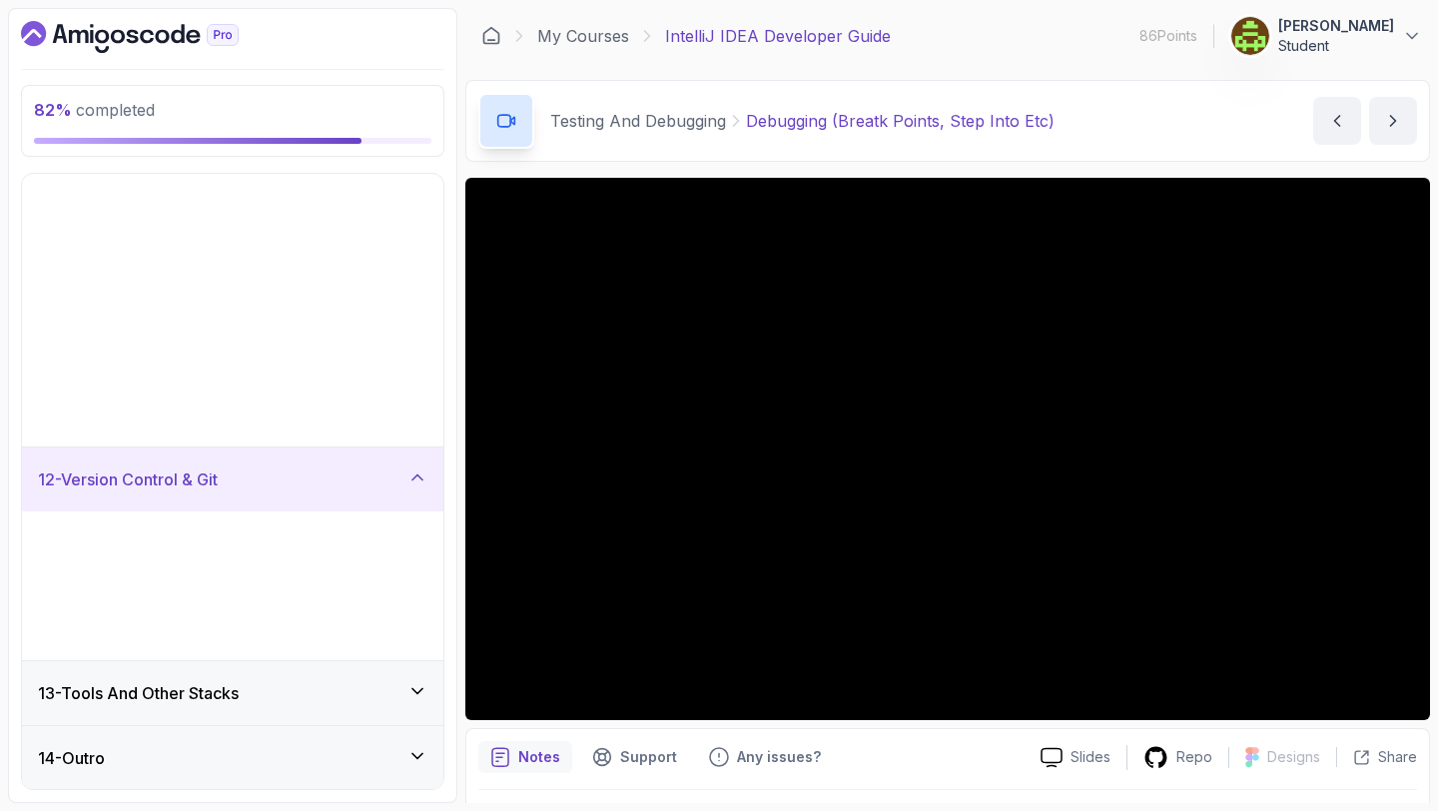
scroll to position [293, 0]
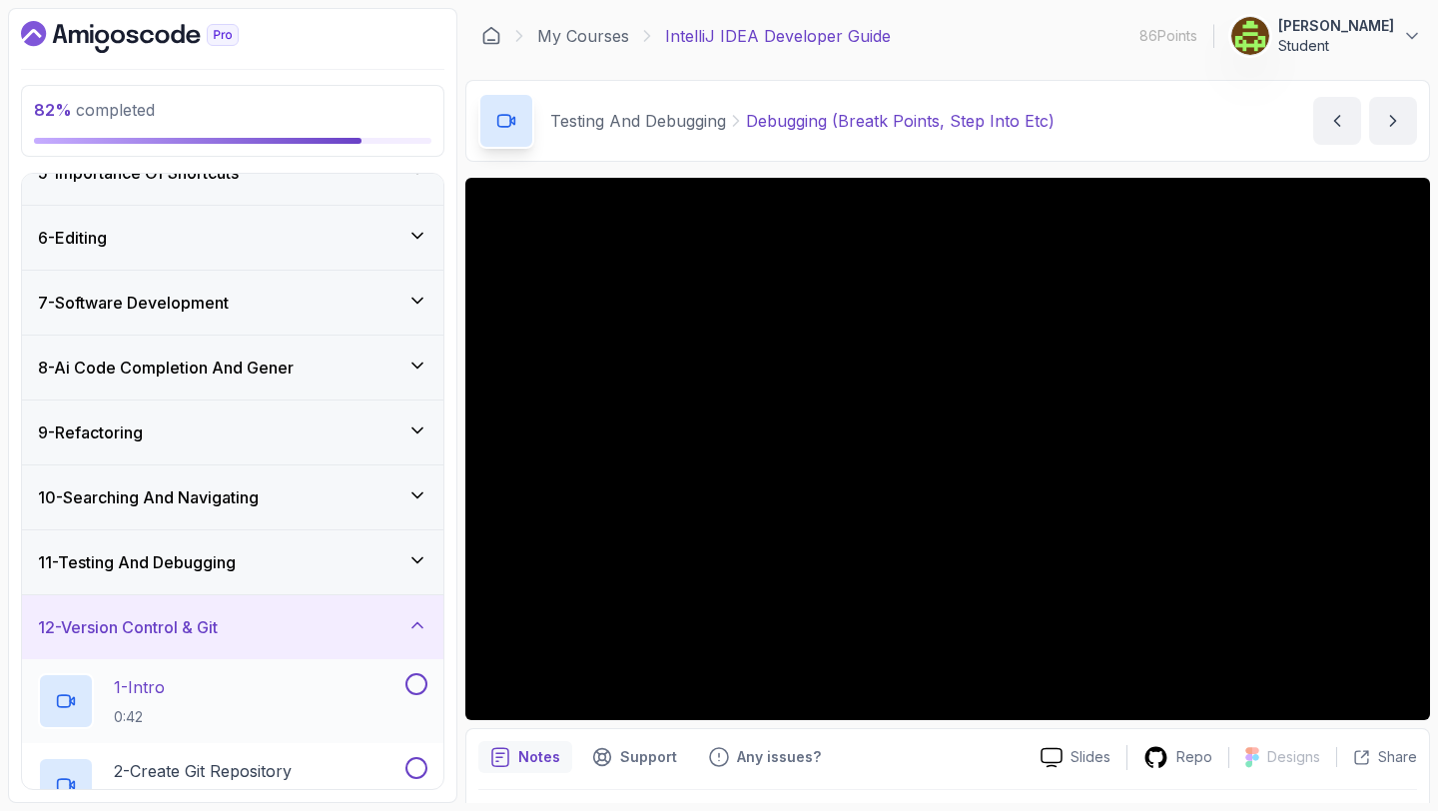
click at [412, 684] on button at bounding box center [417, 684] width 22 height 22
click at [292, 763] on p "2 - Create Git Repository" at bounding box center [203, 771] width 178 height 24
drag, startPoint x: 129, startPoint y: 686, endPoint x: 186, endPoint y: 615, distance: 90.9
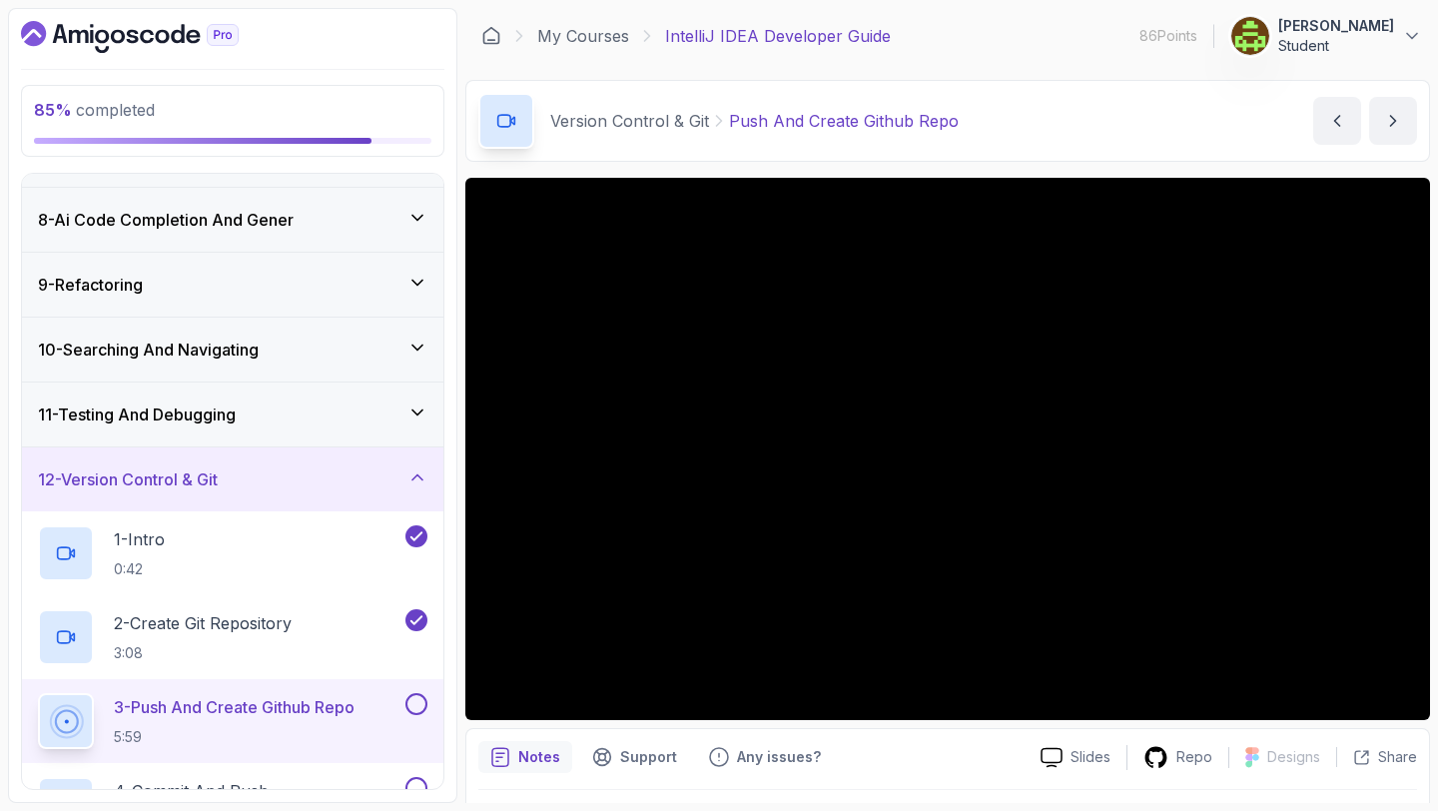
scroll to position [444, 0]
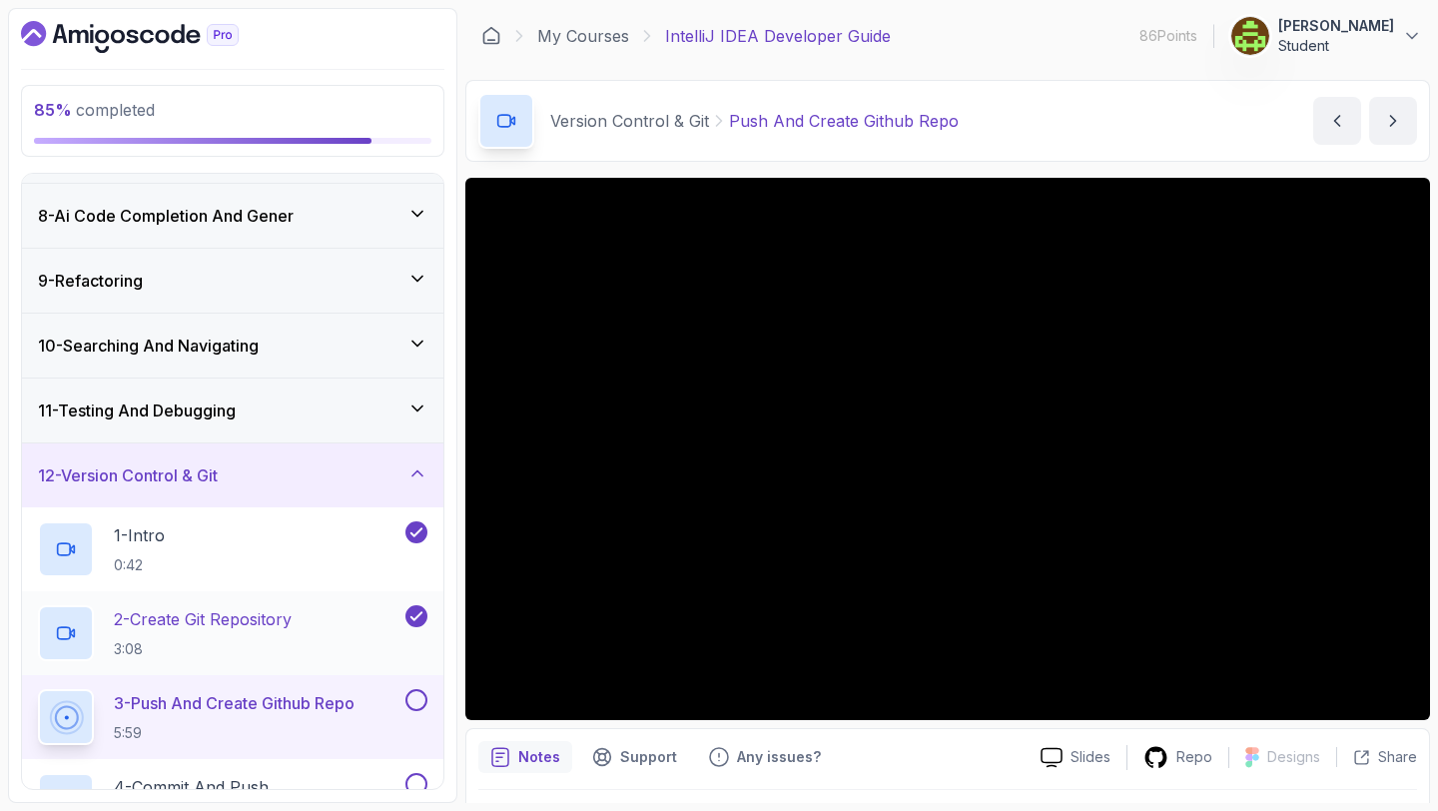
click at [186, 615] on p "2 - Create Git Repository" at bounding box center [203, 619] width 178 height 24
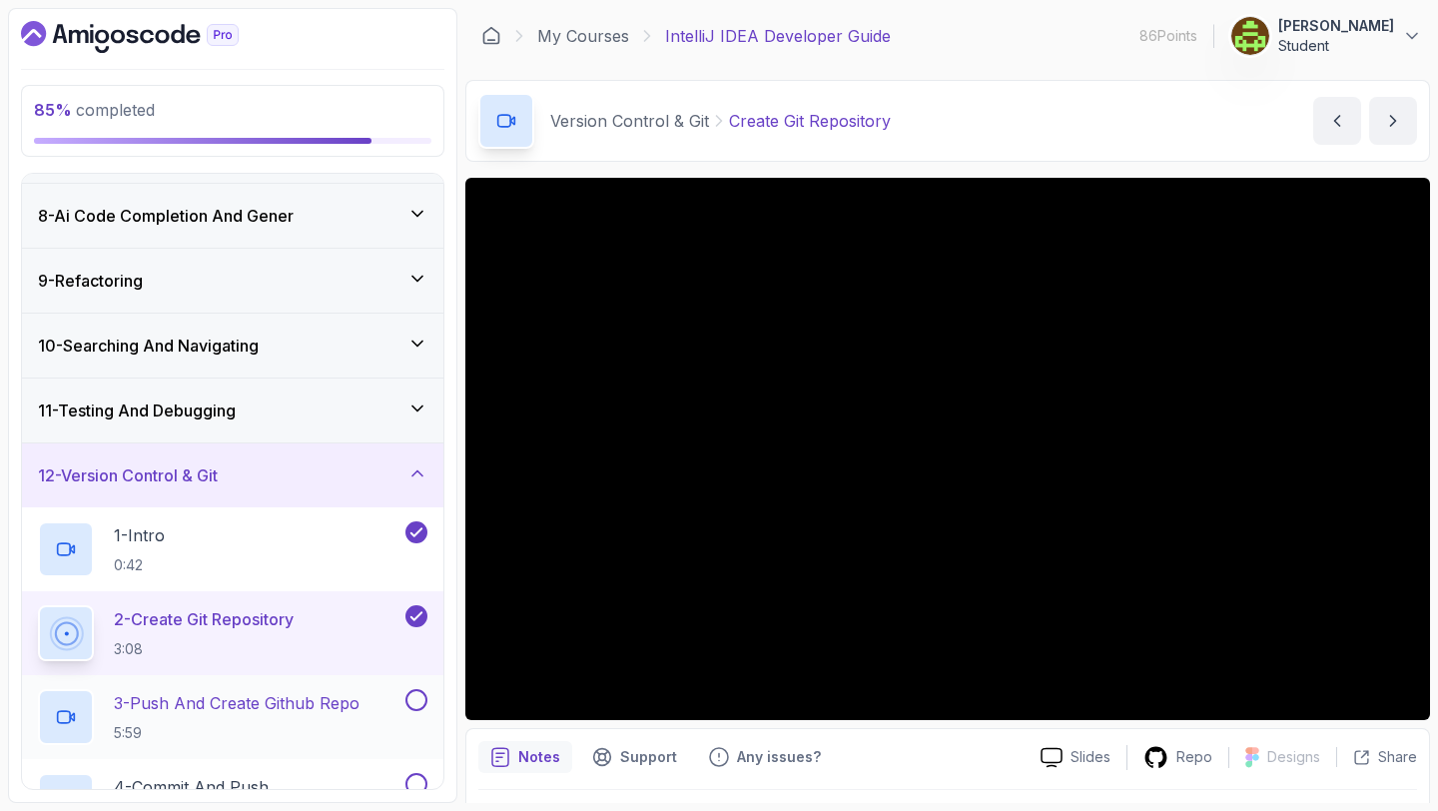
click at [275, 715] on h2 "3 - Push And Create Github Repo 5:59" at bounding box center [237, 717] width 246 height 52
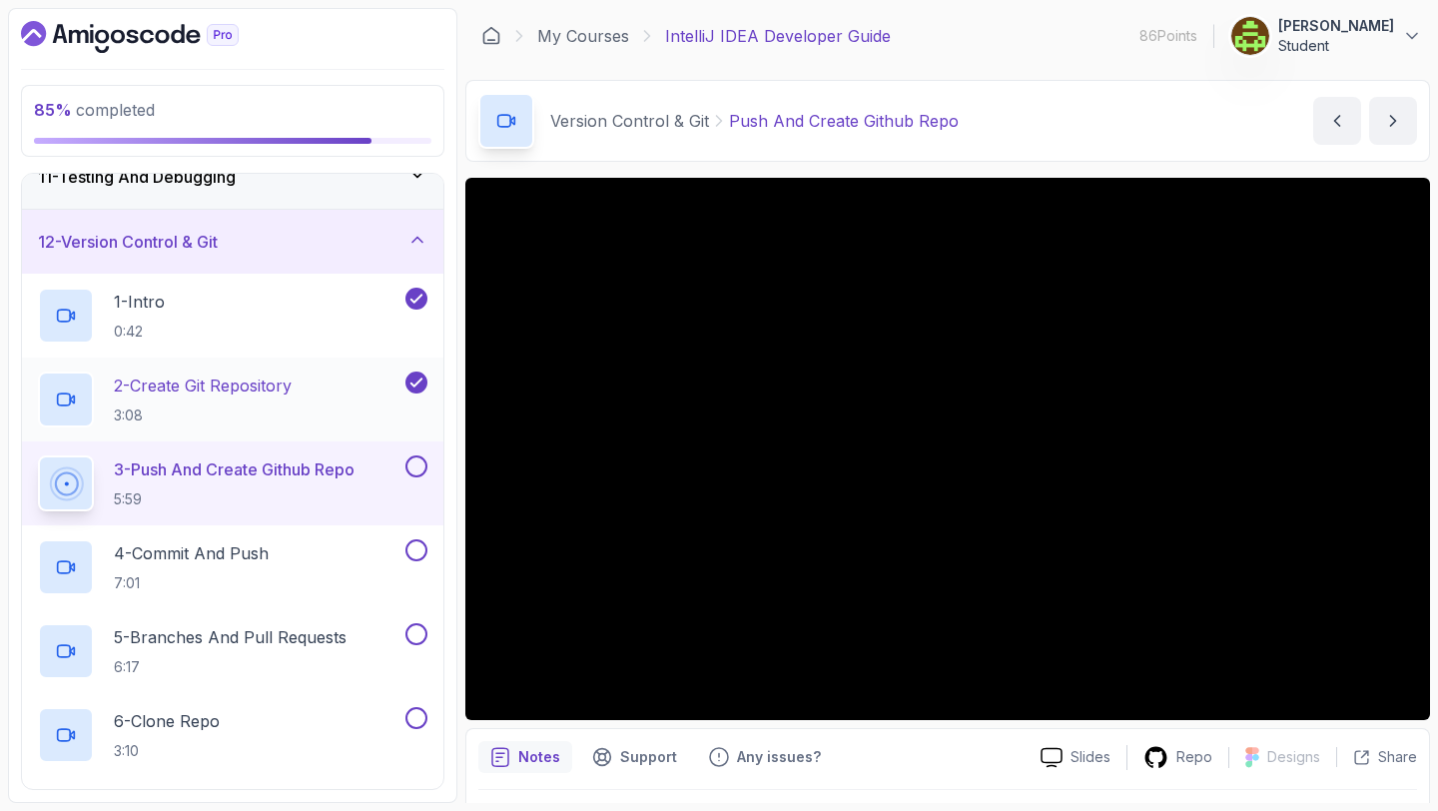
scroll to position [683, 0]
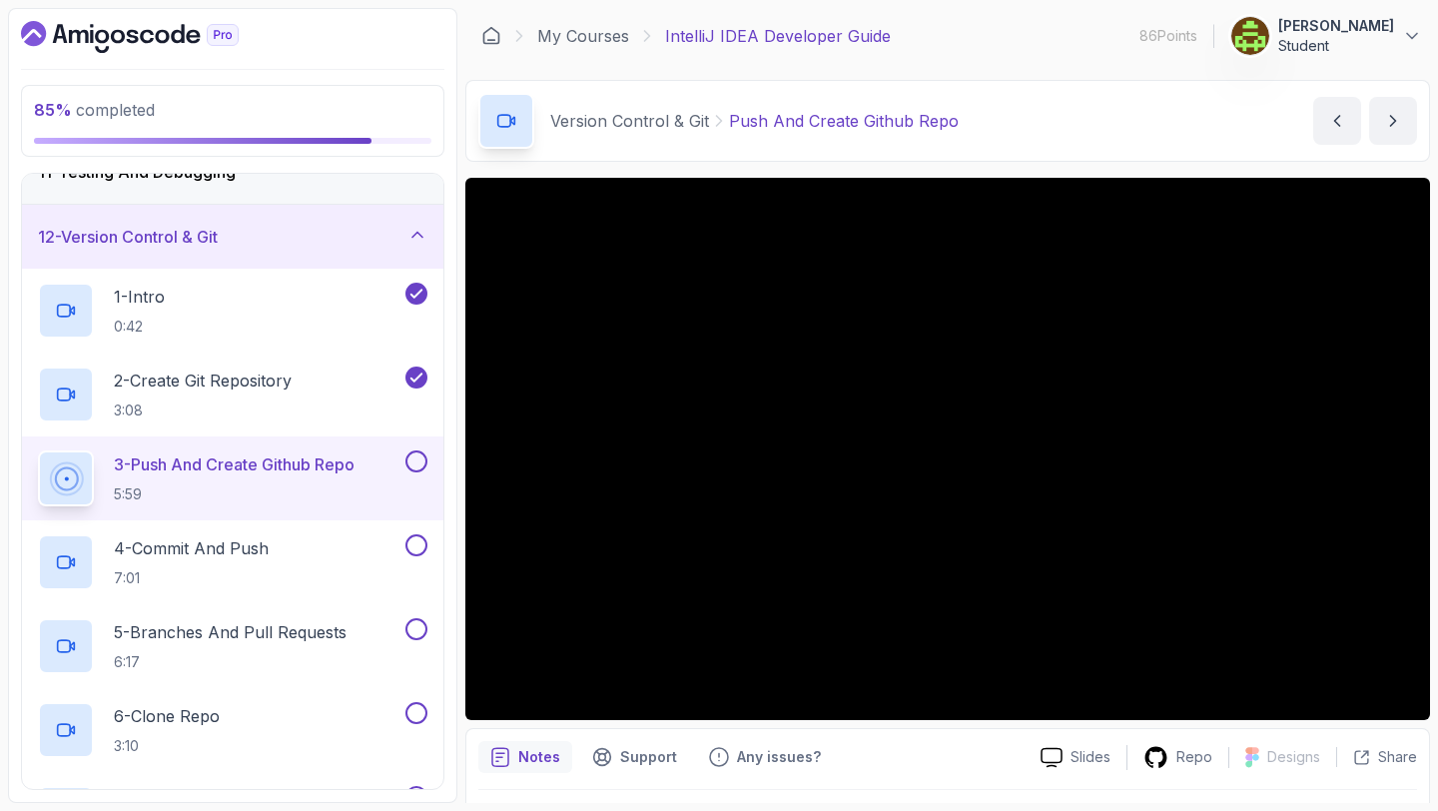
click at [418, 456] on button at bounding box center [417, 461] width 22 height 22
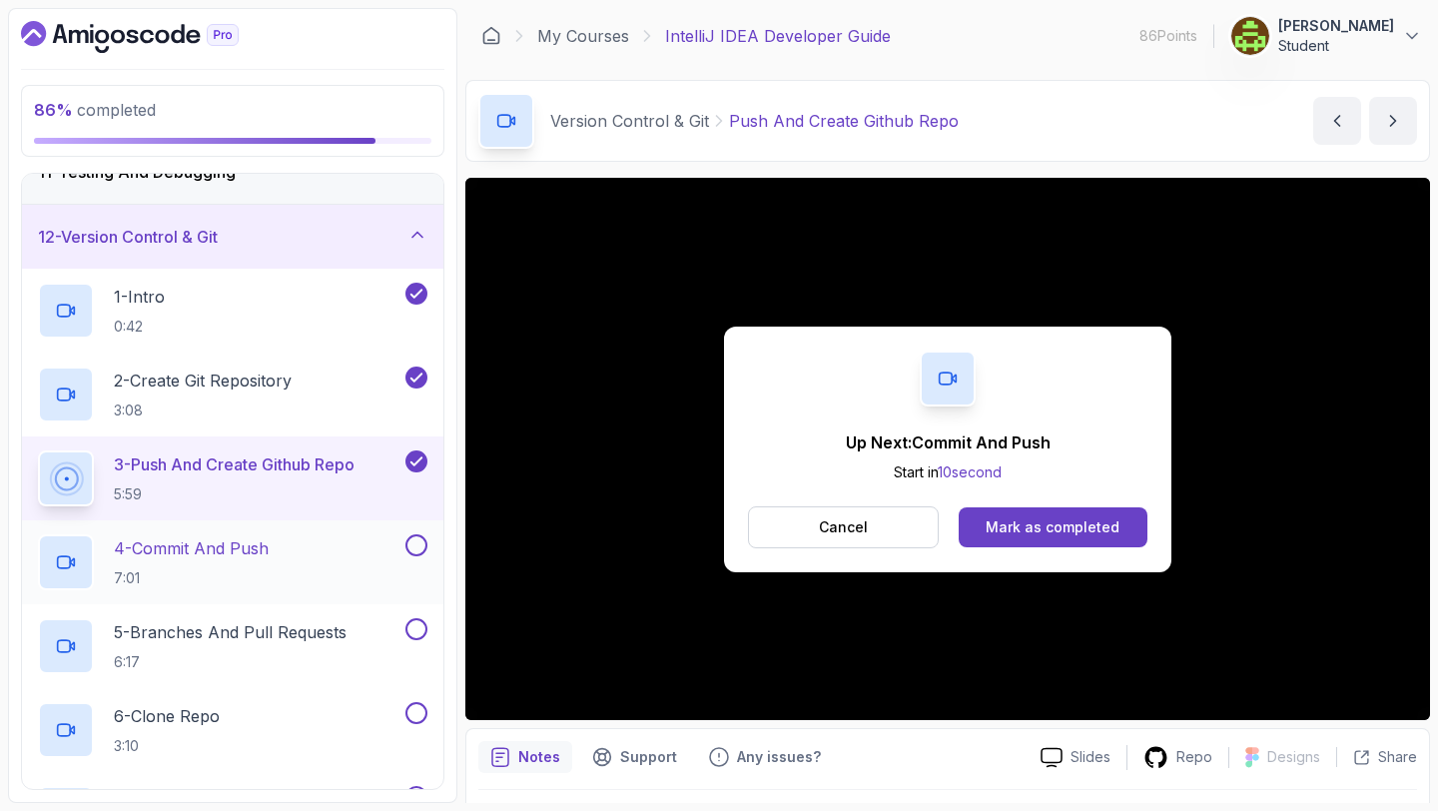
click at [244, 559] on p "4 - Commit And Push" at bounding box center [191, 548] width 155 height 24
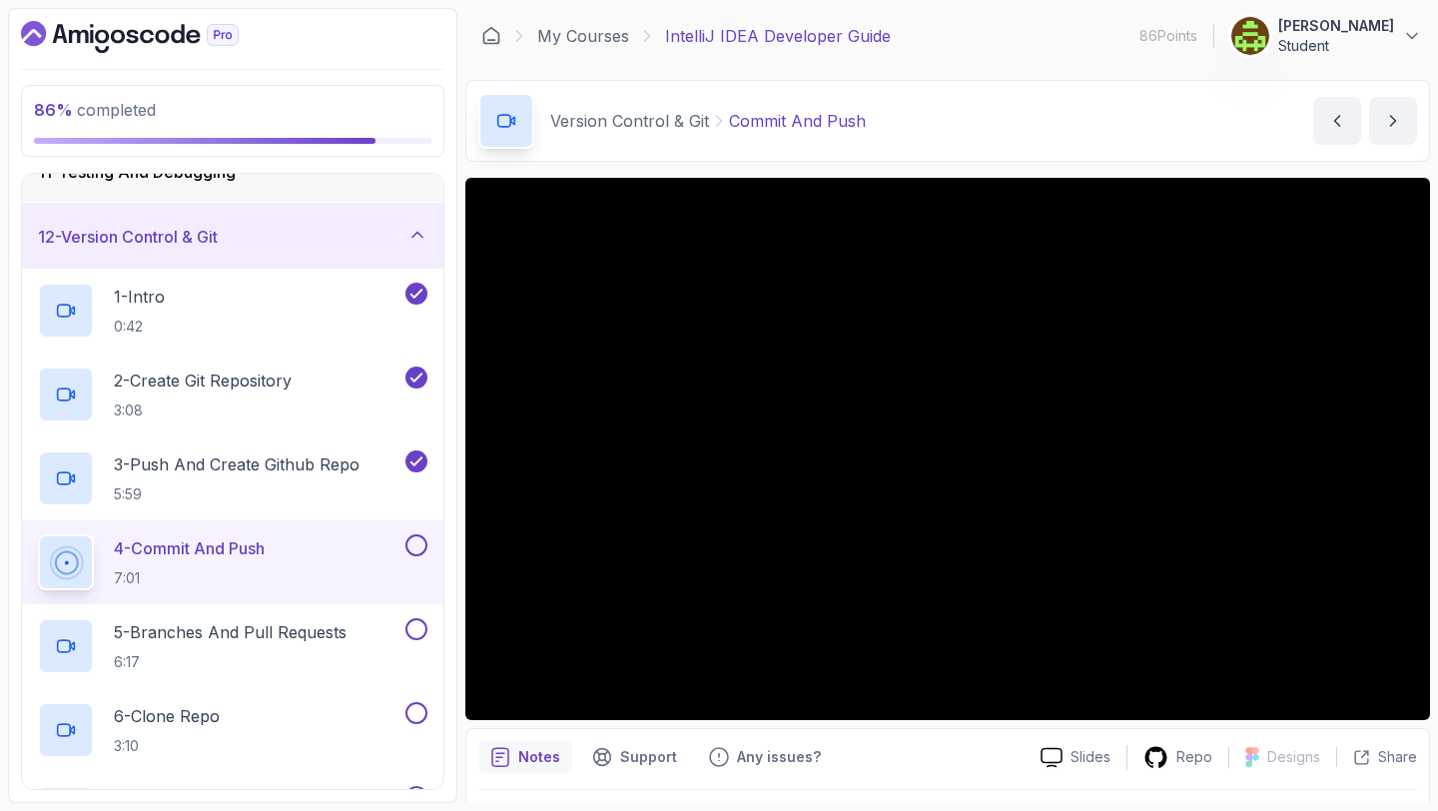
scroll to position [47, 0]
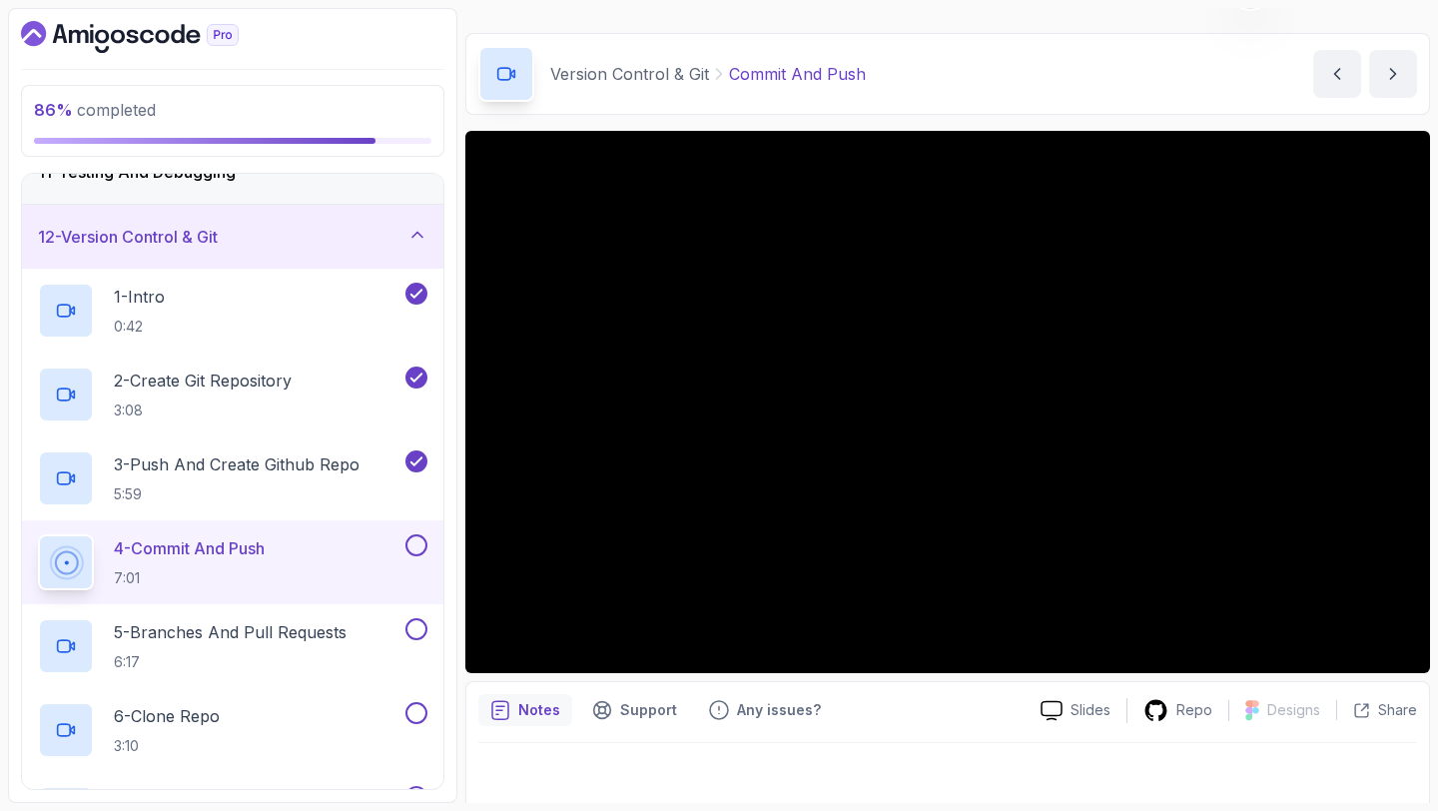
click at [420, 536] on button at bounding box center [417, 545] width 22 height 22
click at [341, 637] on p "5 - Branches And Pull Requests" at bounding box center [230, 632] width 233 height 24
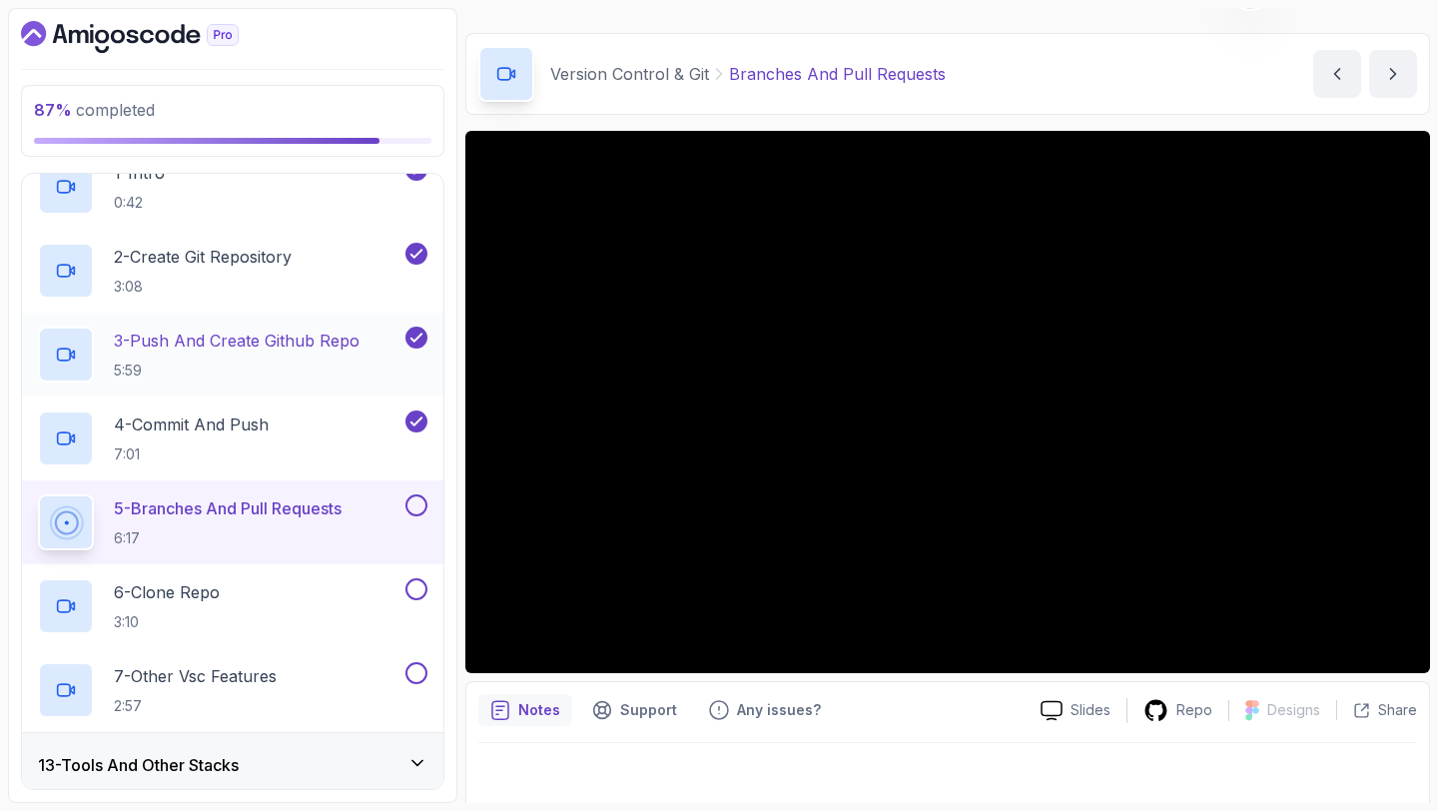
scroll to position [808, 0]
click at [418, 500] on button at bounding box center [417, 504] width 22 height 22
click at [413, 588] on button at bounding box center [417, 588] width 22 height 22
click at [416, 665] on button at bounding box center [417, 672] width 22 height 22
click at [261, 591] on div "6 - Clone Repo 3:10" at bounding box center [220, 605] width 364 height 56
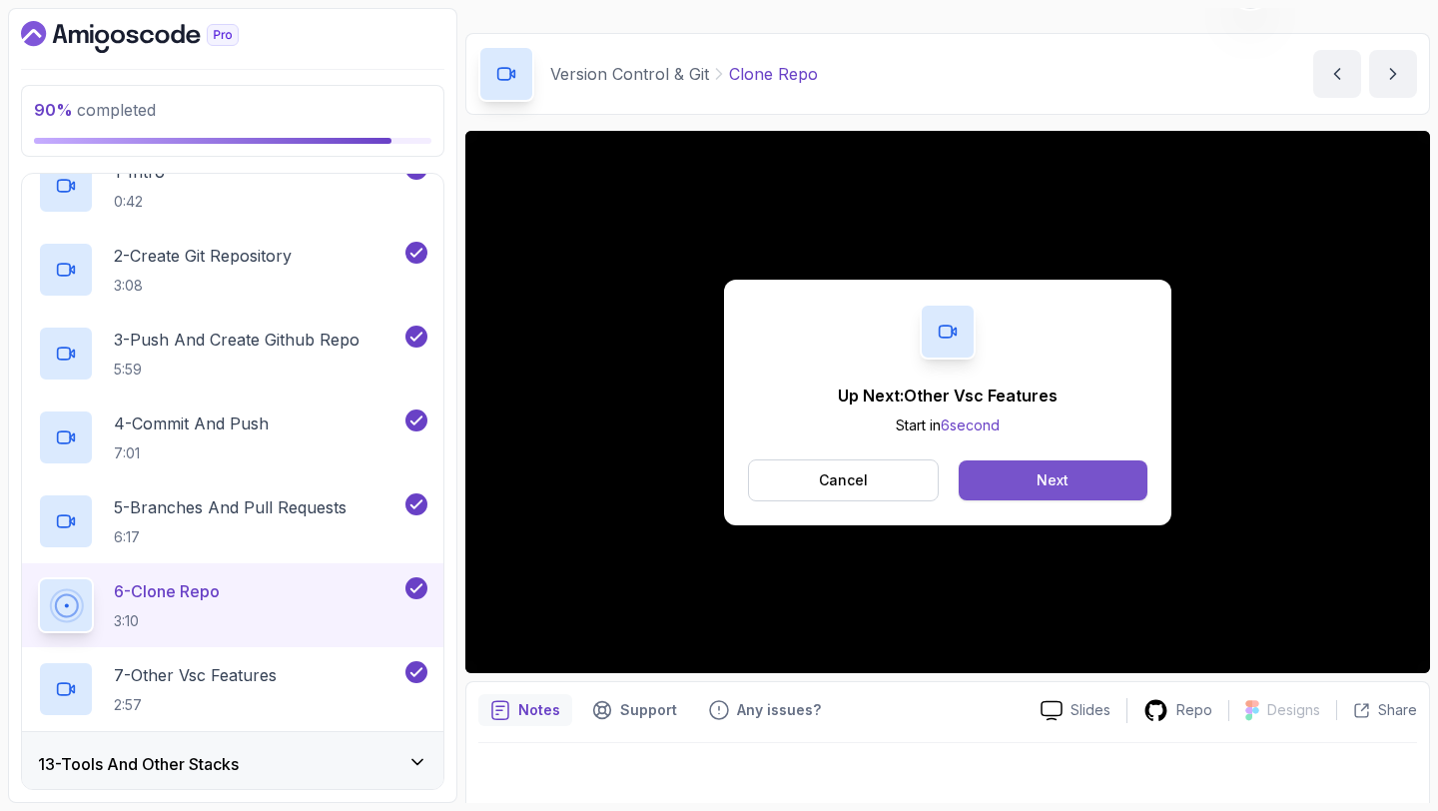
click at [1025, 479] on button "Next" at bounding box center [1053, 480] width 189 height 40
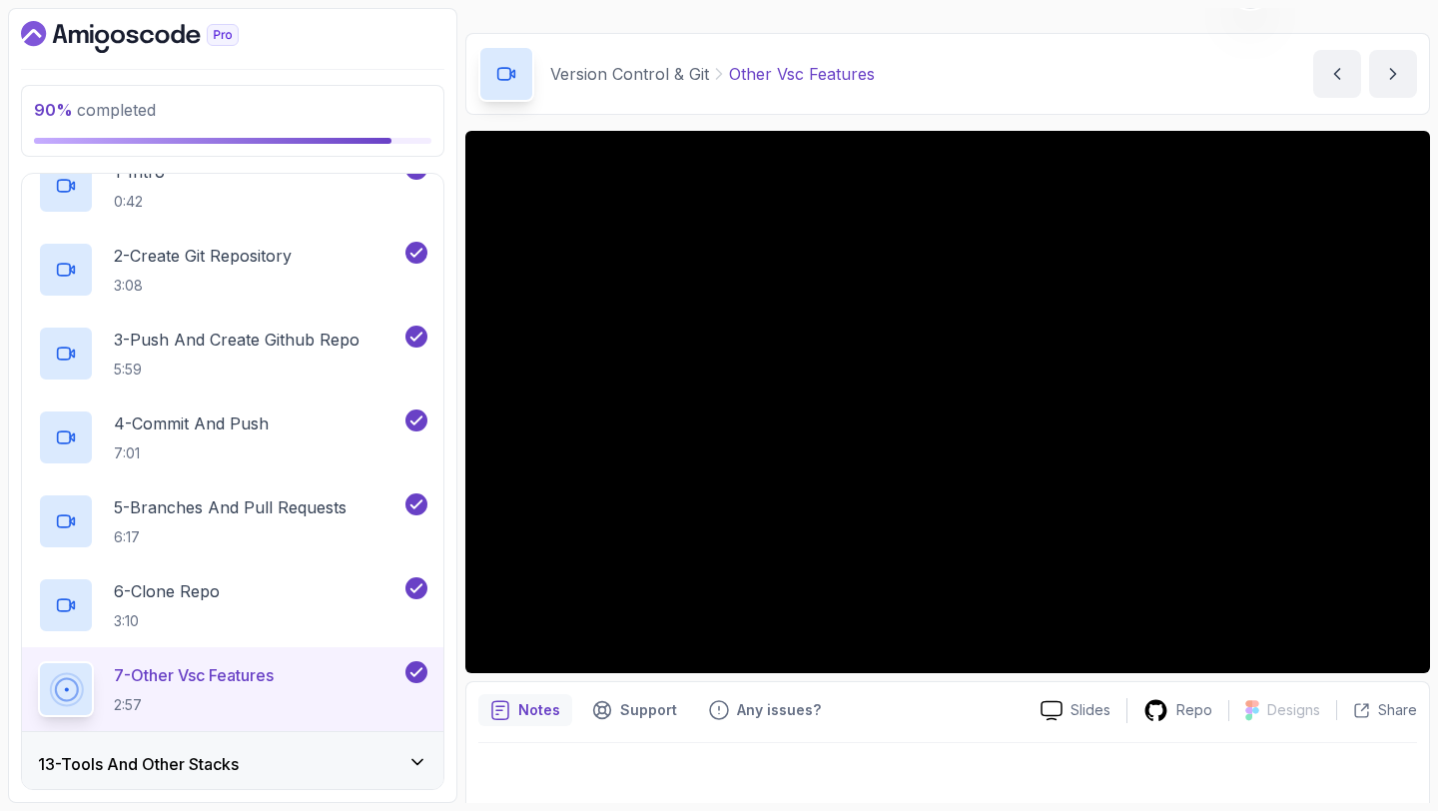
click at [342, 764] on div "13 - Tools And Other Stacks" at bounding box center [233, 764] width 390 height 24
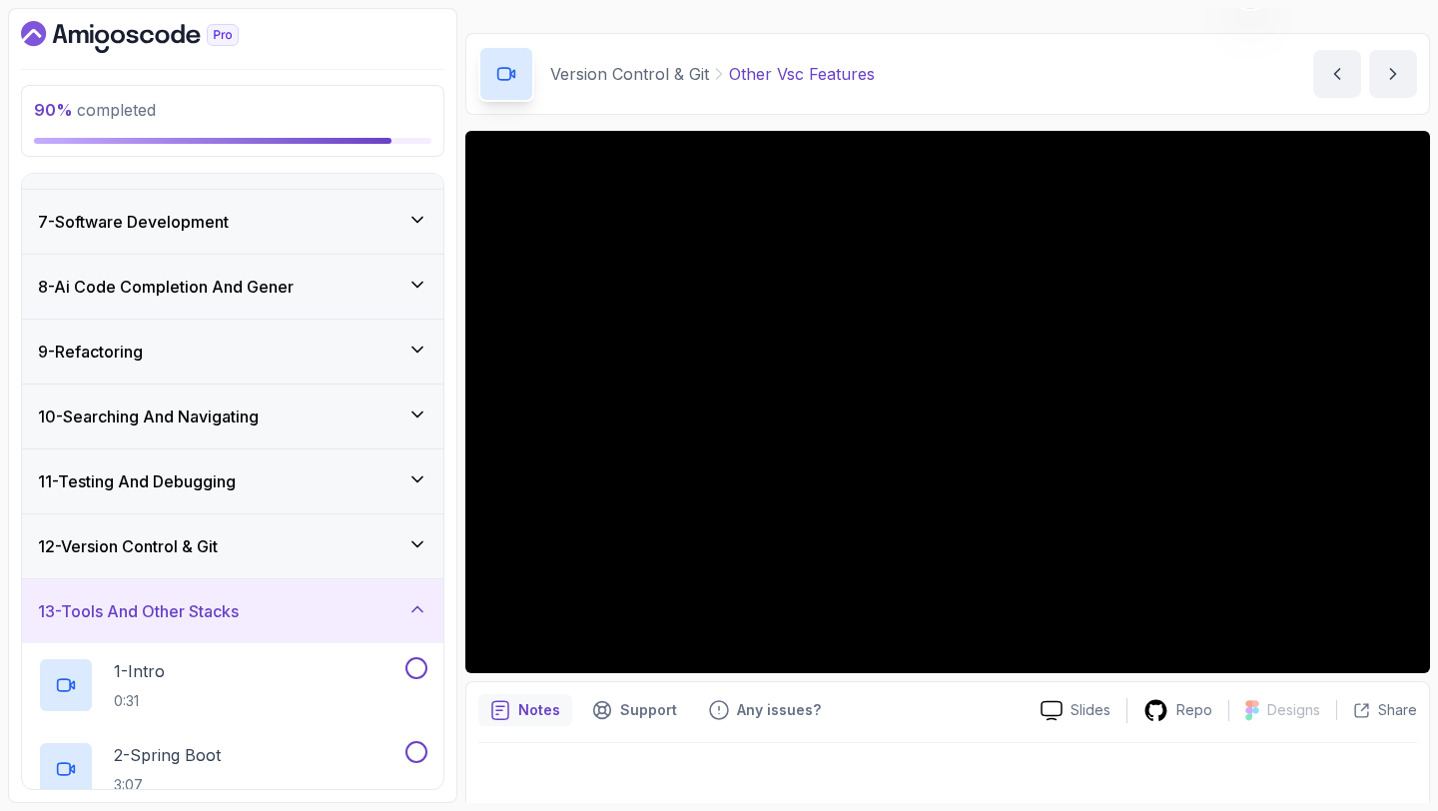
scroll to position [388, 0]
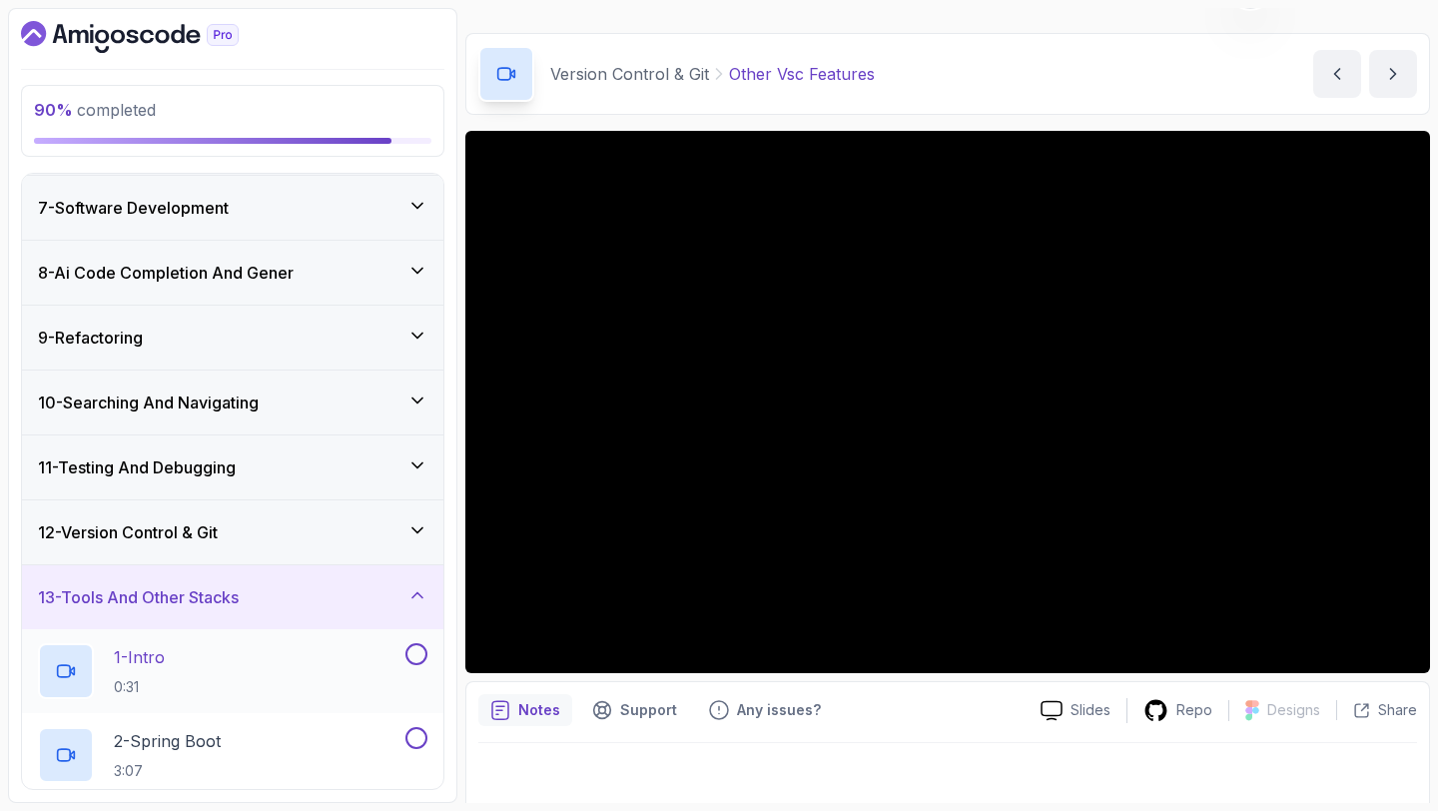
click at [257, 676] on div "1 - Intro 0:31" at bounding box center [220, 671] width 364 height 56
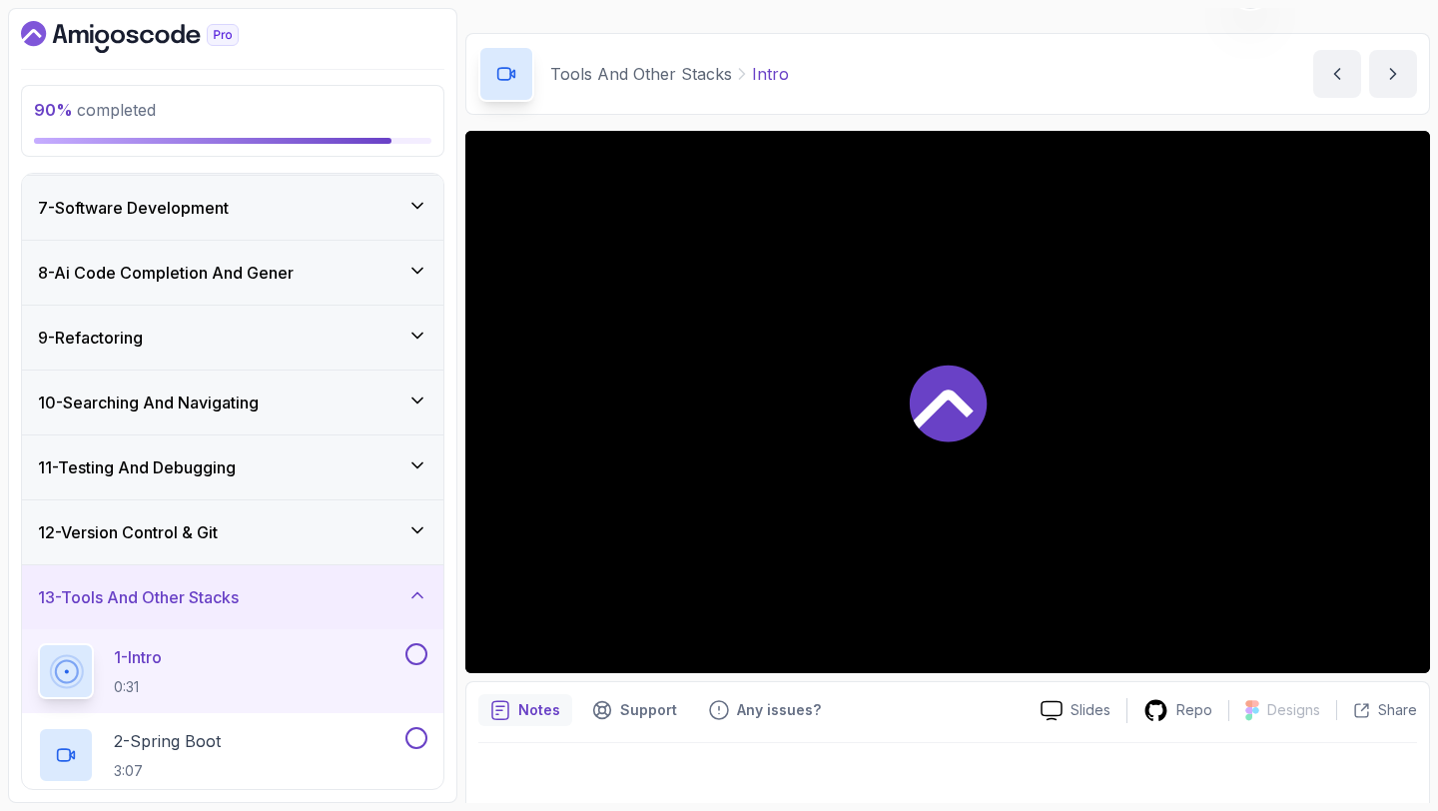
click at [413, 663] on button at bounding box center [417, 654] width 22 height 22
click at [413, 542] on div "12 - Version Control & Git" at bounding box center [233, 532] width 390 height 24
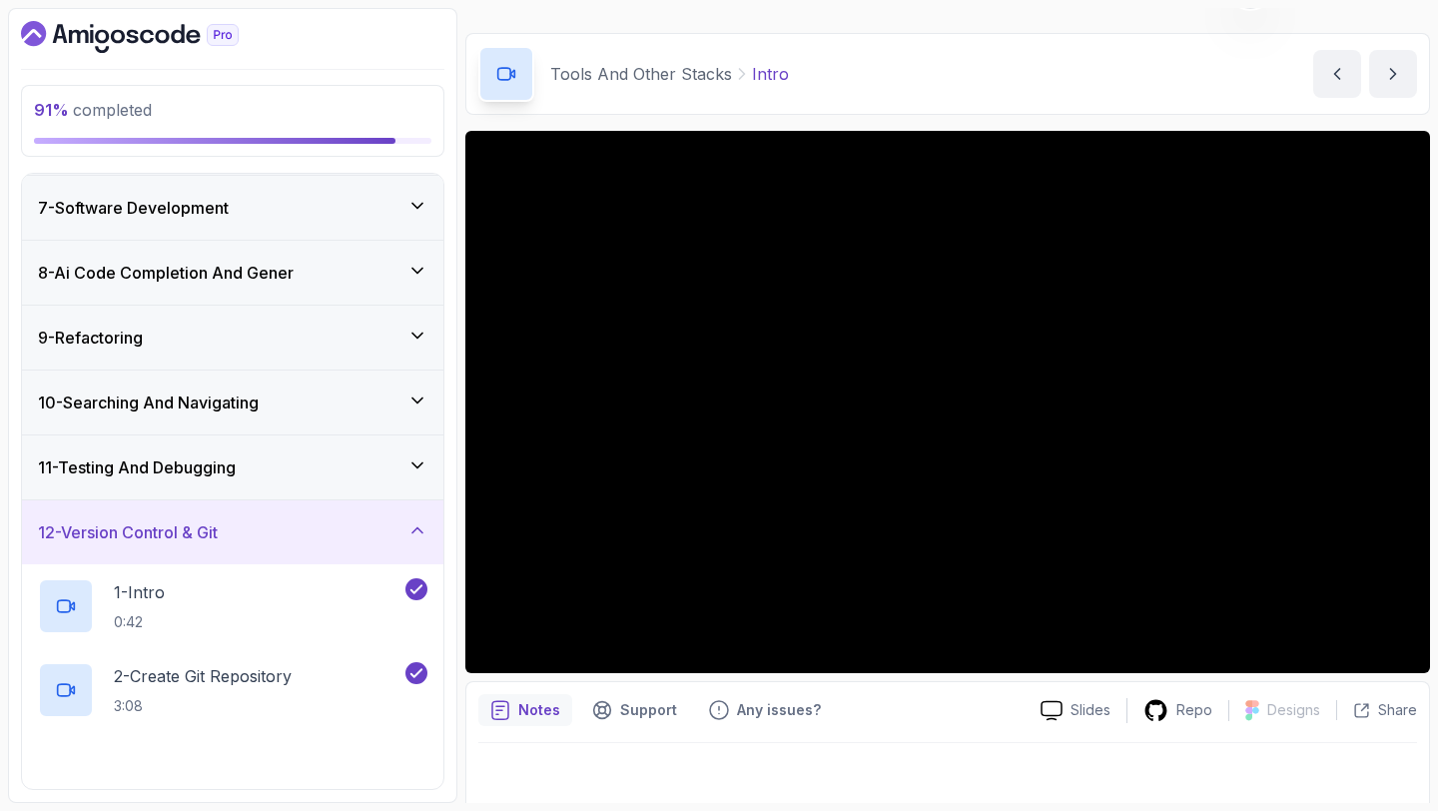
click at [413, 542] on div "12 - Version Control & Git" at bounding box center [233, 532] width 390 height 24
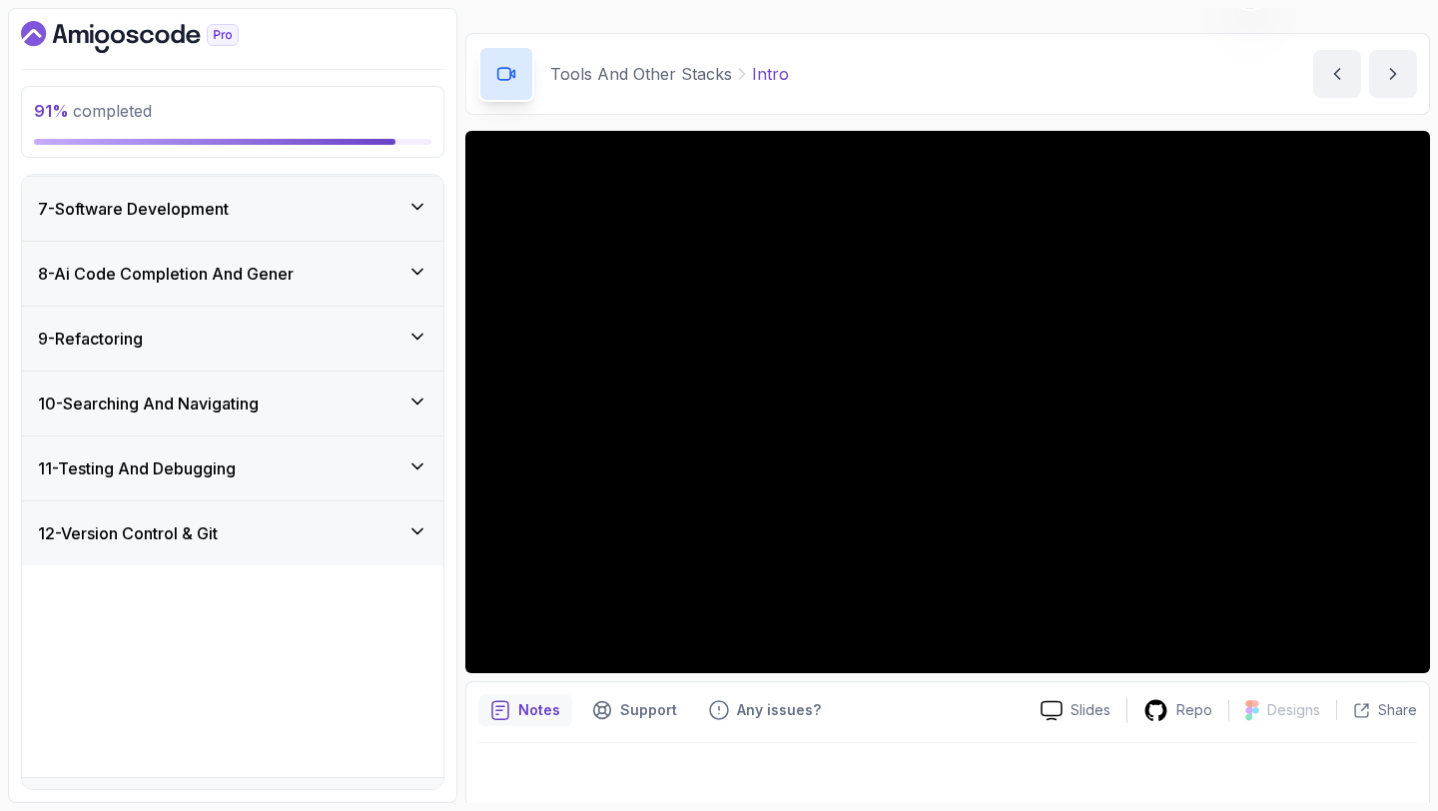
scroll to position [293, 0]
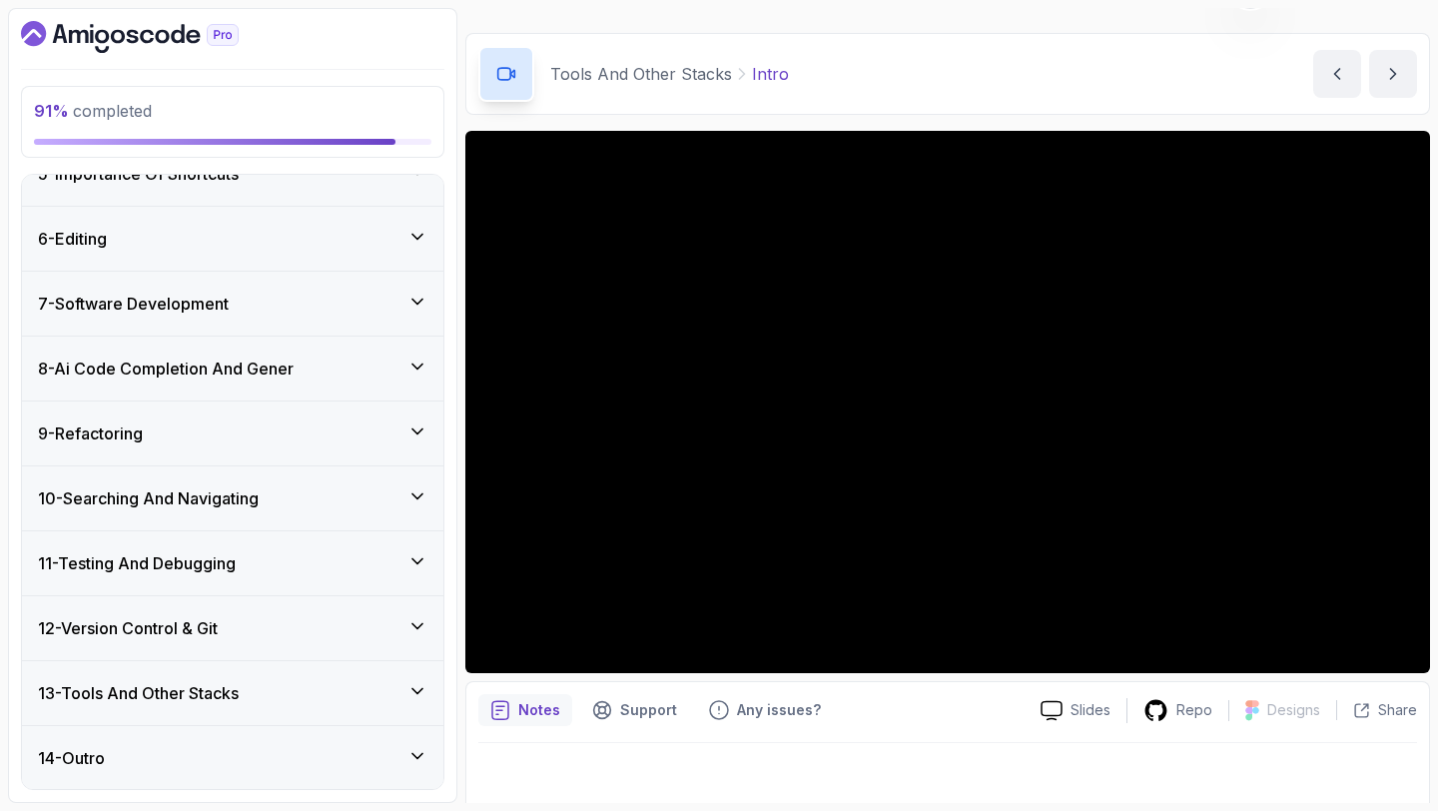
click at [354, 697] on div "13 - Tools And Other Stacks" at bounding box center [233, 693] width 390 height 24
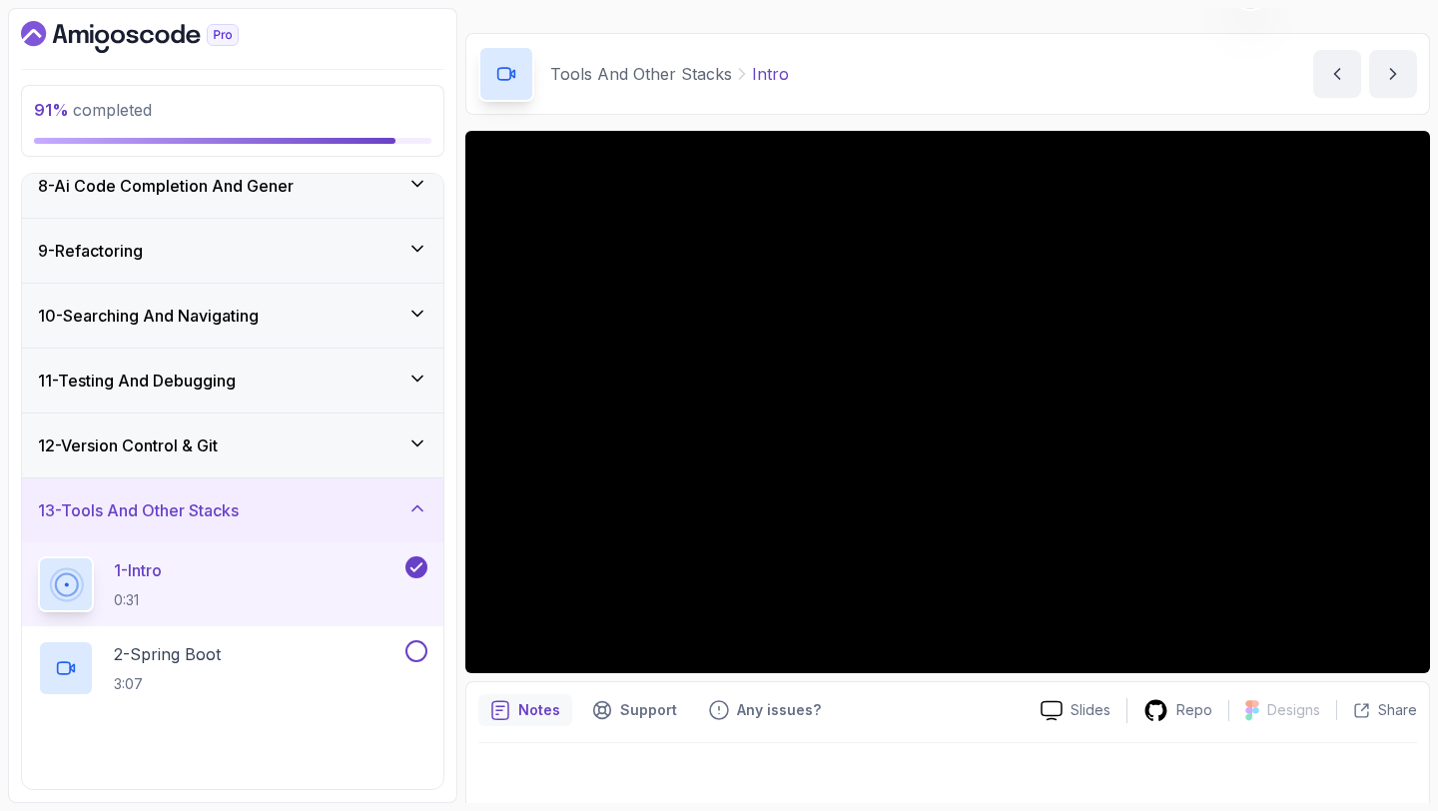
scroll to position [489, 0]
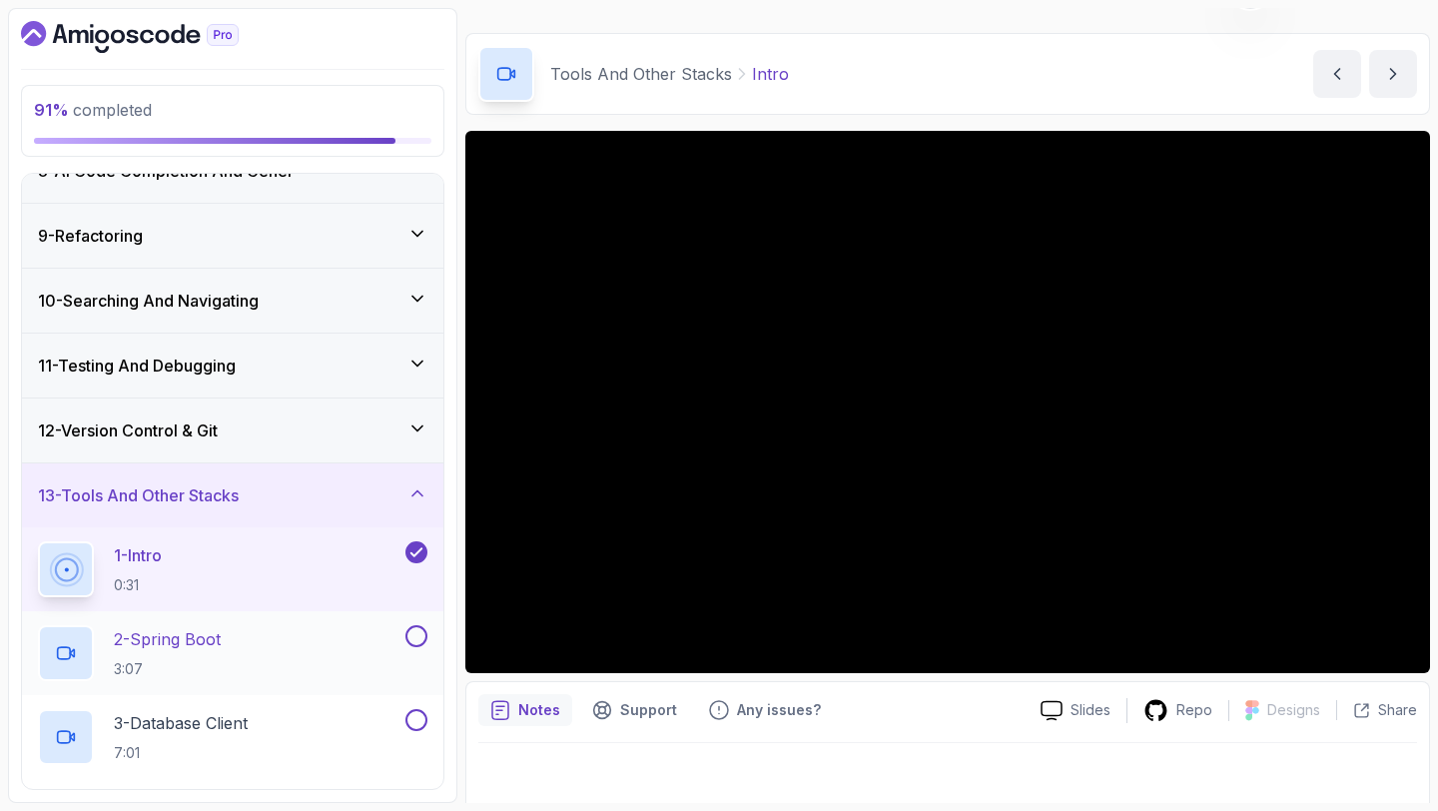
click at [304, 624] on div "2 - Spring Boot 3:07" at bounding box center [232, 653] width 421 height 84
click at [294, 656] on div "2 - Spring Boot 3:07" at bounding box center [220, 653] width 364 height 56
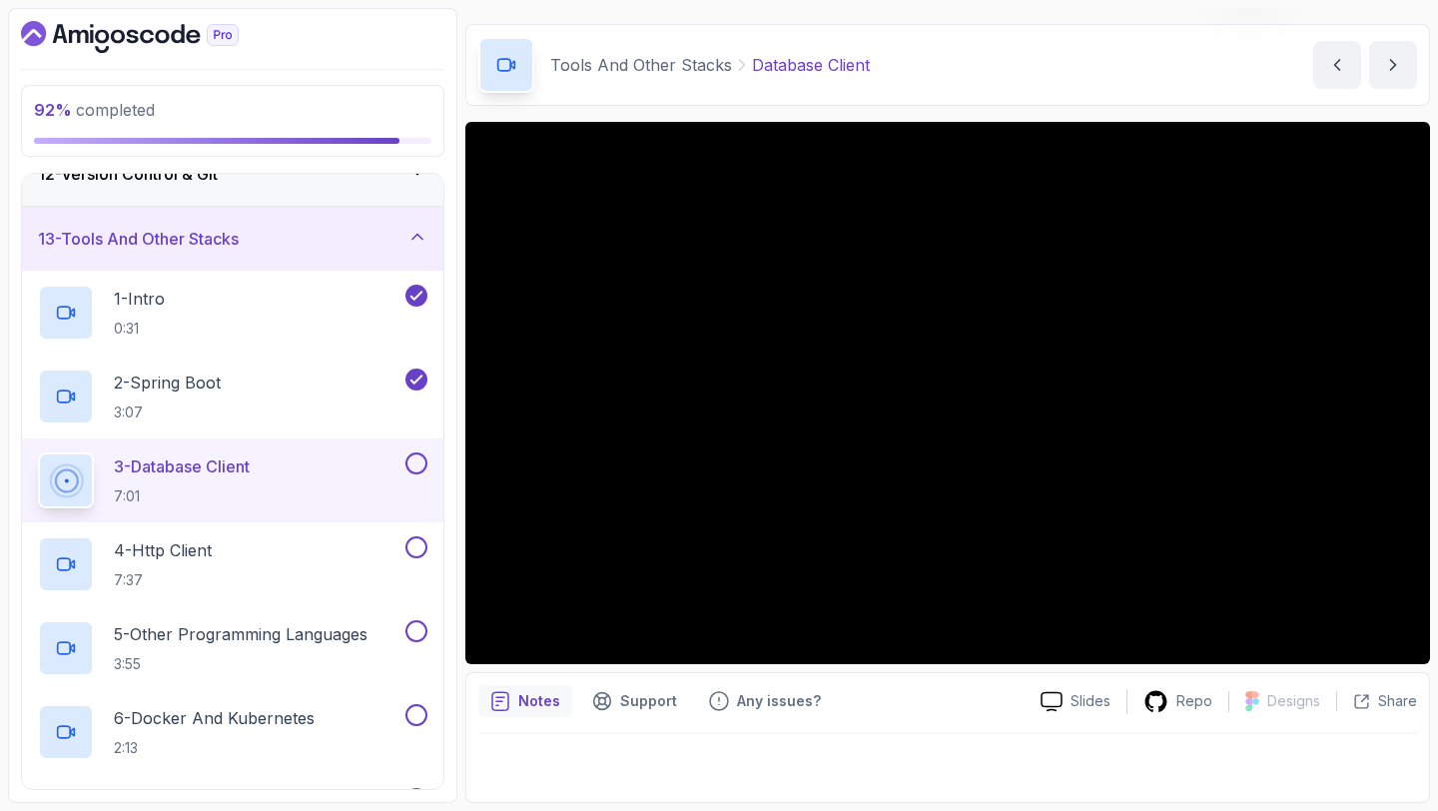
scroll to position [747, 0]
click at [419, 466] on button at bounding box center [417, 462] width 22 height 22
click at [415, 548] on button at bounding box center [417, 546] width 22 height 22
click at [416, 630] on button at bounding box center [417, 630] width 22 height 22
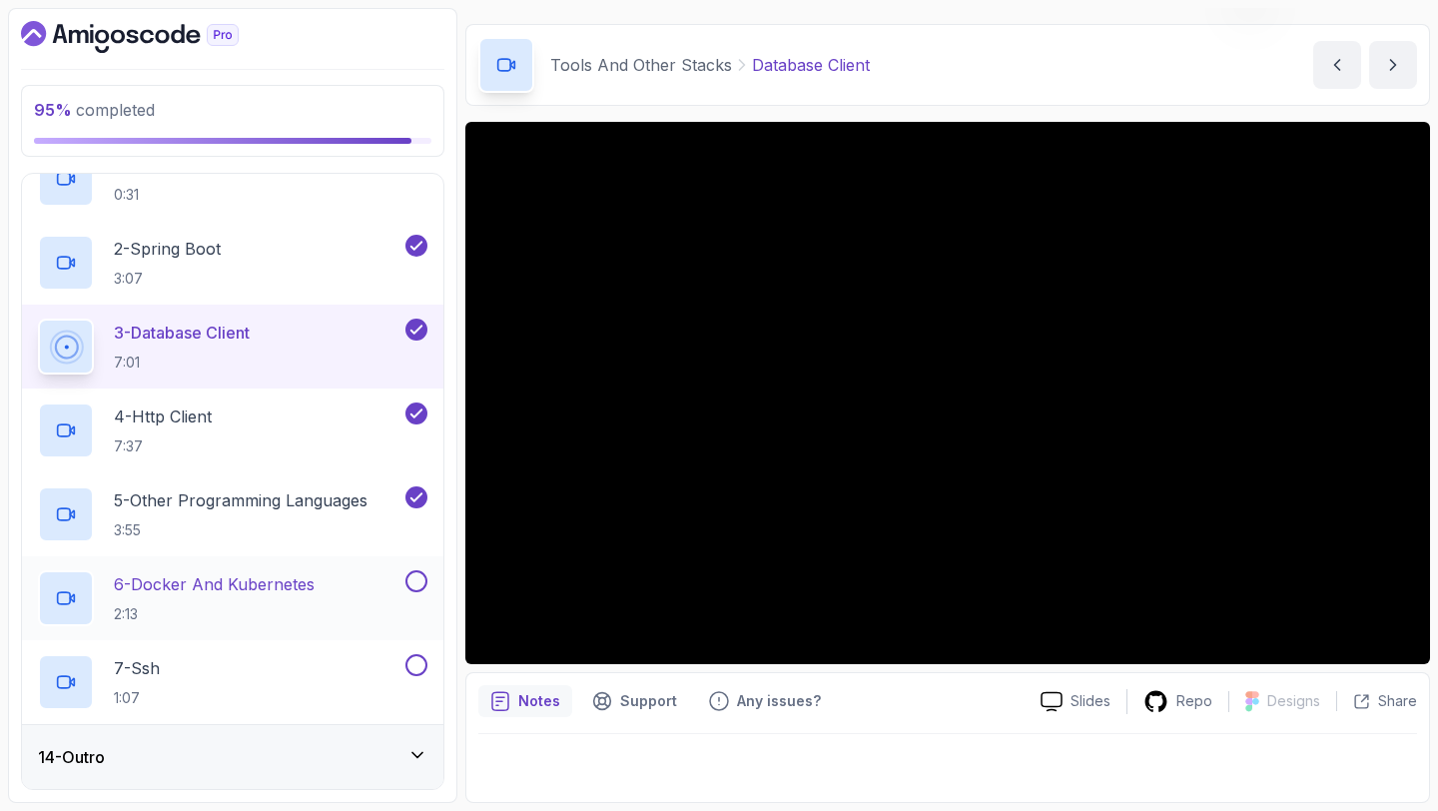
click at [413, 592] on button "6 - Docker And Kubernetes 2:13" at bounding box center [233, 598] width 390 height 56
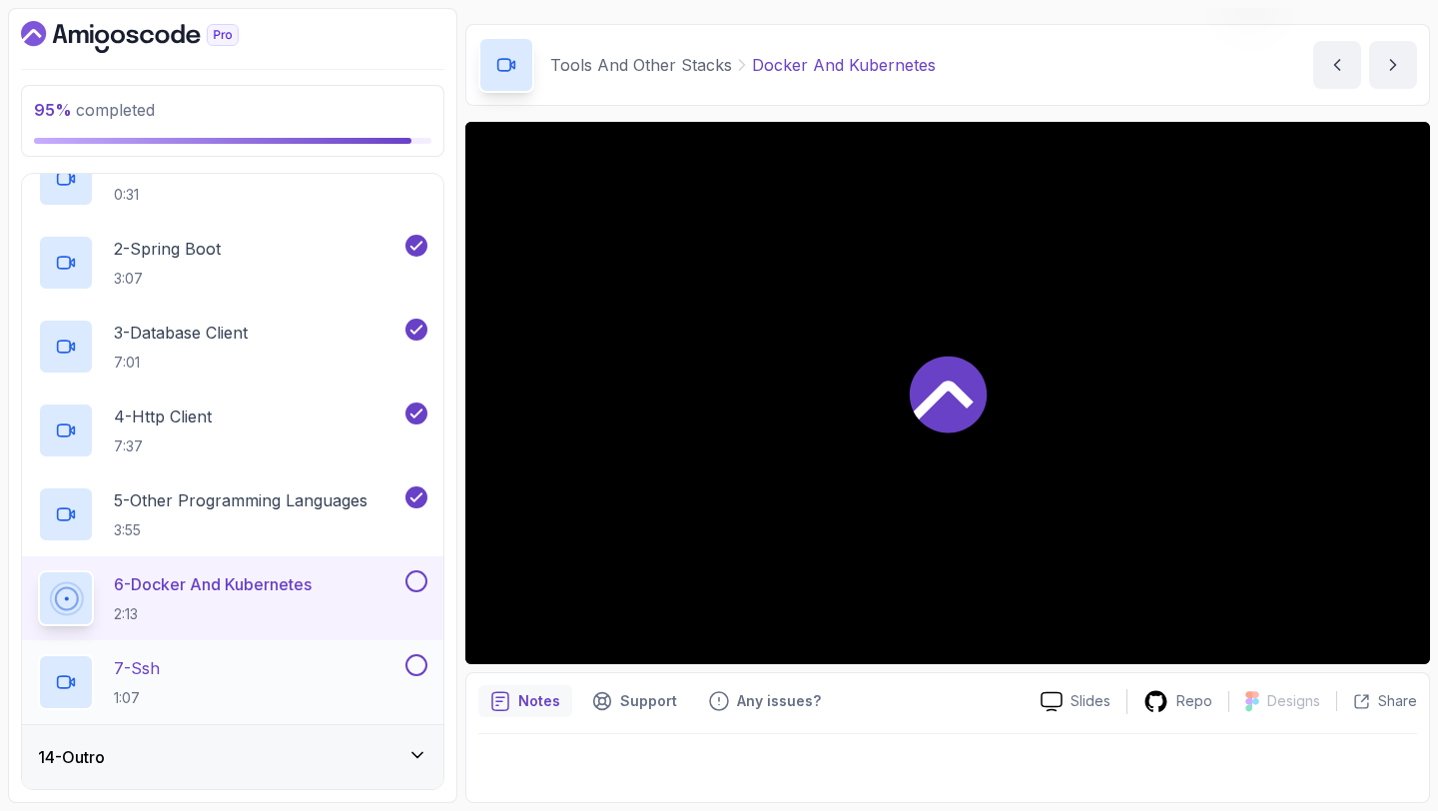
click at [412, 678] on button "7 - Ssh 1:07" at bounding box center [233, 682] width 390 height 56
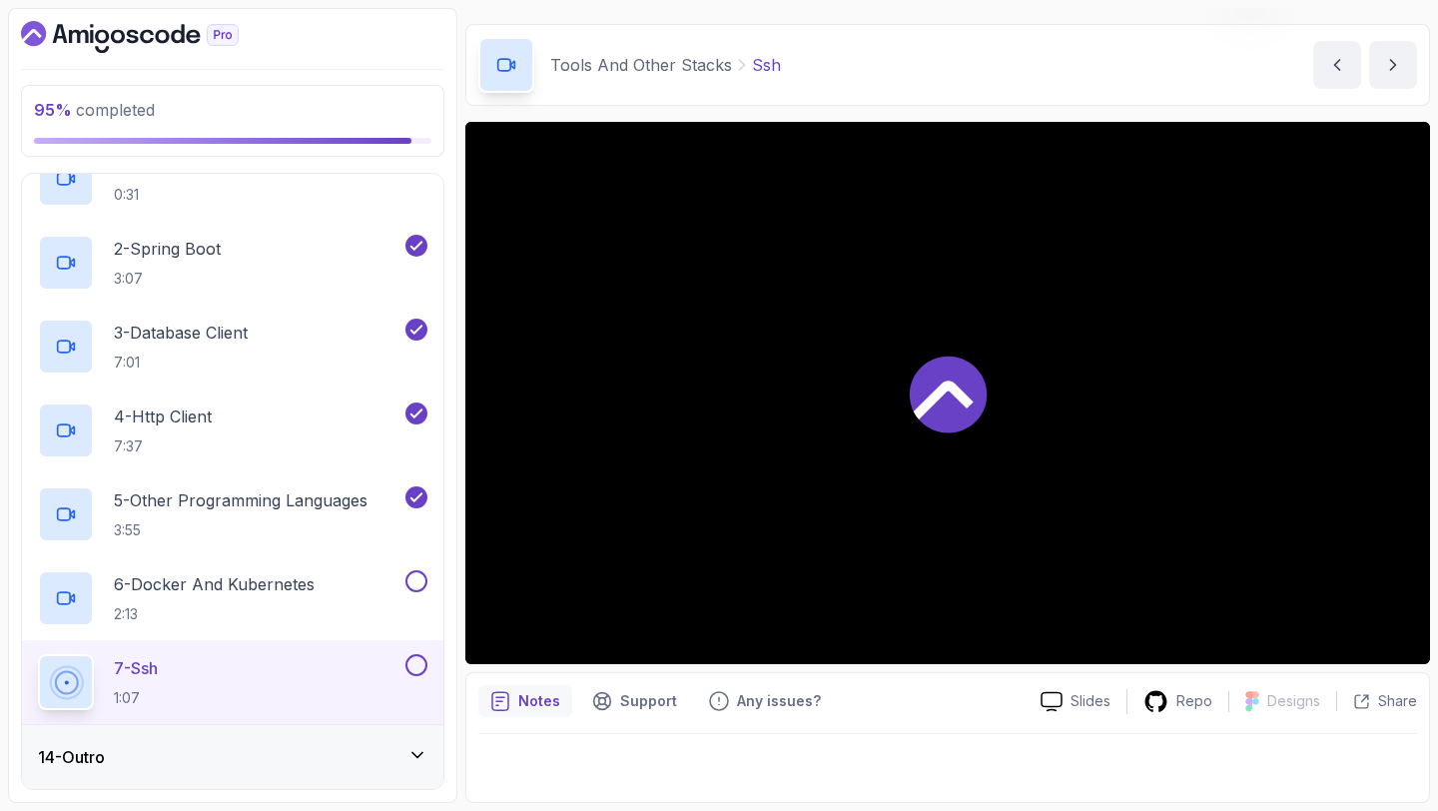
click at [413, 675] on div at bounding box center [415, 665] width 26 height 22
click at [417, 663] on button at bounding box center [417, 665] width 22 height 22
click at [419, 568] on div "6 - Docker And Kubernetes 2:13" at bounding box center [232, 598] width 421 height 84
click at [421, 579] on button at bounding box center [417, 581] width 22 height 22
click at [340, 753] on div "14 - Outro" at bounding box center [233, 757] width 390 height 24
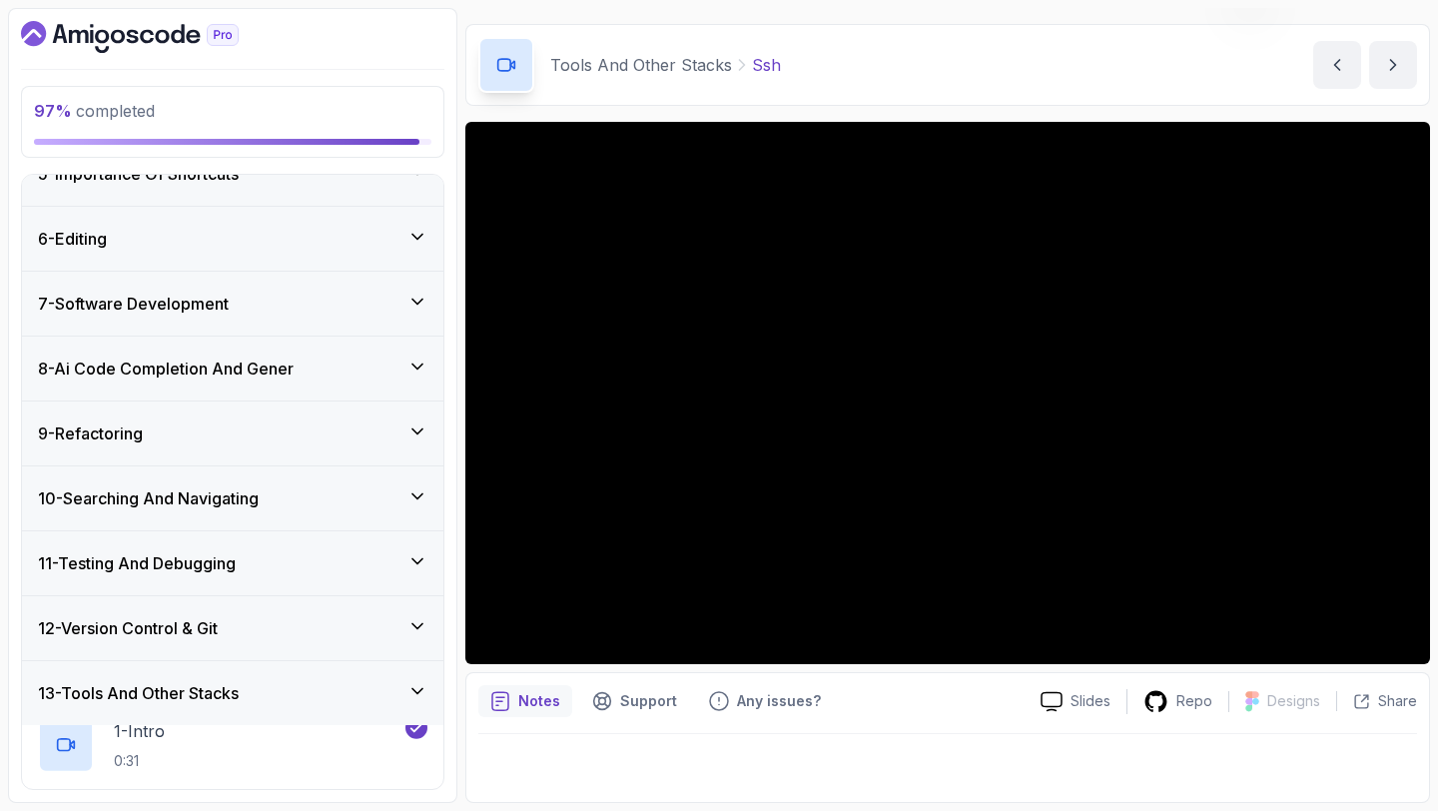
scroll to position [544, 0]
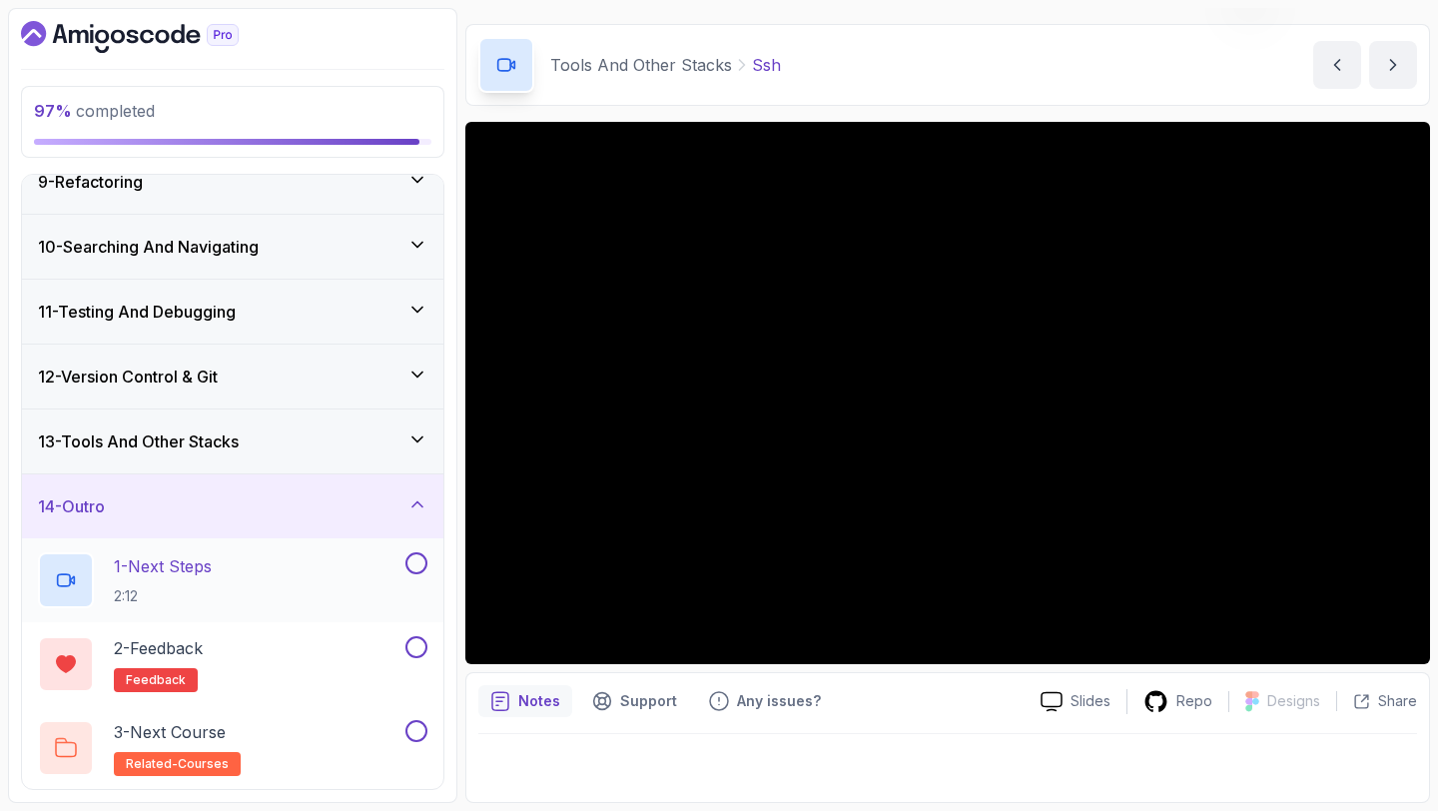
click at [414, 561] on button at bounding box center [417, 563] width 22 height 22
click at [419, 648] on button at bounding box center [417, 647] width 22 height 22
click at [417, 729] on button at bounding box center [417, 731] width 22 height 22
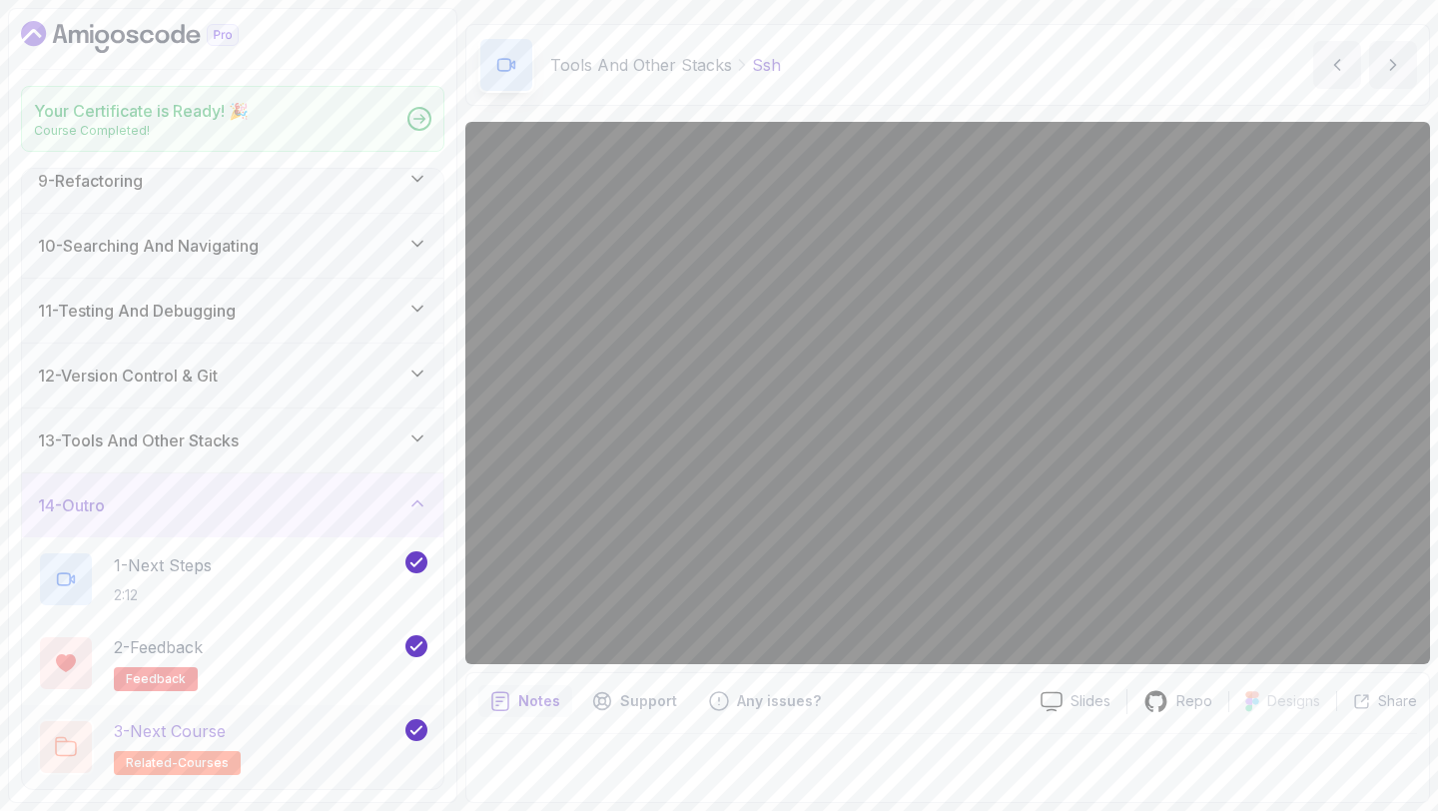
click at [357, 737] on div "Congratulations! You've Completed the Course ! IntelliJ IDEA Developer Guide 10…" at bounding box center [719, 405] width 1438 height 811
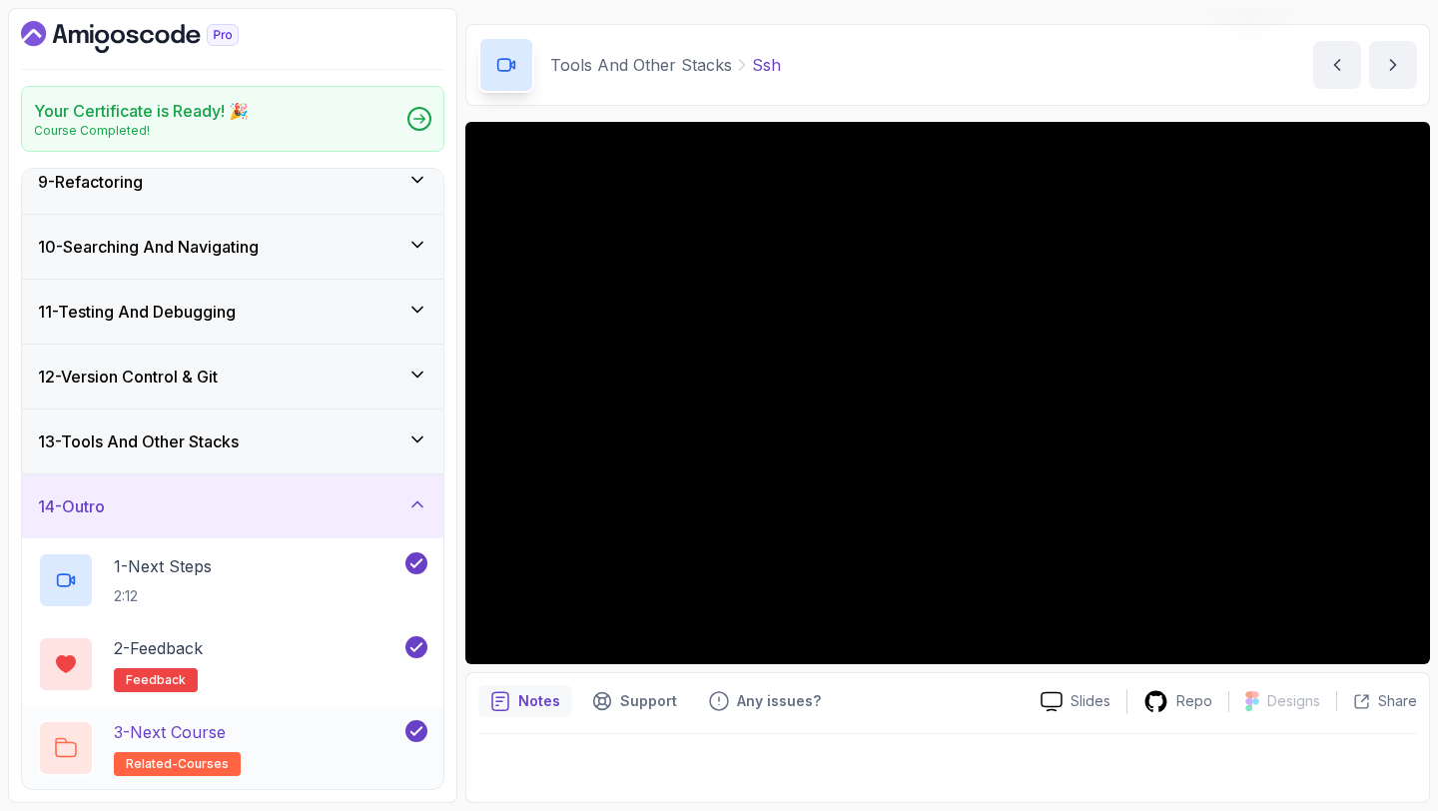
click at [357, 737] on div "3 - Next Course related-courses" at bounding box center [220, 748] width 364 height 56
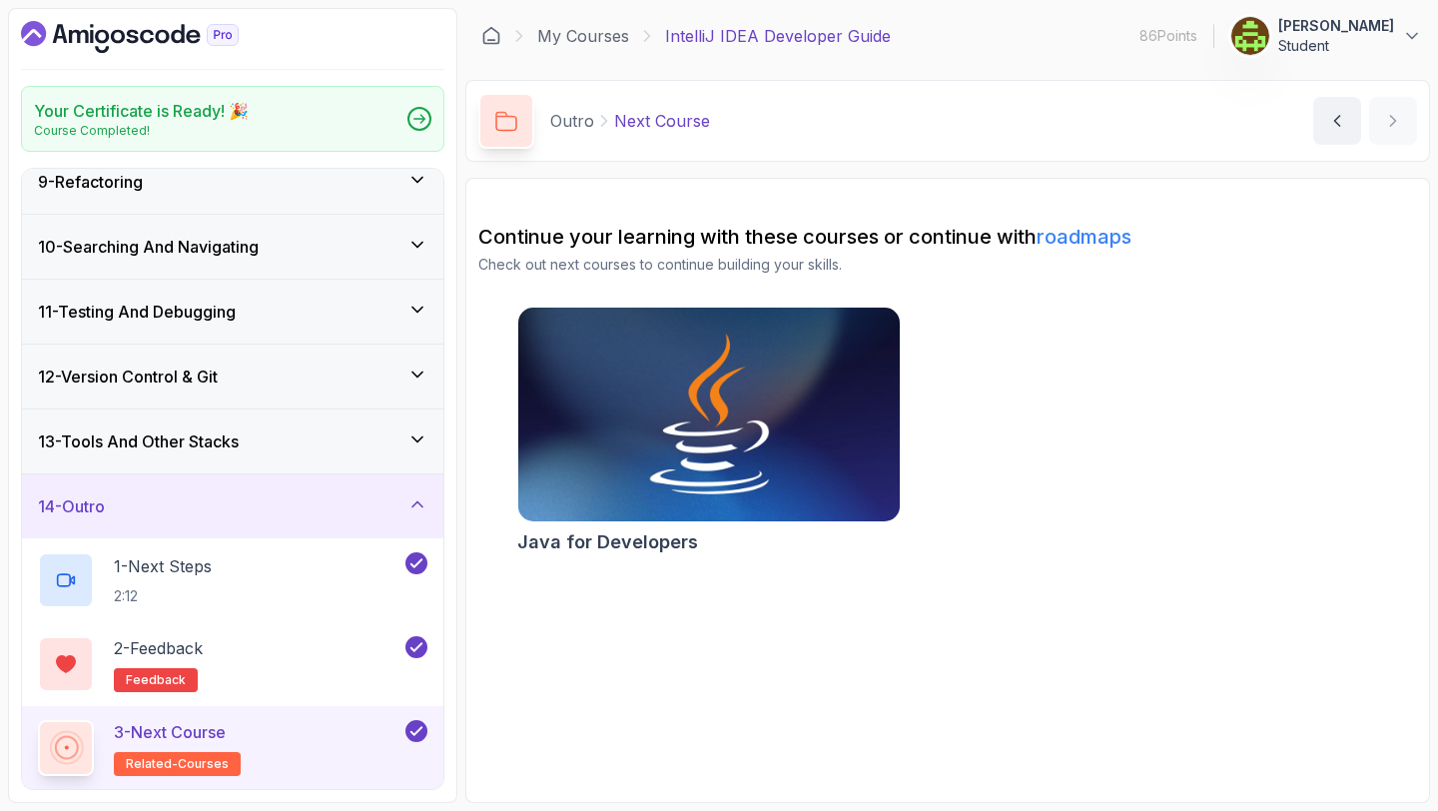
click at [649, 508] on img at bounding box center [708, 415] width 401 height 225
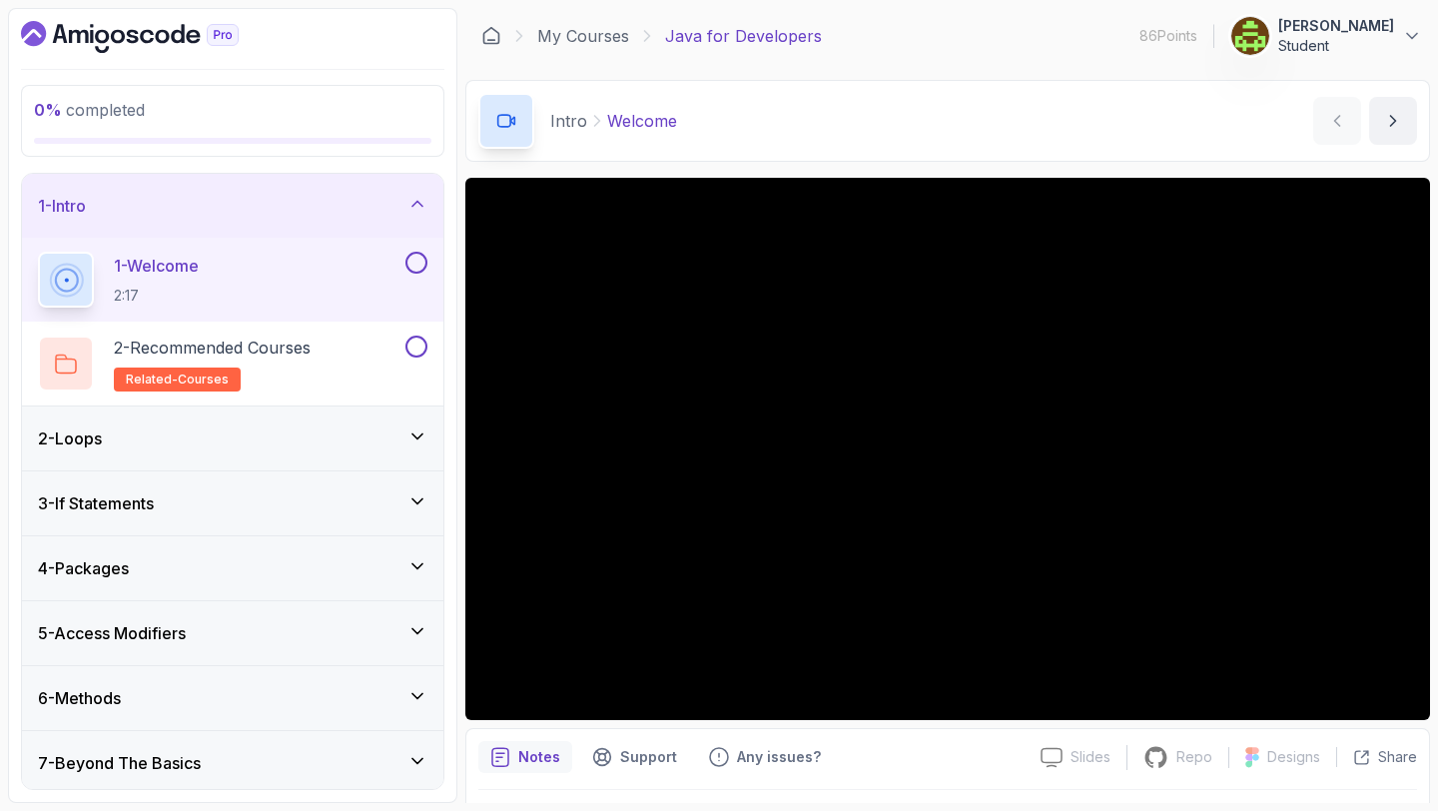
click at [417, 264] on button at bounding box center [417, 263] width 22 height 22
click at [361, 359] on div "2 - Recommended Courses related-courses" at bounding box center [220, 364] width 364 height 56
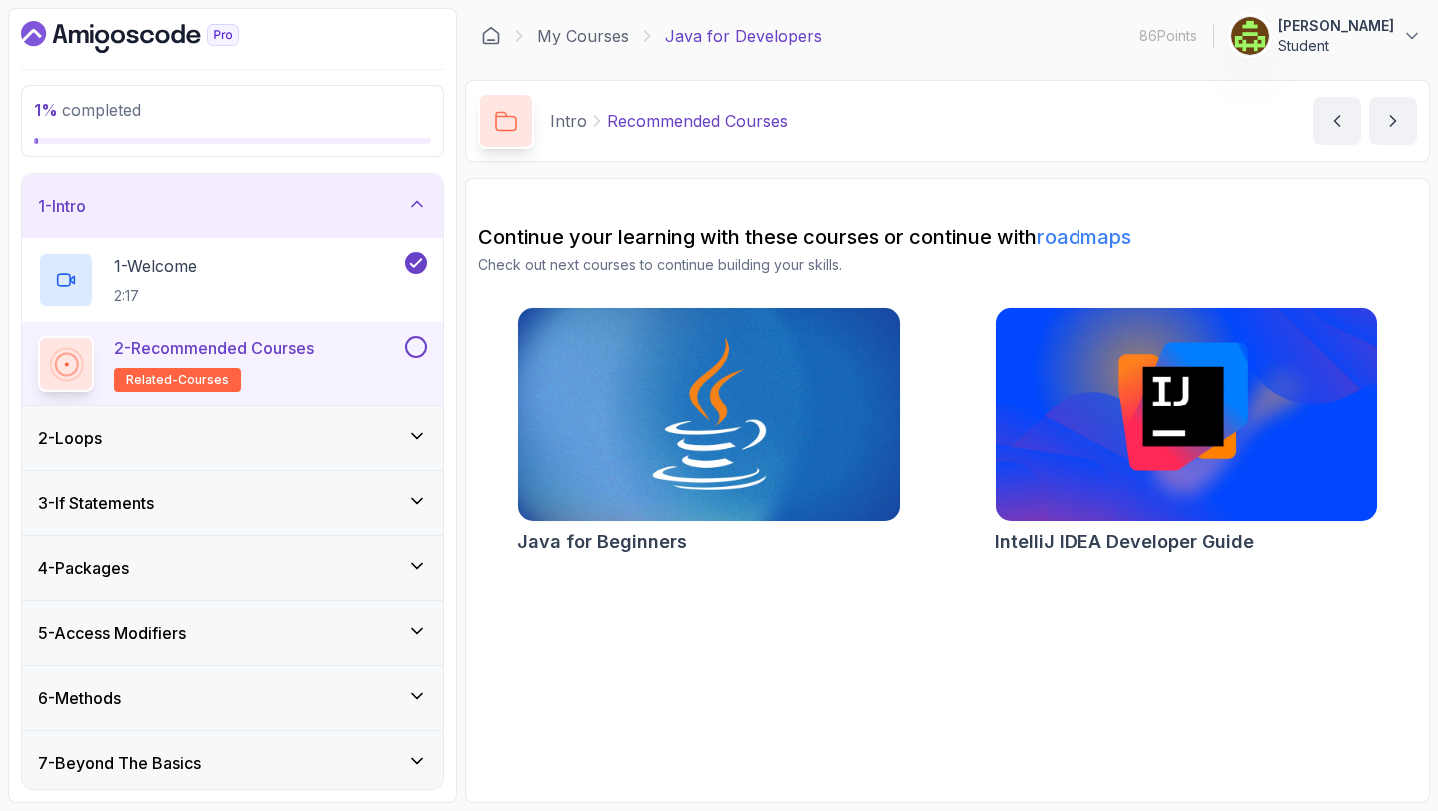
click at [417, 335] on div "2 - Recommended Courses related-courses" at bounding box center [232, 364] width 421 height 84
click at [422, 344] on button at bounding box center [417, 347] width 22 height 22
click at [305, 435] on div "2 - Loops" at bounding box center [233, 438] width 390 height 24
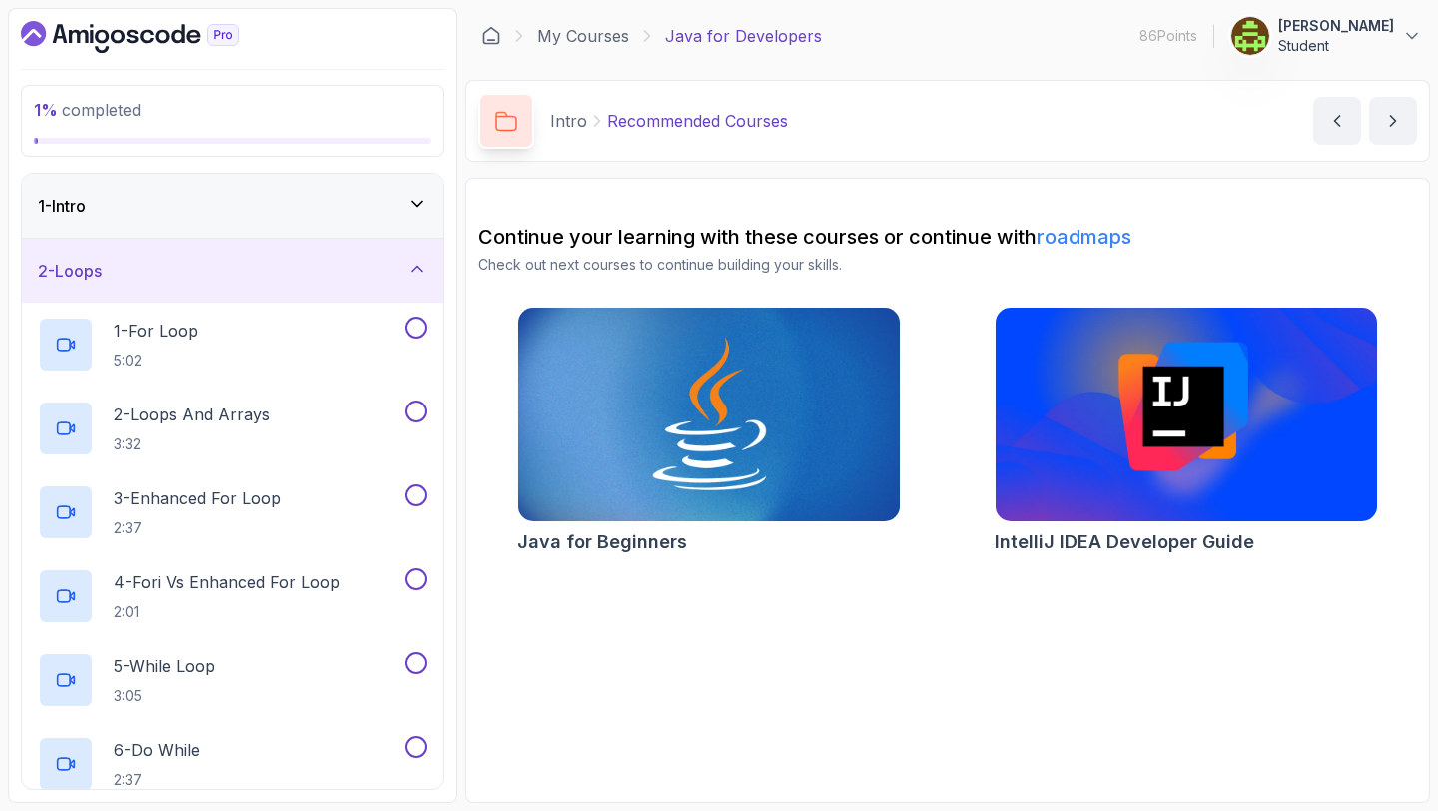
click at [377, 280] on div "2 - Loops" at bounding box center [233, 271] width 390 height 24
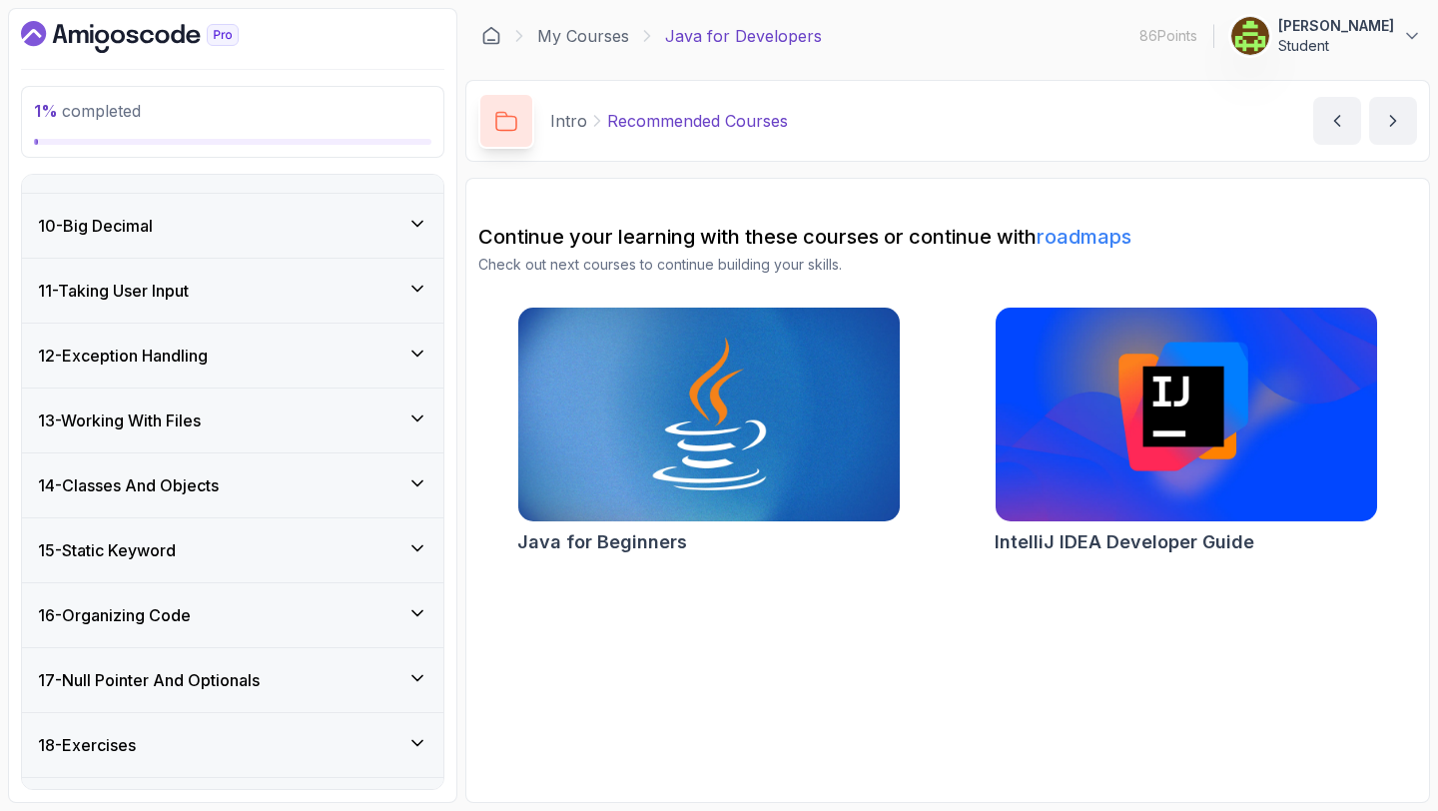
scroll to position [617, 0]
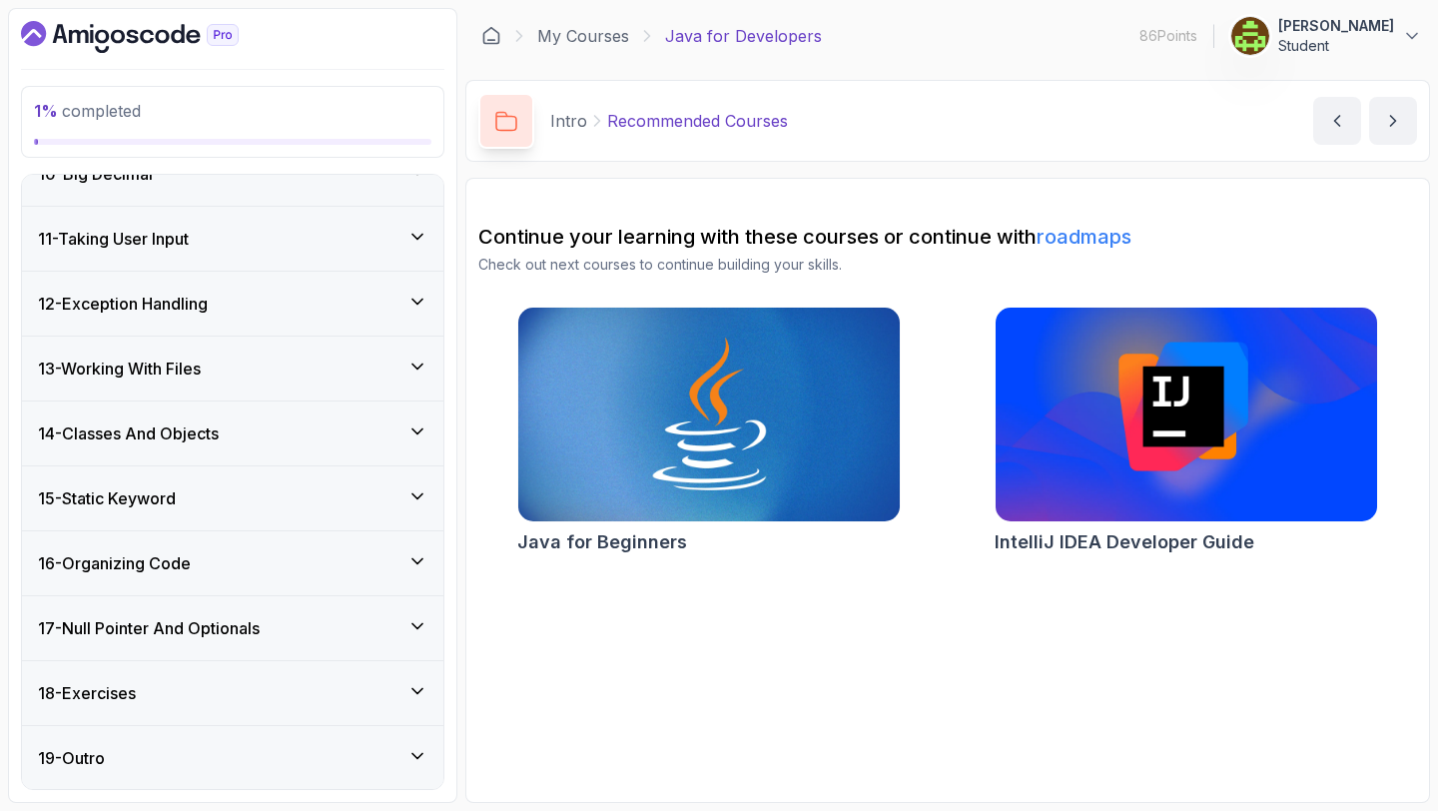
click at [280, 450] on div "14 - Classes And Objects" at bounding box center [232, 434] width 421 height 64
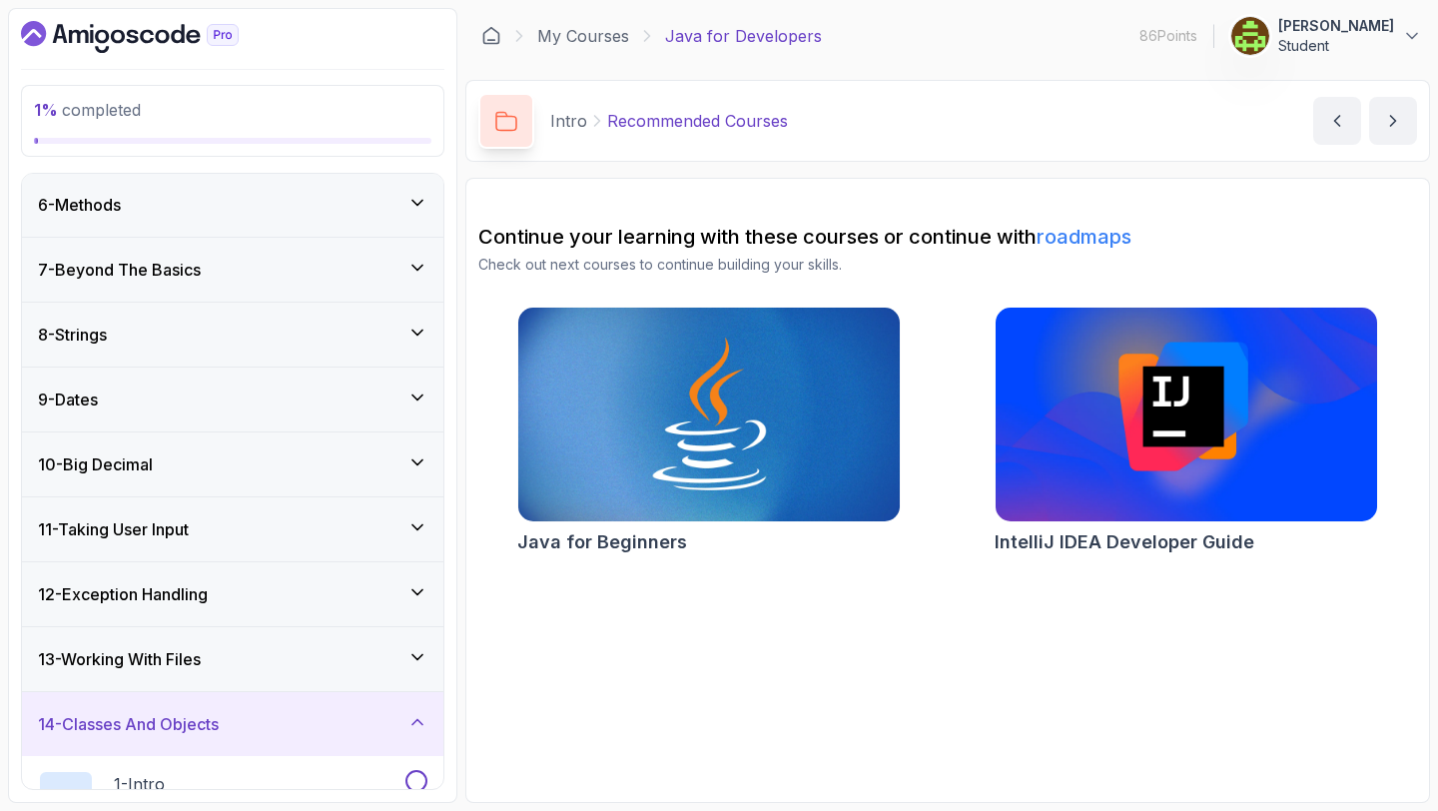
scroll to position [346, 0]
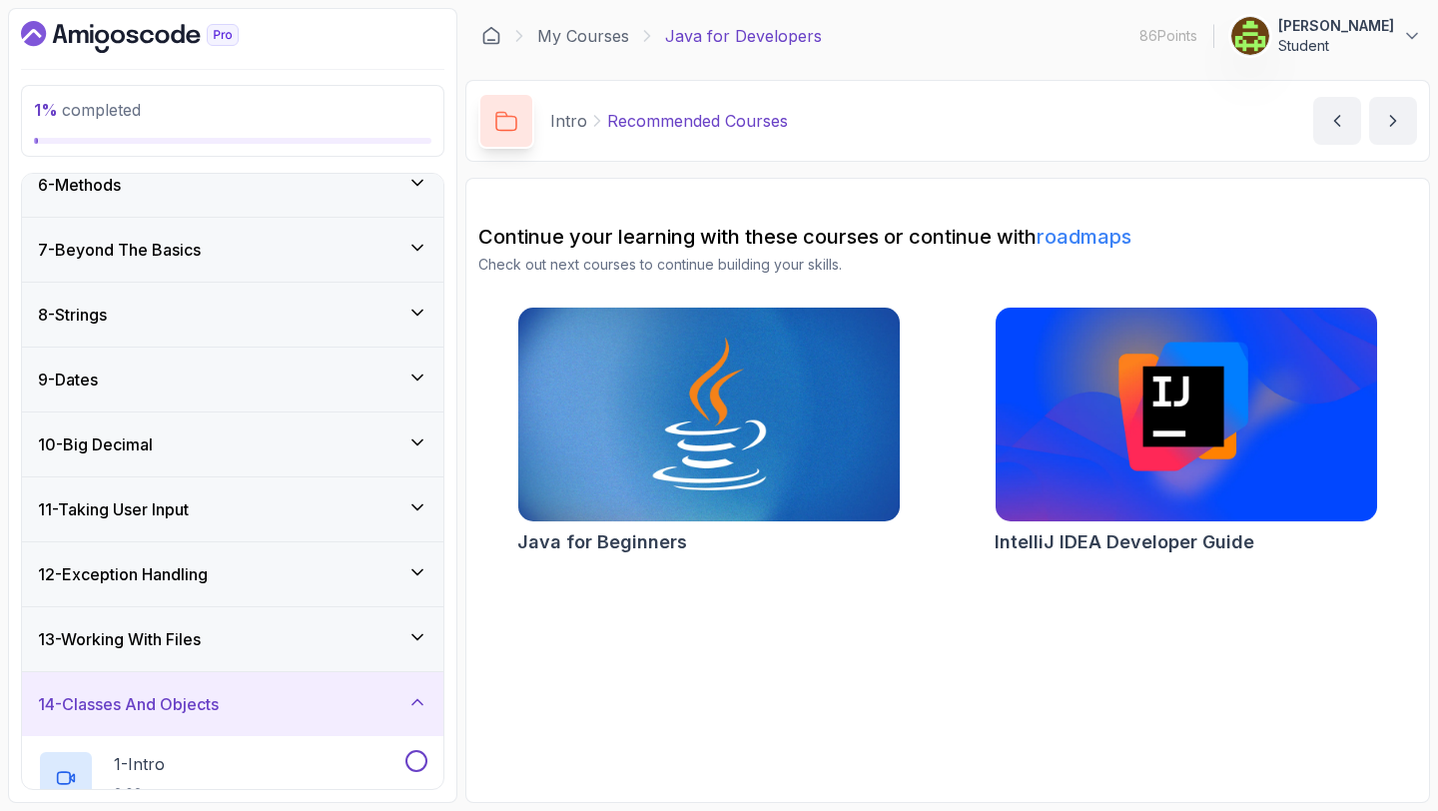
click at [239, 717] on div "14 - Classes And Objects" at bounding box center [232, 704] width 421 height 64
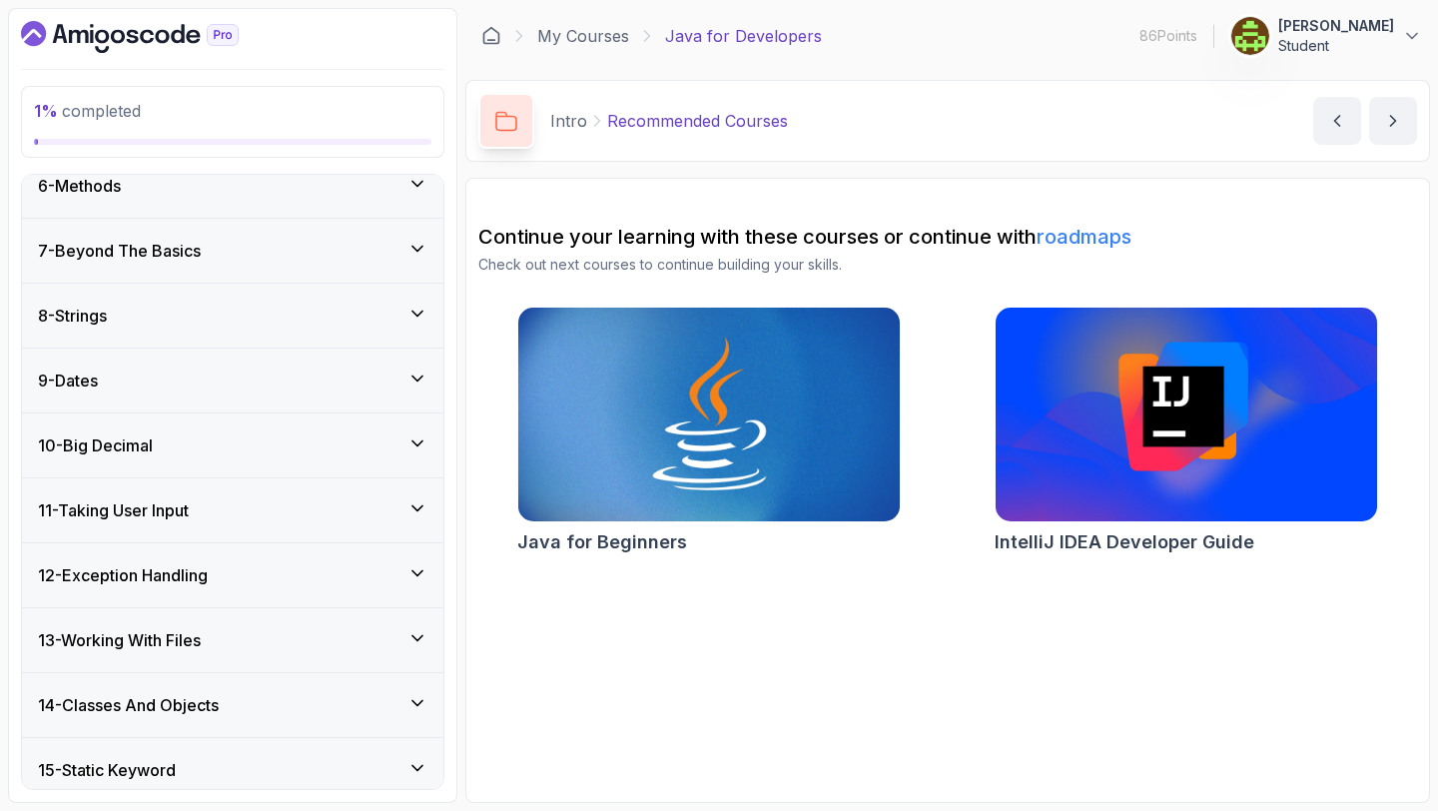
scroll to position [0, 0]
